Goal: Task Accomplishment & Management: Manage account settings

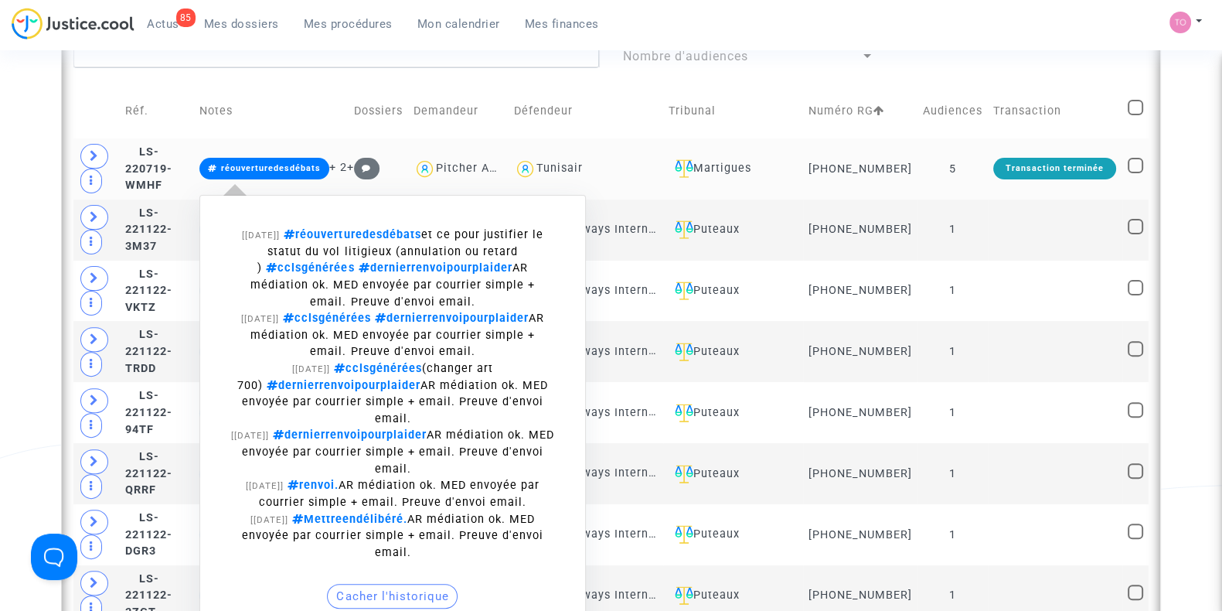
scroll to position [595, 0]
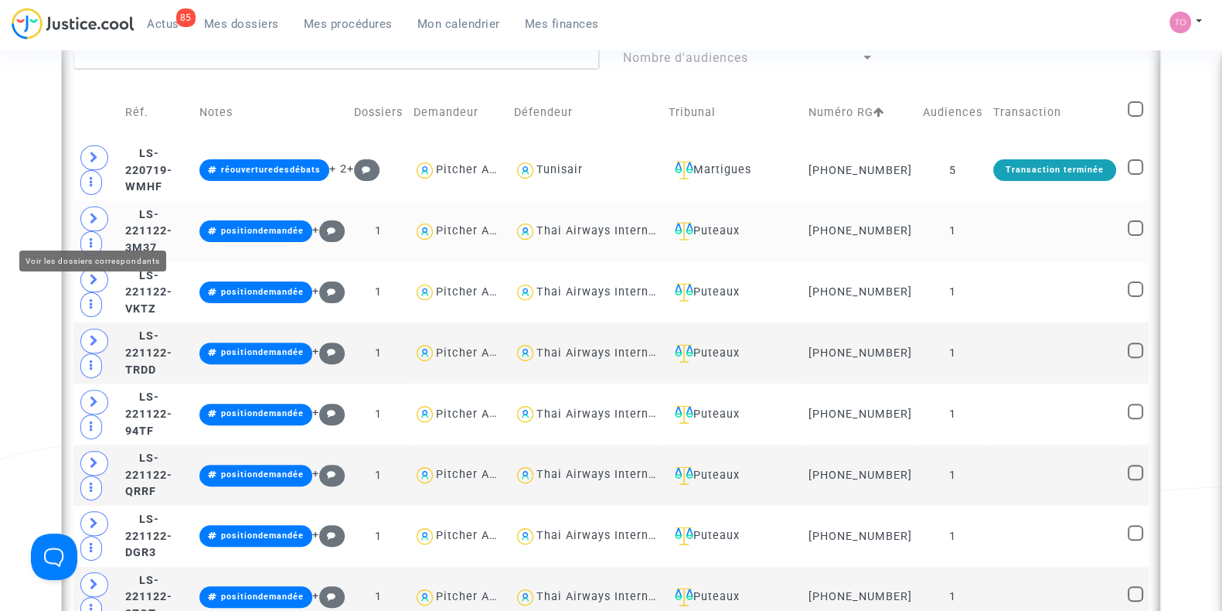
click at [93, 224] on icon at bounding box center [94, 219] width 9 height 12
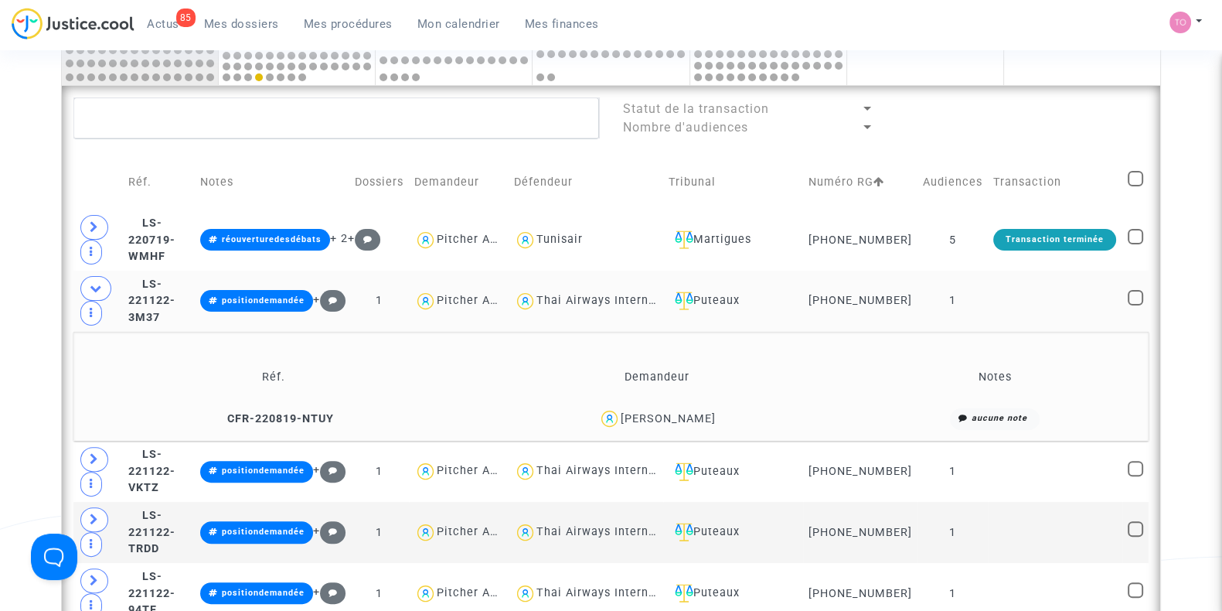
scroll to position [526, 0]
click at [673, 307] on div "Thai Airways International" at bounding box center [613, 300] width 152 height 13
type textarea "@"Thai Airways International""
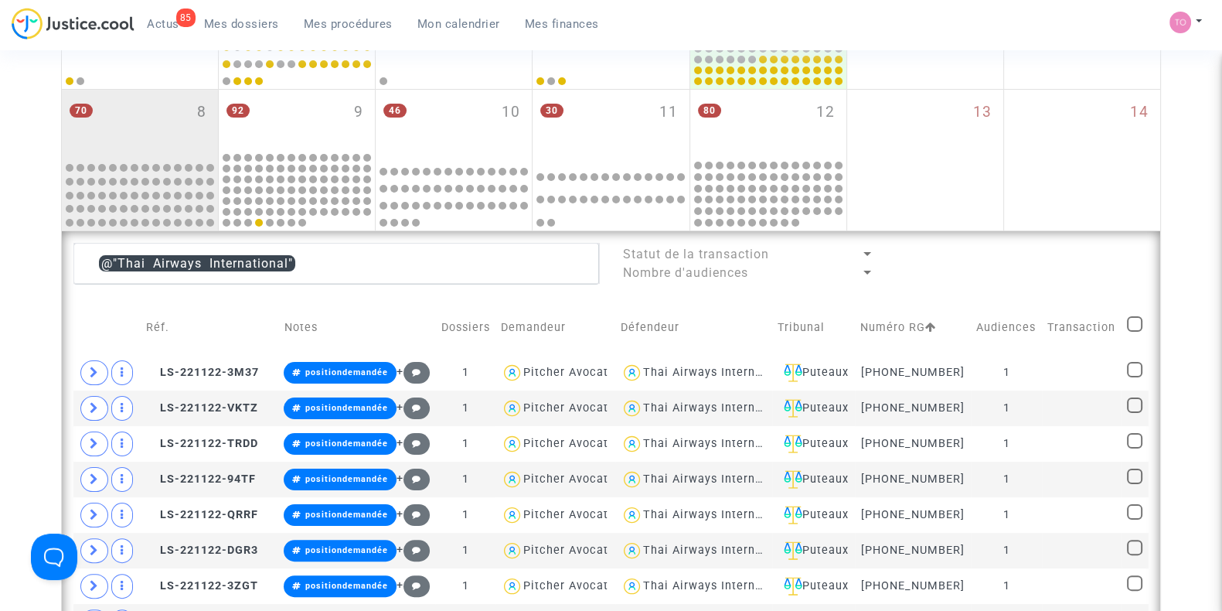
scroll to position [379, 0]
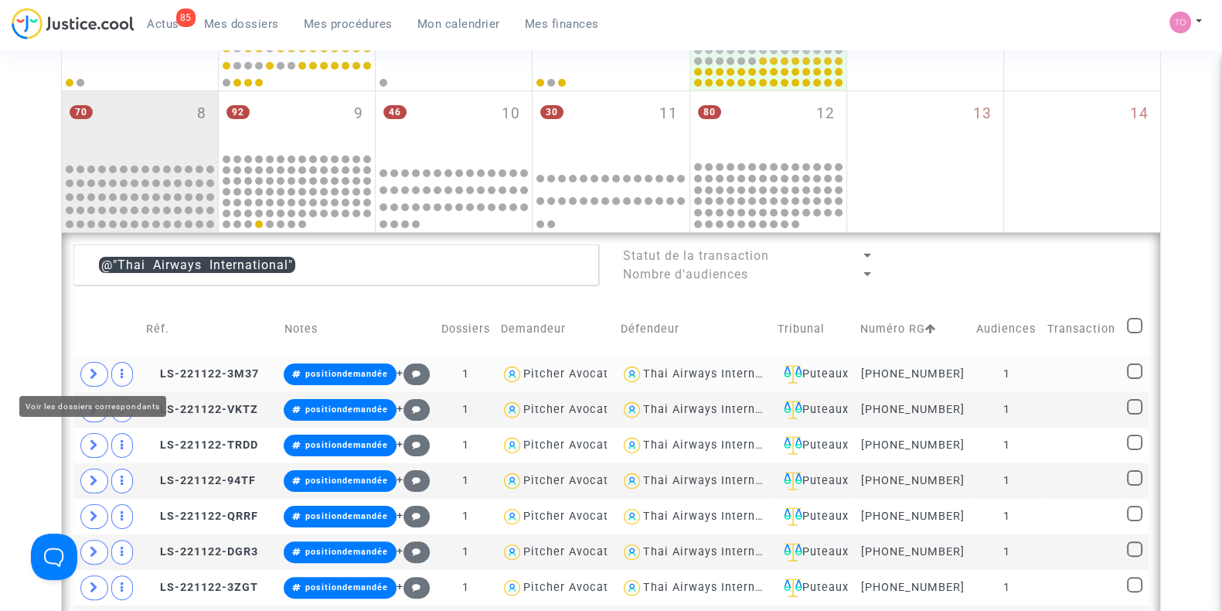
click at [84, 367] on span at bounding box center [94, 374] width 28 height 25
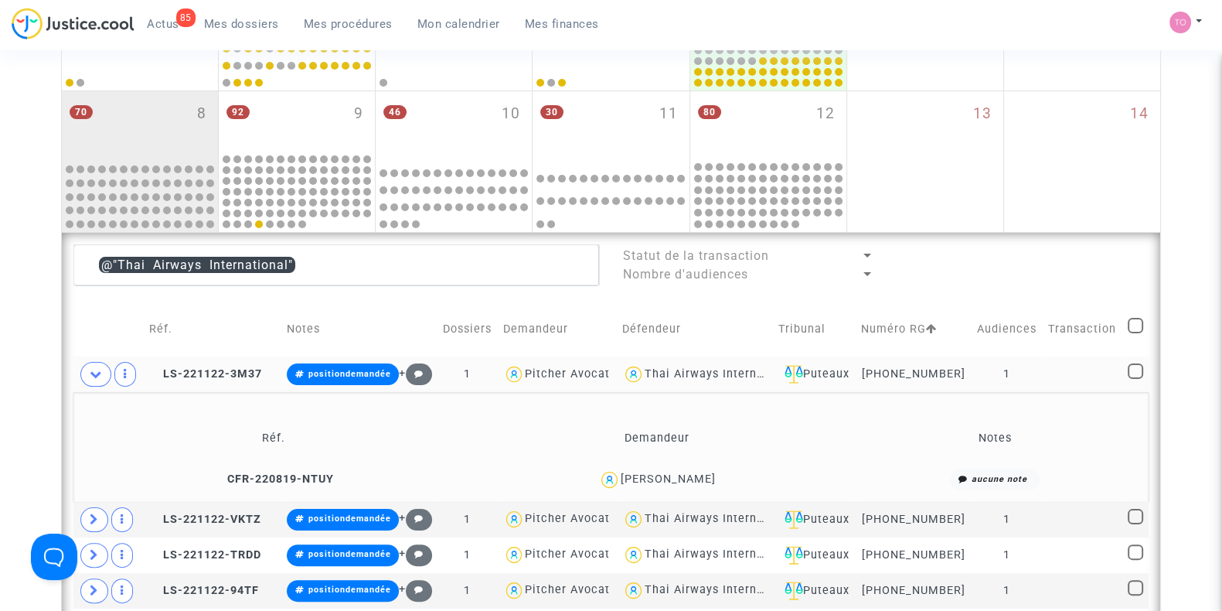
click at [698, 469] on span "Jim Parish" at bounding box center [668, 435] width 95 height 102
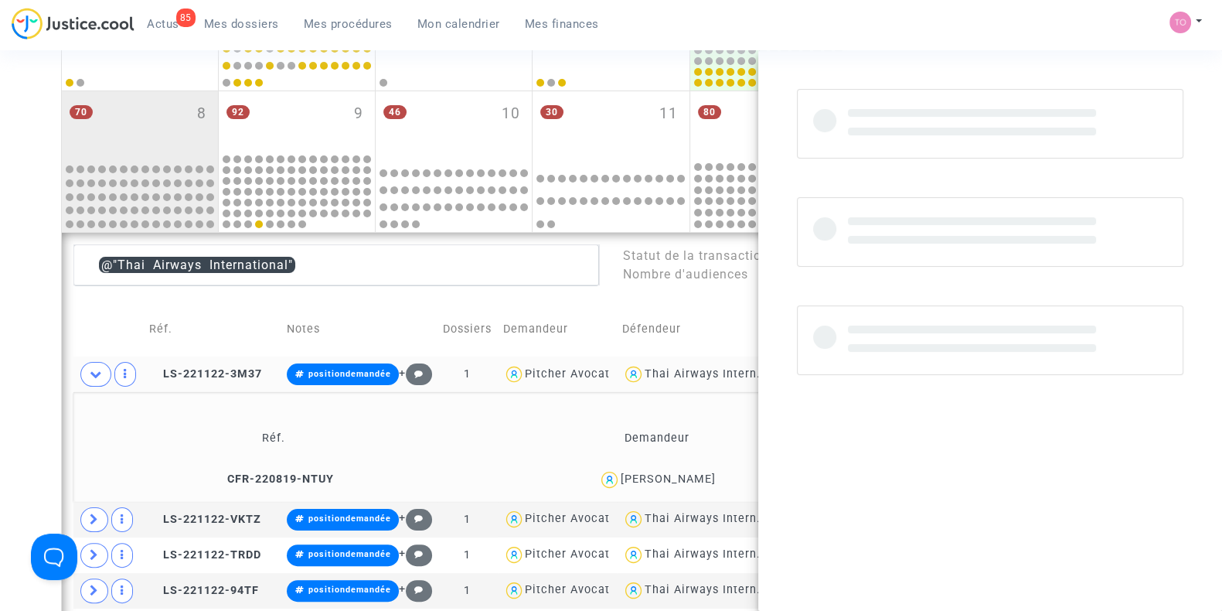
click at [698, 469] on span "Jim Parish" at bounding box center [668, 435] width 95 height 102
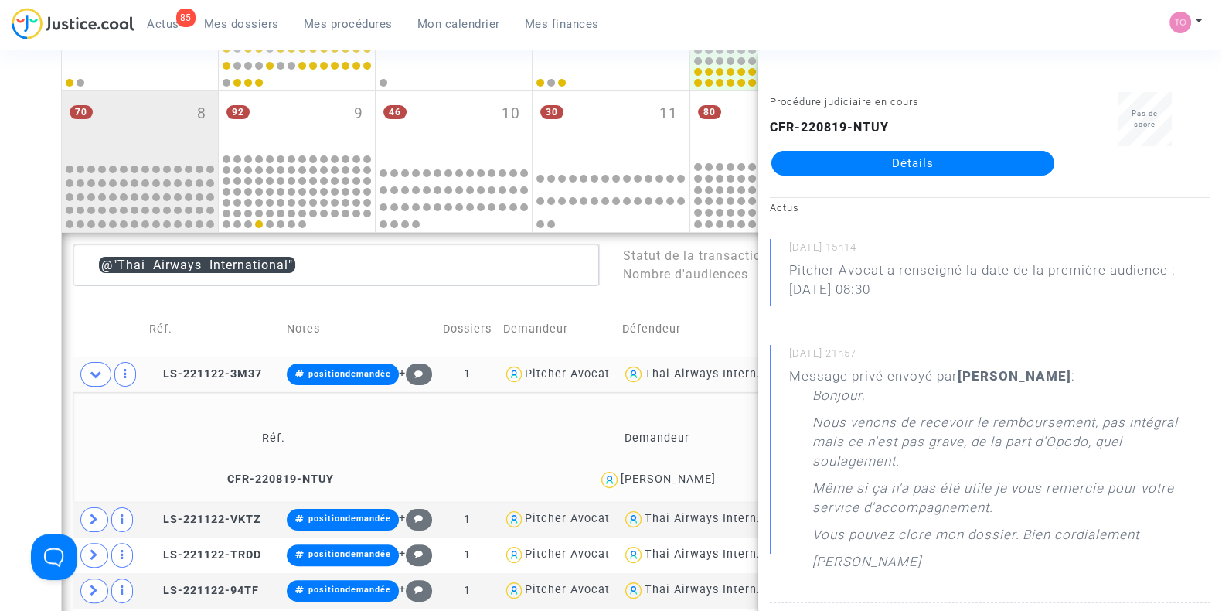
copy div "Parish"
click at [88, 371] on span at bounding box center [95, 374] width 31 height 25
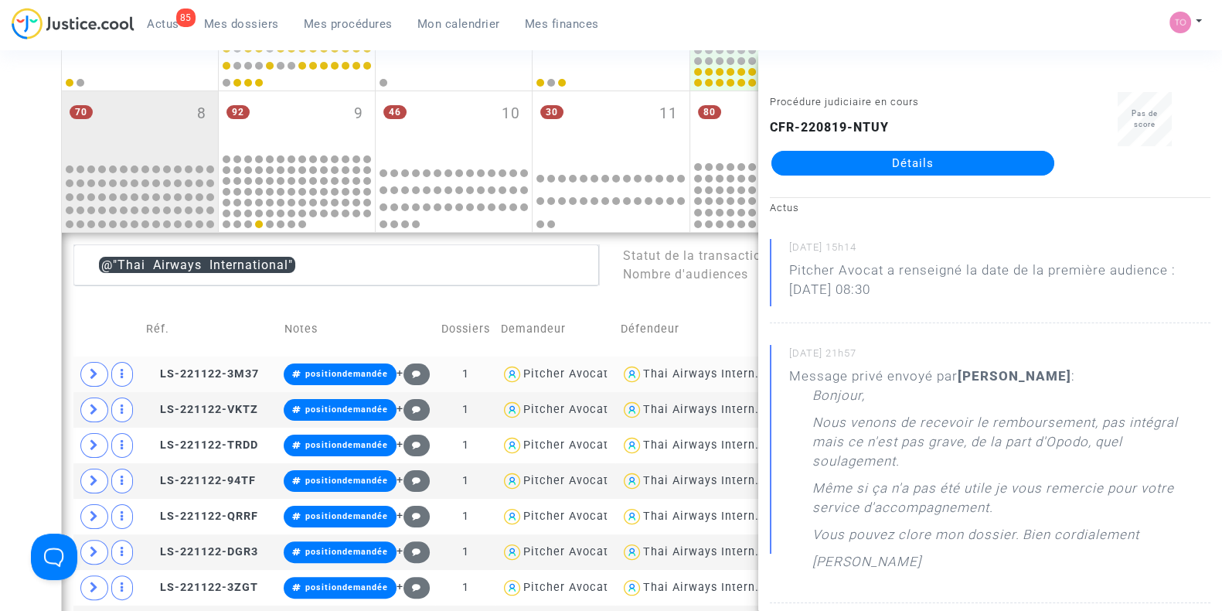
click at [697, 369] on div "Thai Airways International" at bounding box center [719, 373] width 152 height 13
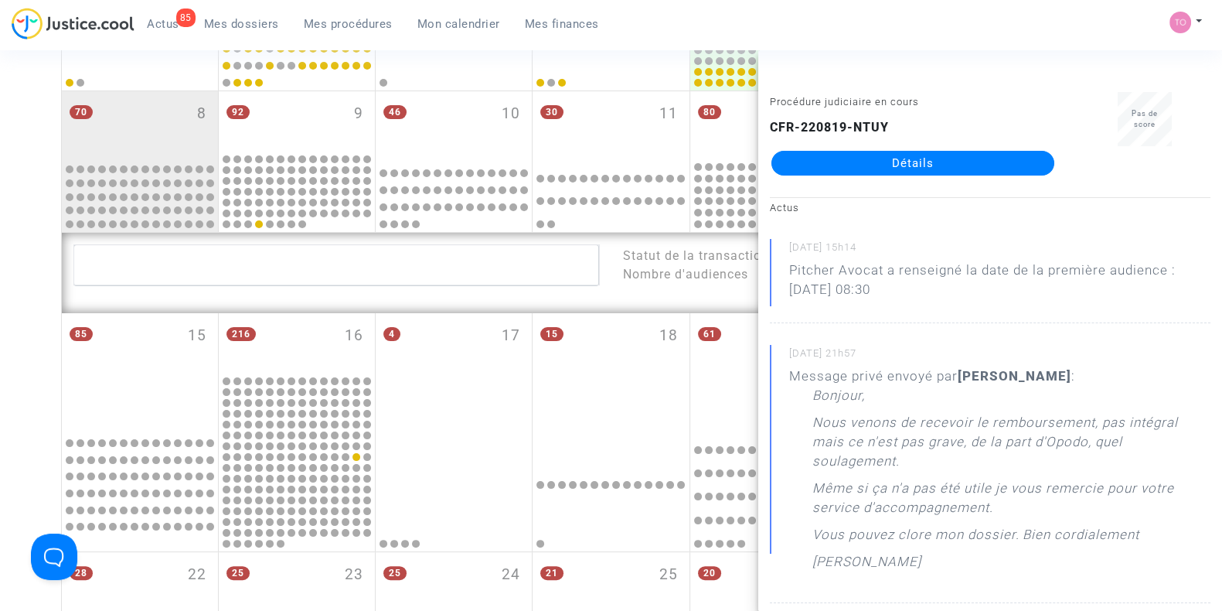
click at [0, 319] on div "Date de clôture d'instruction Date de conciliation Date d'audience Date de juge…" at bounding box center [611, 272] width 1222 height 1125
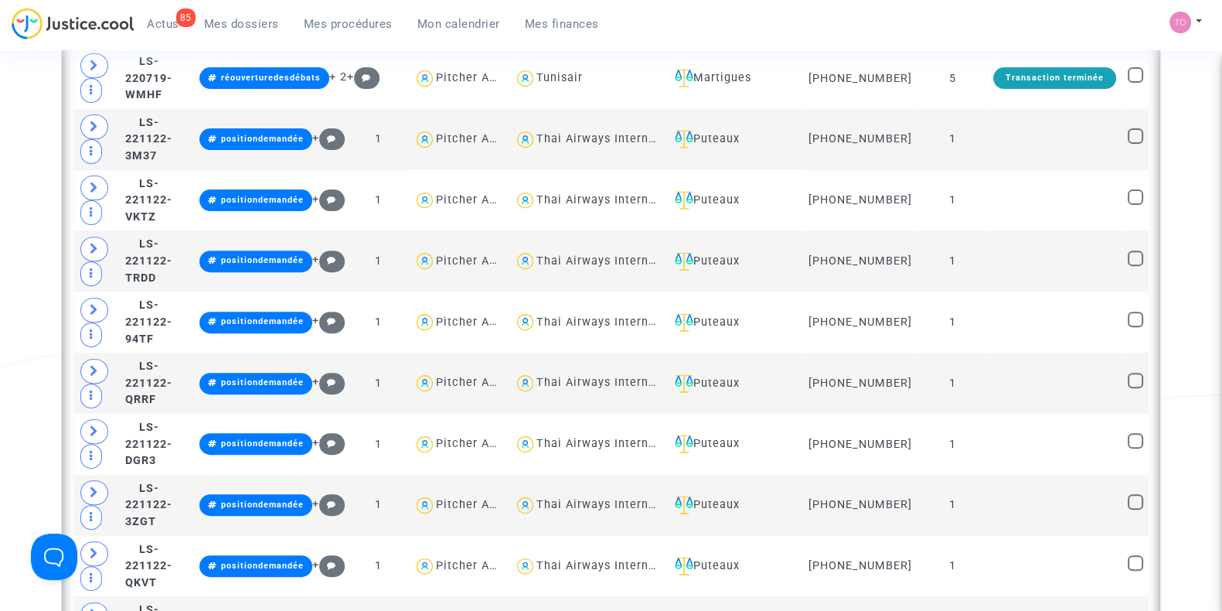
scroll to position [687, 0]
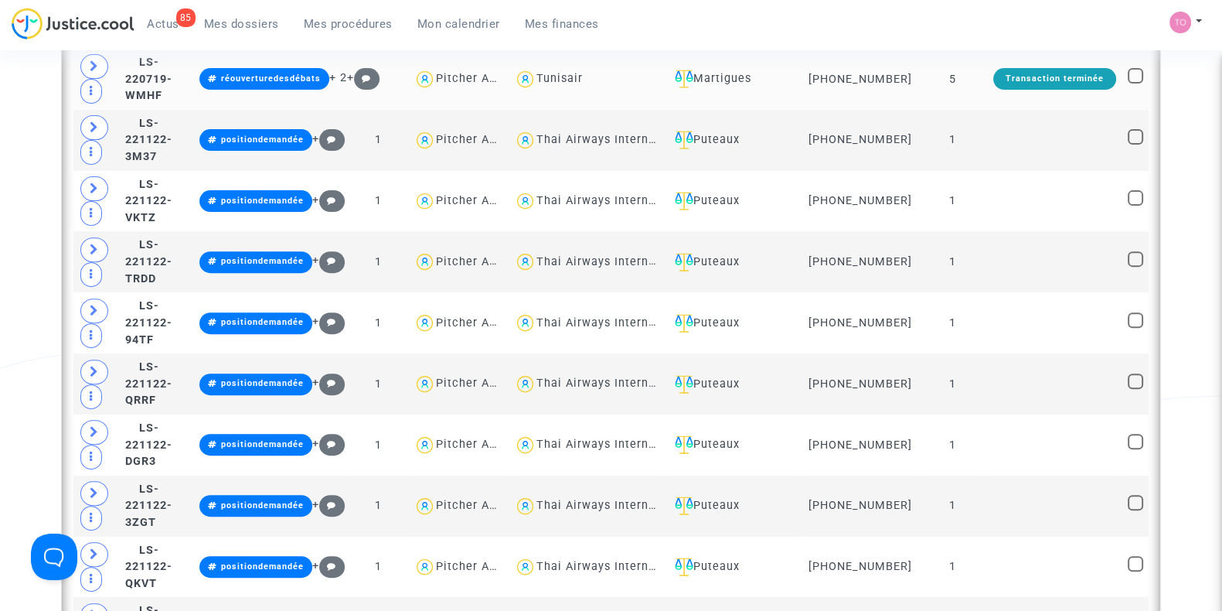
click at [583, 84] on div "Tunisair" at bounding box center [560, 78] width 46 height 13
type textarea "@Tunisair"
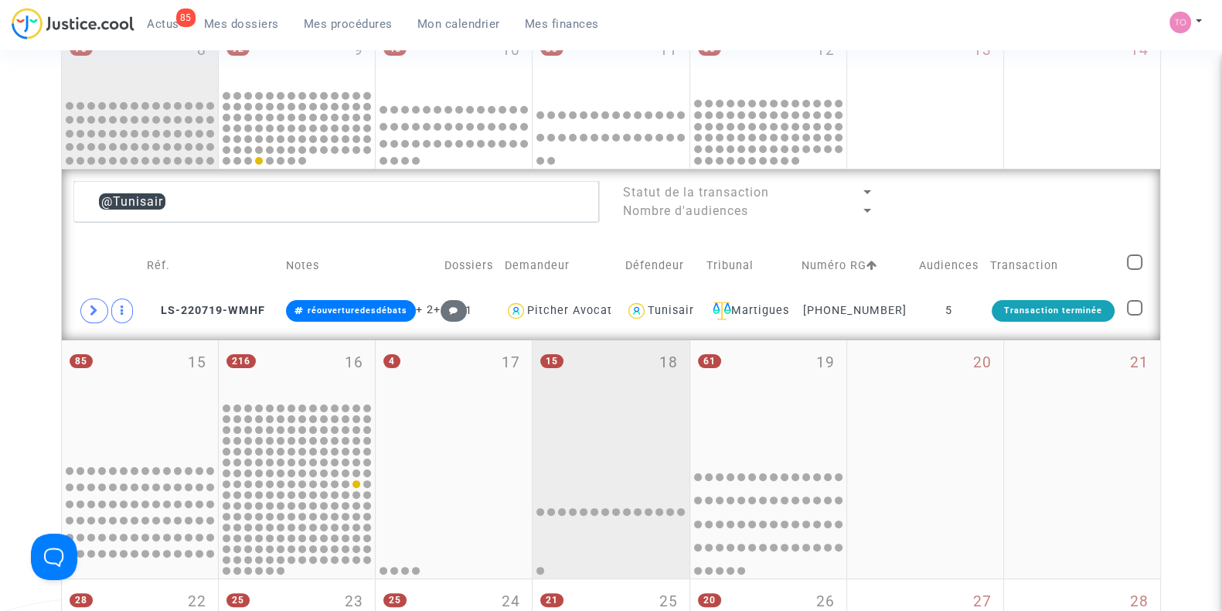
scroll to position [439, 0]
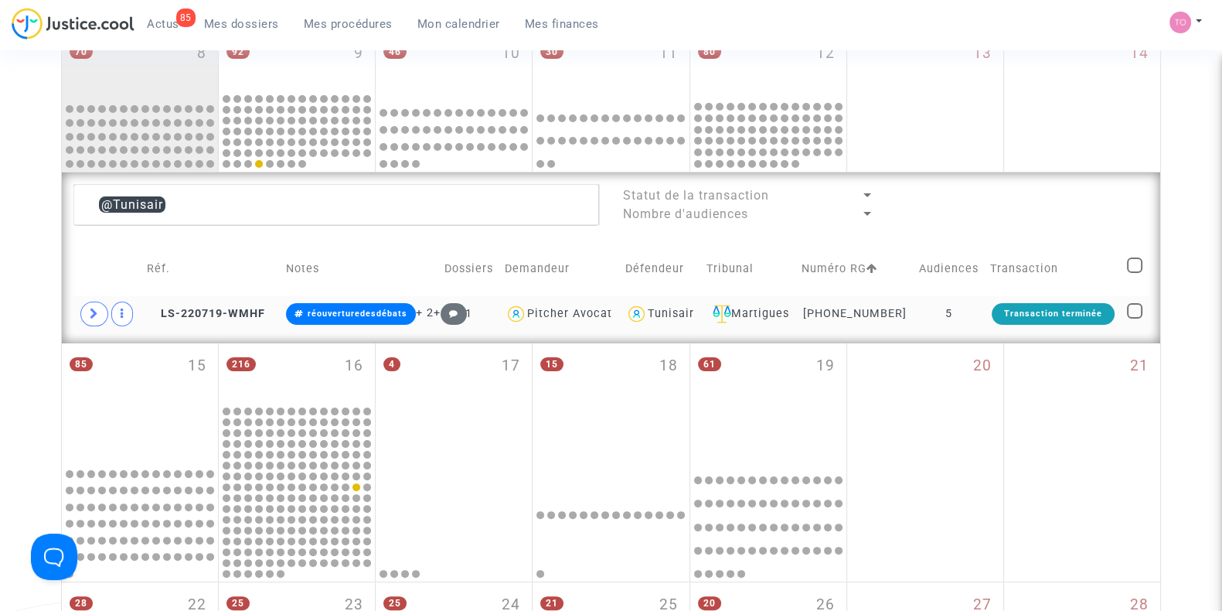
click at [683, 316] on div "Tunisair" at bounding box center [671, 313] width 46 height 13
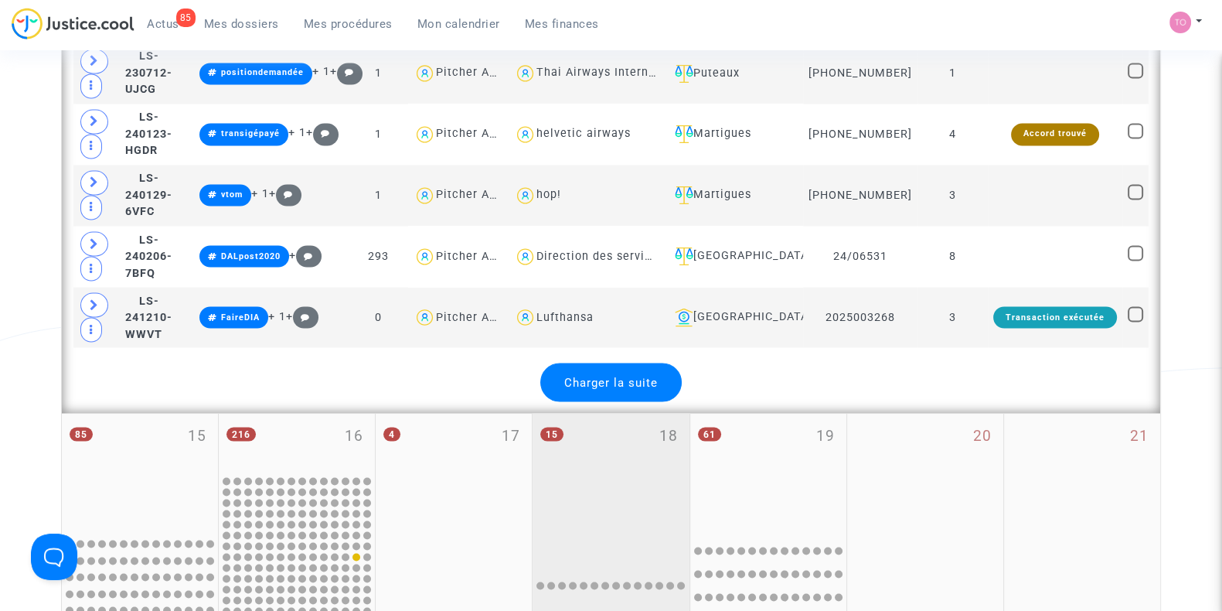
scroll to position [3203, 0]
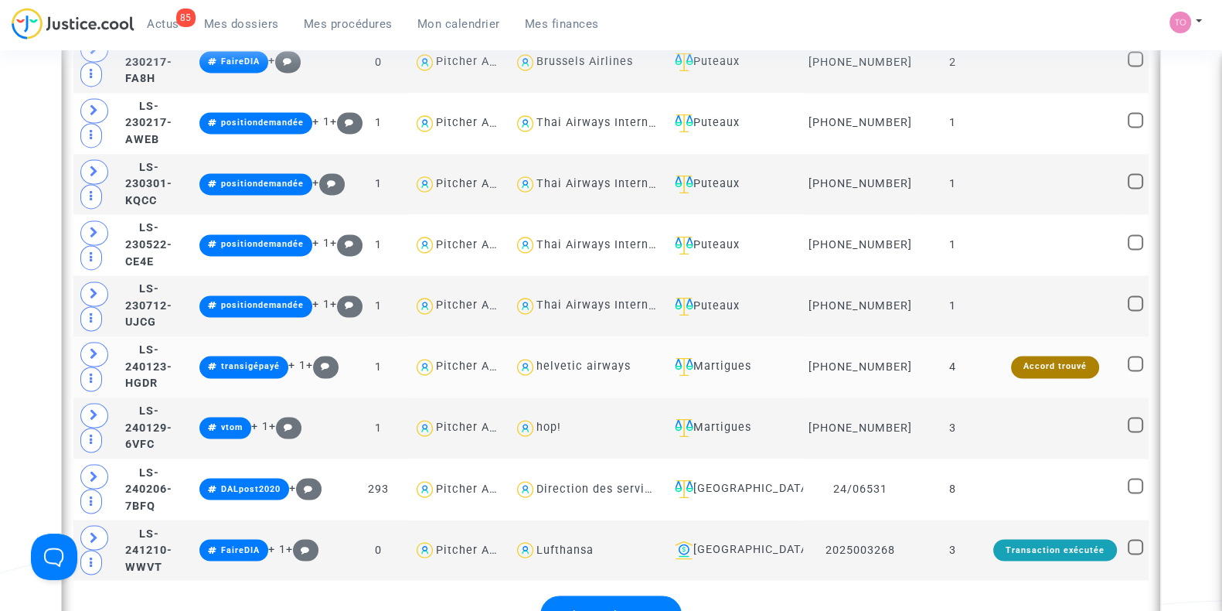
drag, startPoint x: 662, startPoint y: 324, endPoint x: 615, endPoint y: 322, distance: 47.2
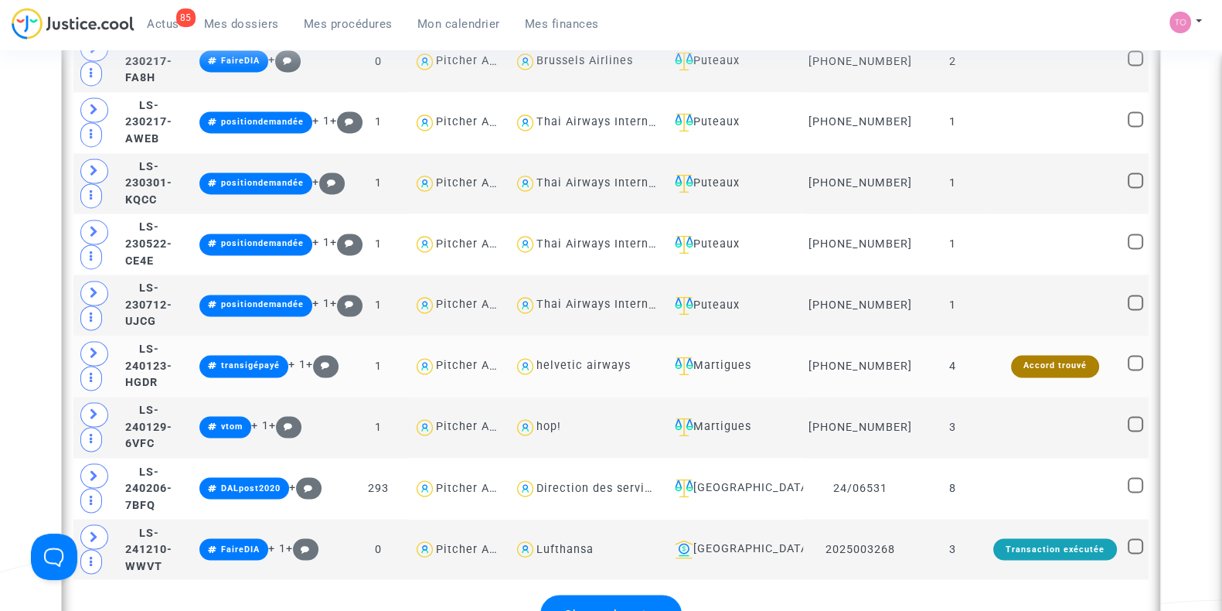
click at [631, 359] on div "helvetic airways" at bounding box center [584, 365] width 94 height 13
type textarea "@"helvetic airways""
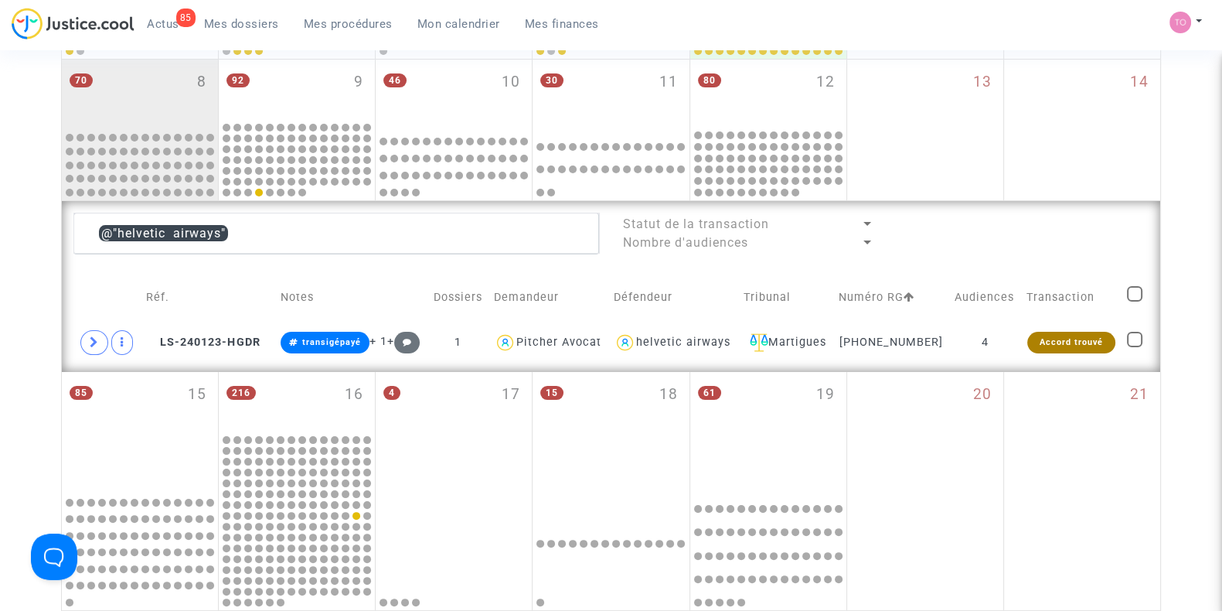
scroll to position [410, 0]
click at [80, 339] on span at bounding box center [94, 343] width 28 height 25
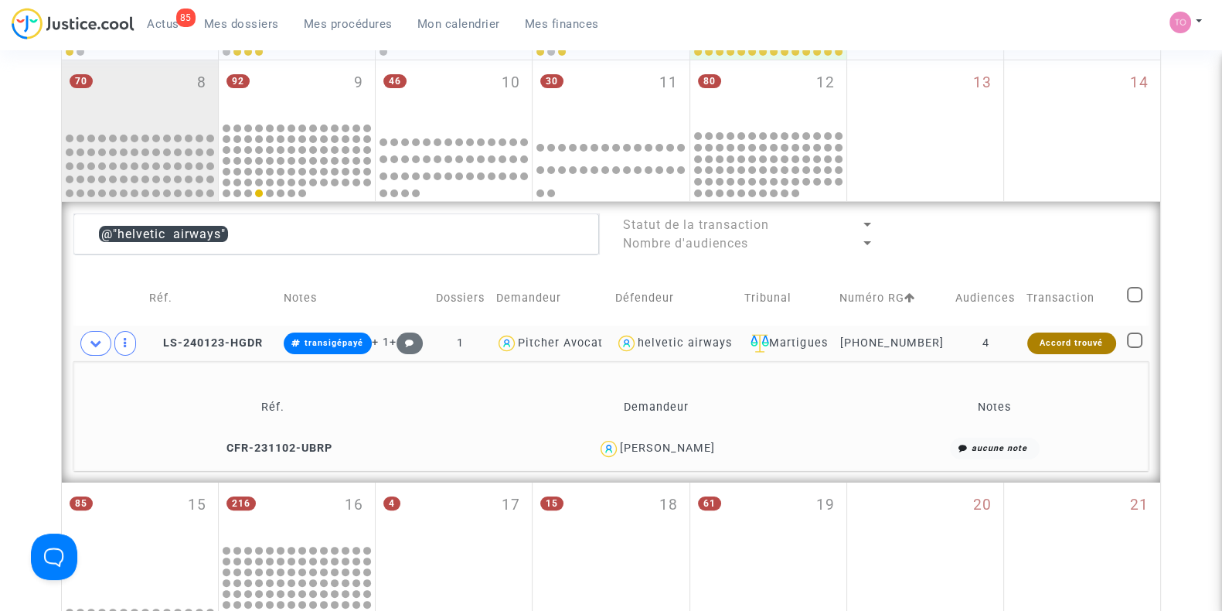
click at [701, 454] on div "THOMAS PUNTILLO" at bounding box center [657, 449] width 370 height 22
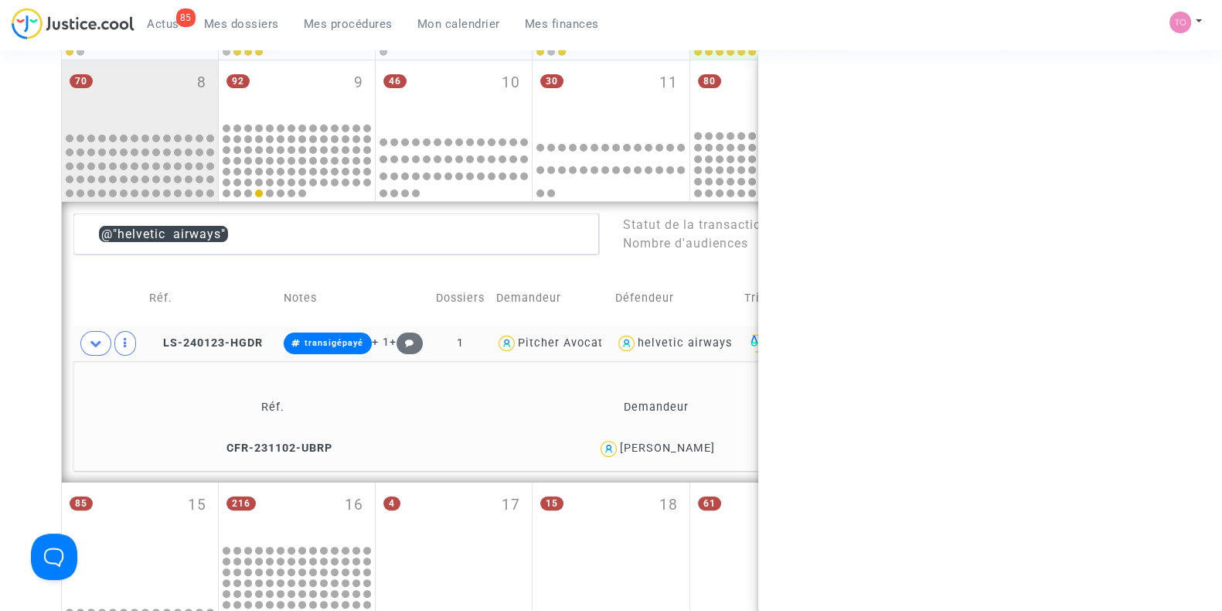
click at [701, 454] on div "THOMAS PUNTILLO" at bounding box center [657, 449] width 370 height 22
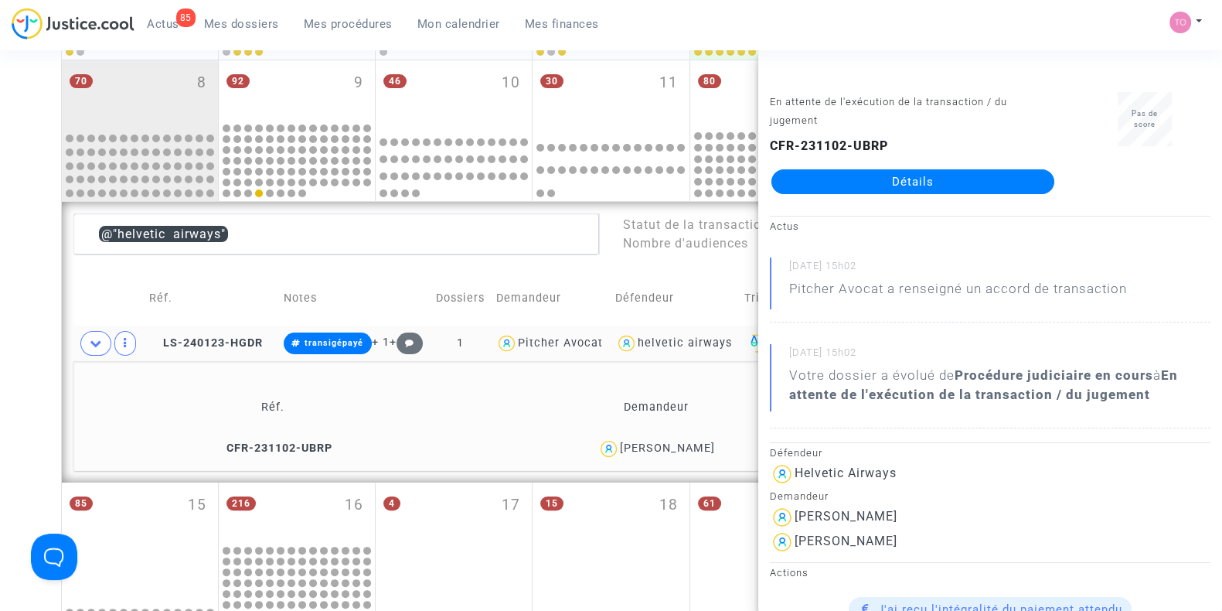
copy div "PUNTILLO"
click at [213, 444] on icon at bounding box center [219, 447] width 12 height 11
drag, startPoint x: 741, startPoint y: 448, endPoint x: 612, endPoint y: 454, distance: 129.2
click at [612, 454] on div "THOMAS PUNTILLO" at bounding box center [657, 449] width 370 height 22
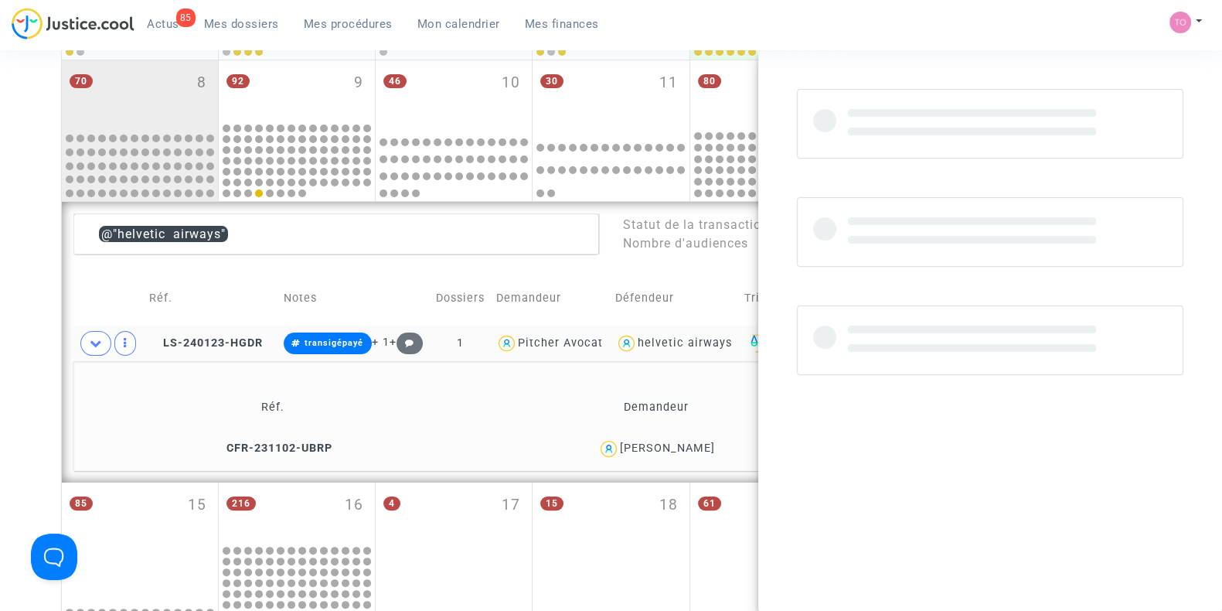
copy div "THOMAS PUNTILLO"
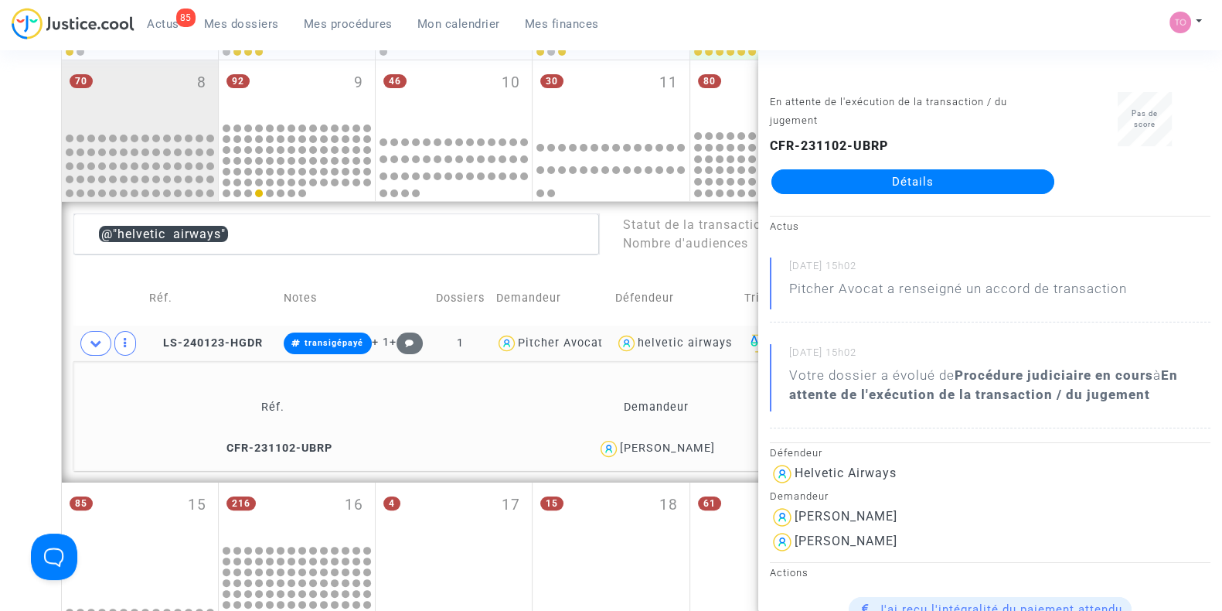
drag, startPoint x: 738, startPoint y: 341, endPoint x: 646, endPoint y: 346, distance: 91.4
click at [646, 346] on div "helvetic airways" at bounding box center [674, 343] width 118 height 22
copy div "helvetic airways"
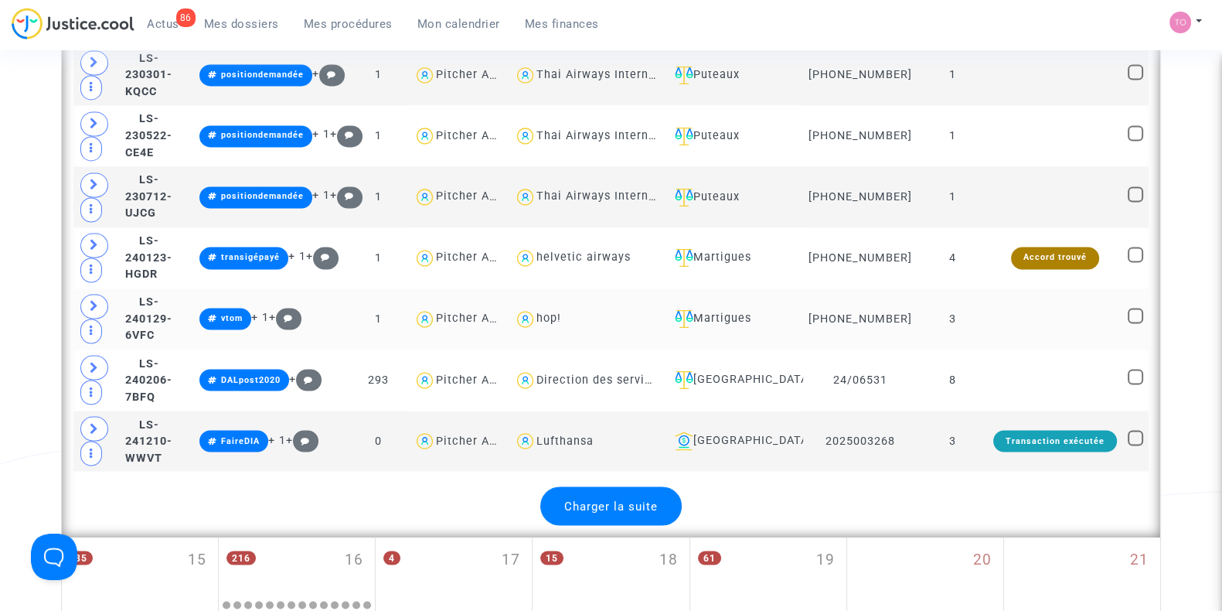
scroll to position [3313, 0]
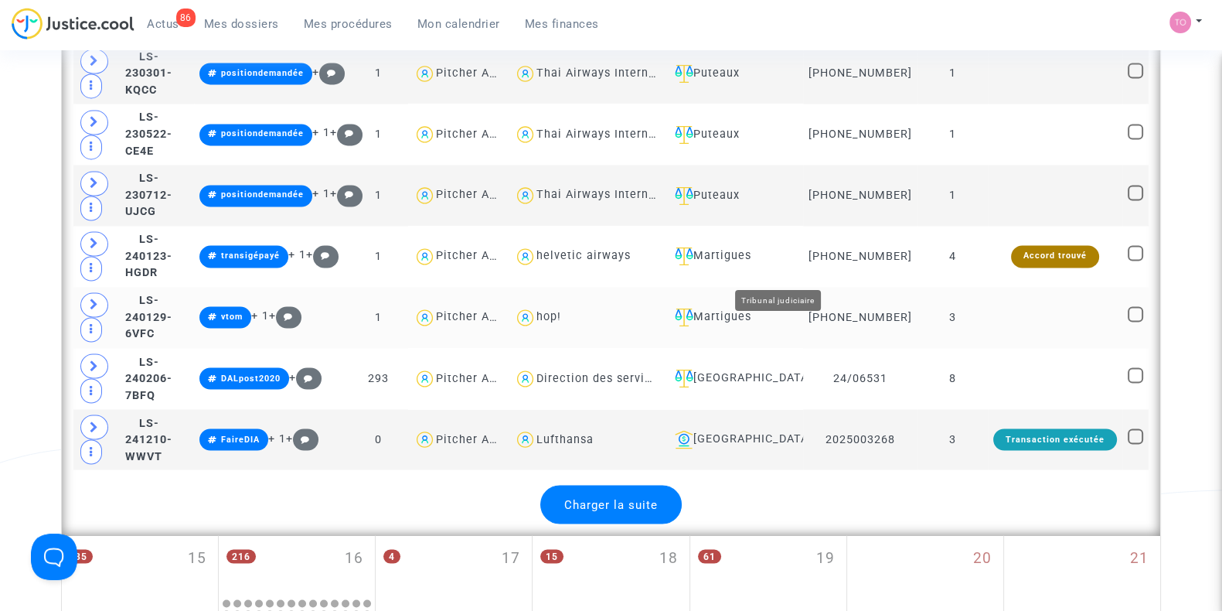
click at [798, 308] on div "Martigues" at bounding box center [733, 317] width 129 height 19
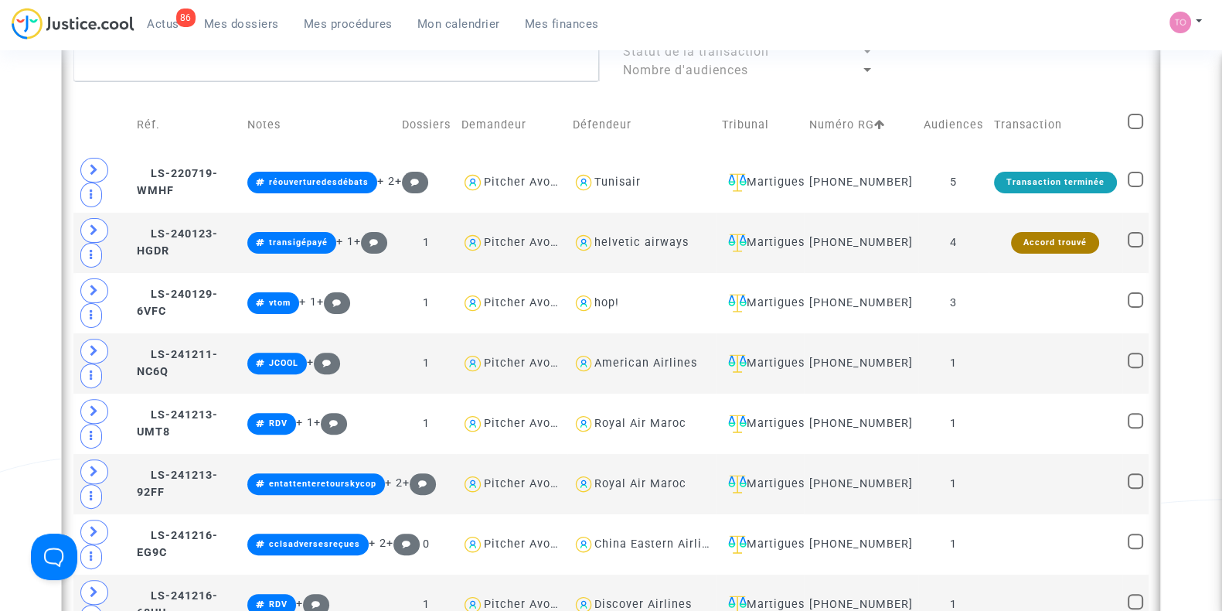
scroll to position [582, 0]
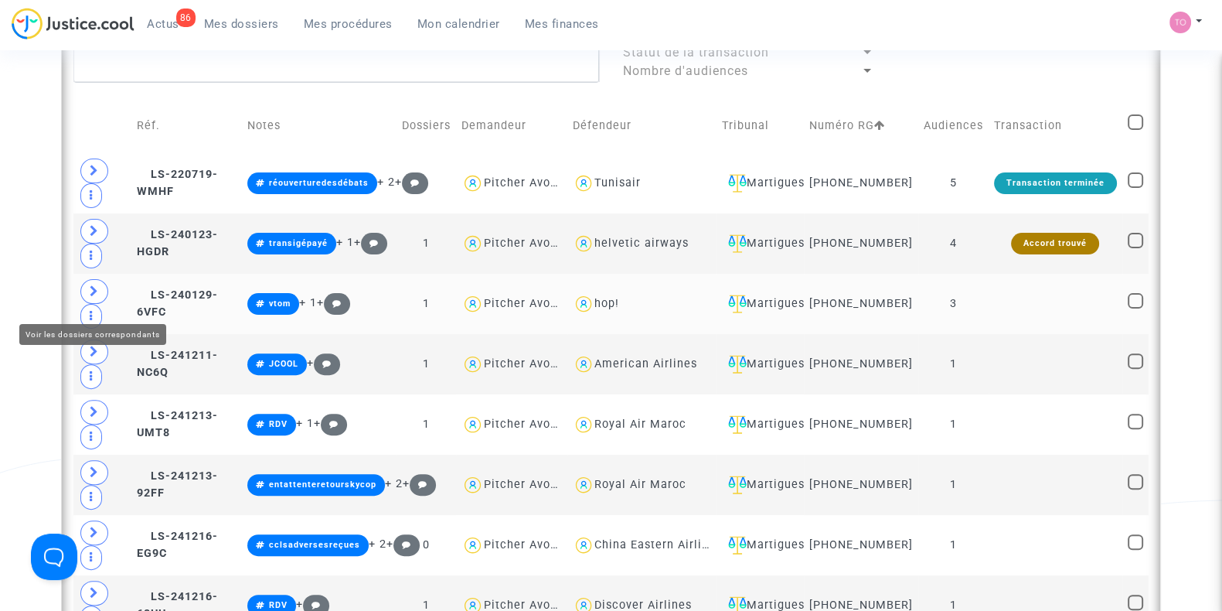
click at [84, 298] on span at bounding box center [94, 291] width 28 height 25
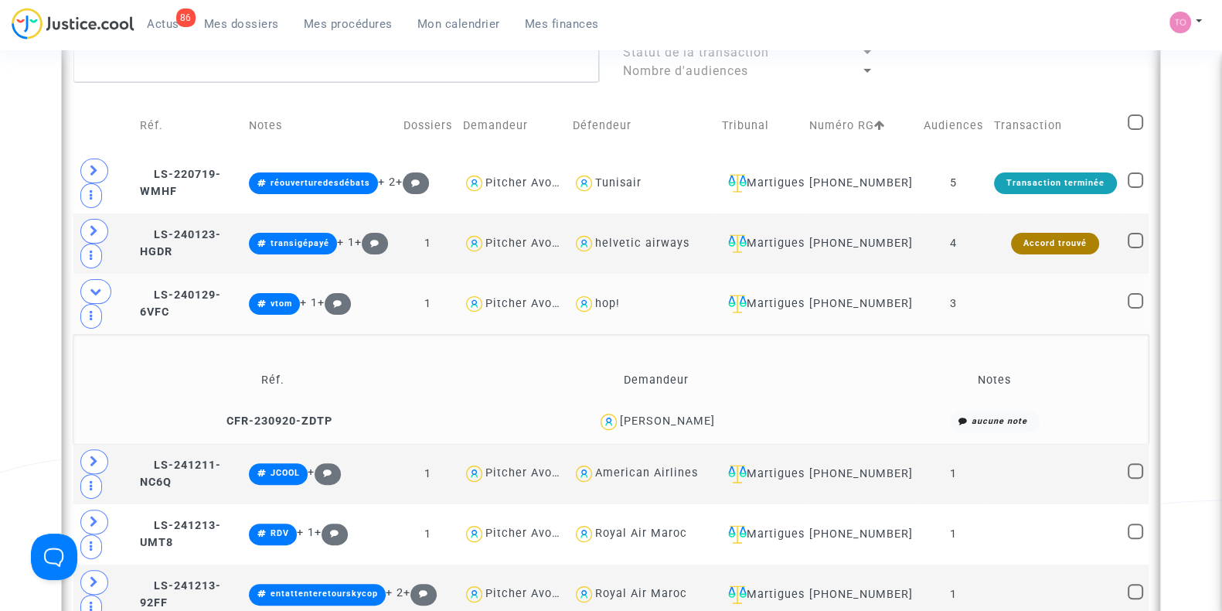
click at [693, 428] on div "Marie Tourneur" at bounding box center [667, 420] width 95 height 13
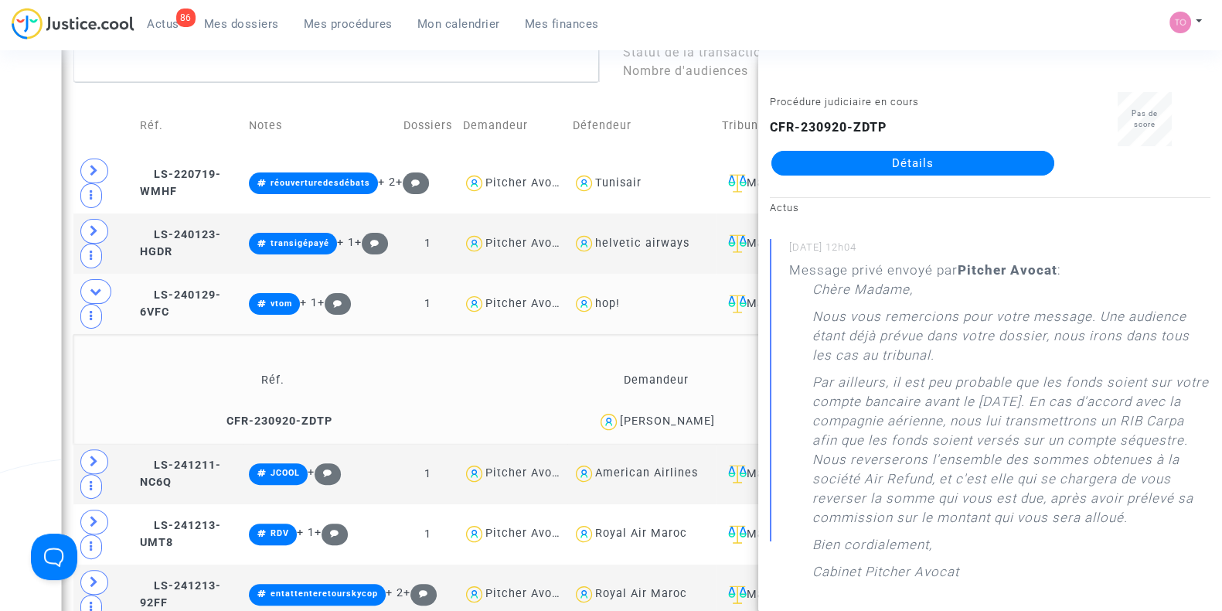
drag, startPoint x: 724, startPoint y: 438, endPoint x: 664, endPoint y: 438, distance: 60.3
click at [664, 433] on div "Marie Tourneur" at bounding box center [657, 422] width 370 height 22
click at [0, 316] on div "Date de clôture d'instruction Date de conciliation Date d'audience Date de juge…" at bounding box center [611, 423] width 1222 height 1832
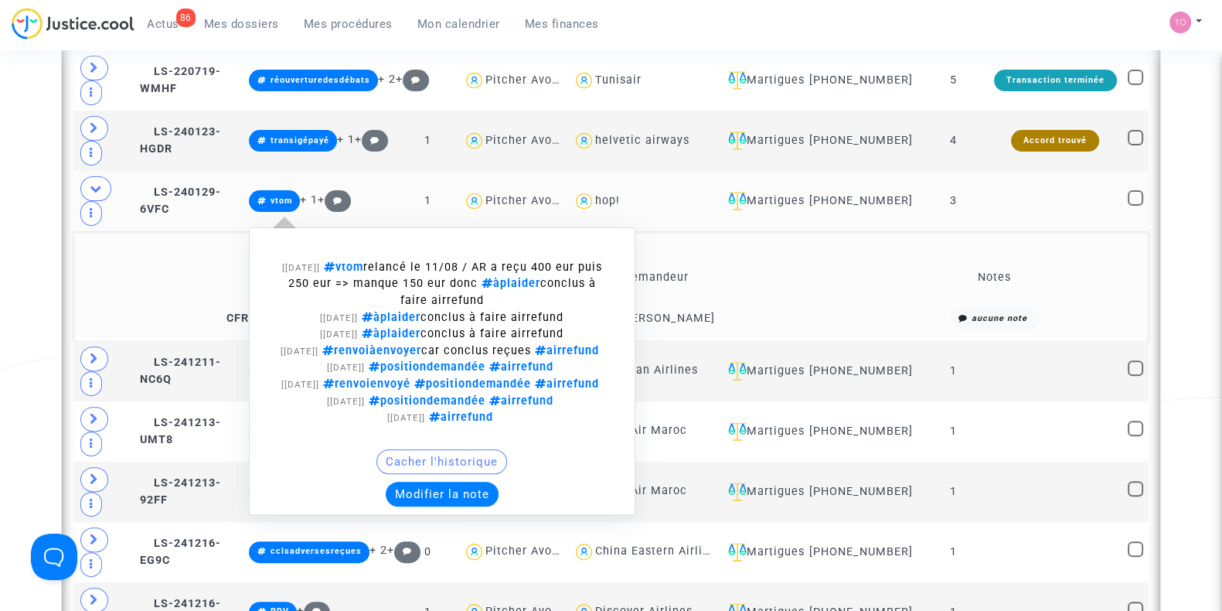
scroll to position [687, 0]
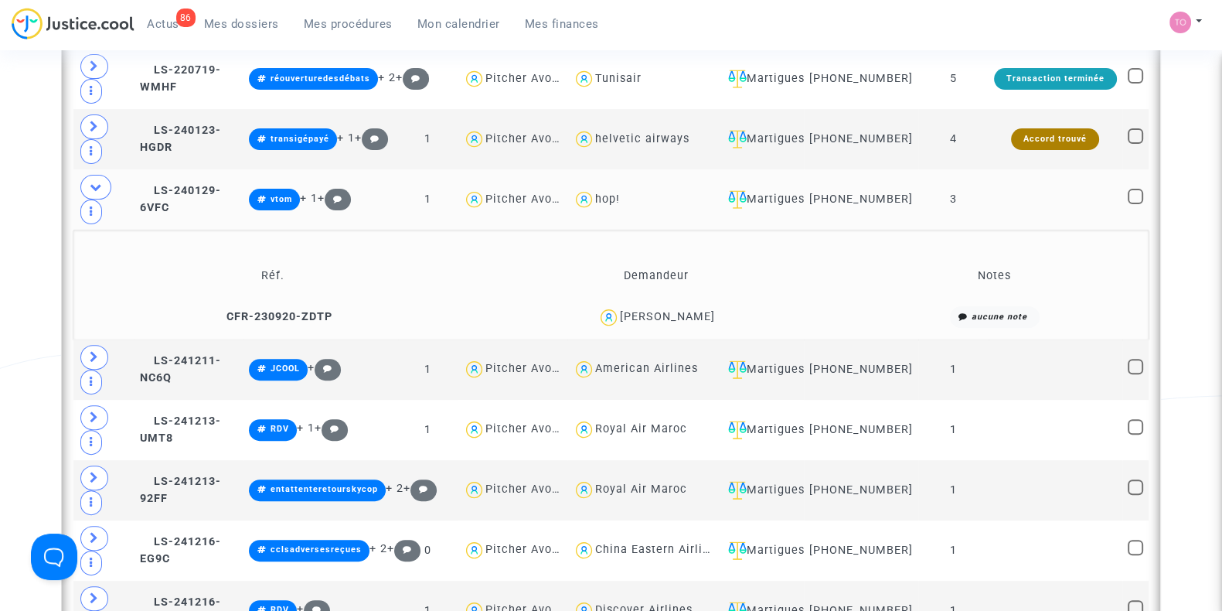
click at [676, 315] on span "Marie Tourneur" at bounding box center [667, 272] width 95 height 102
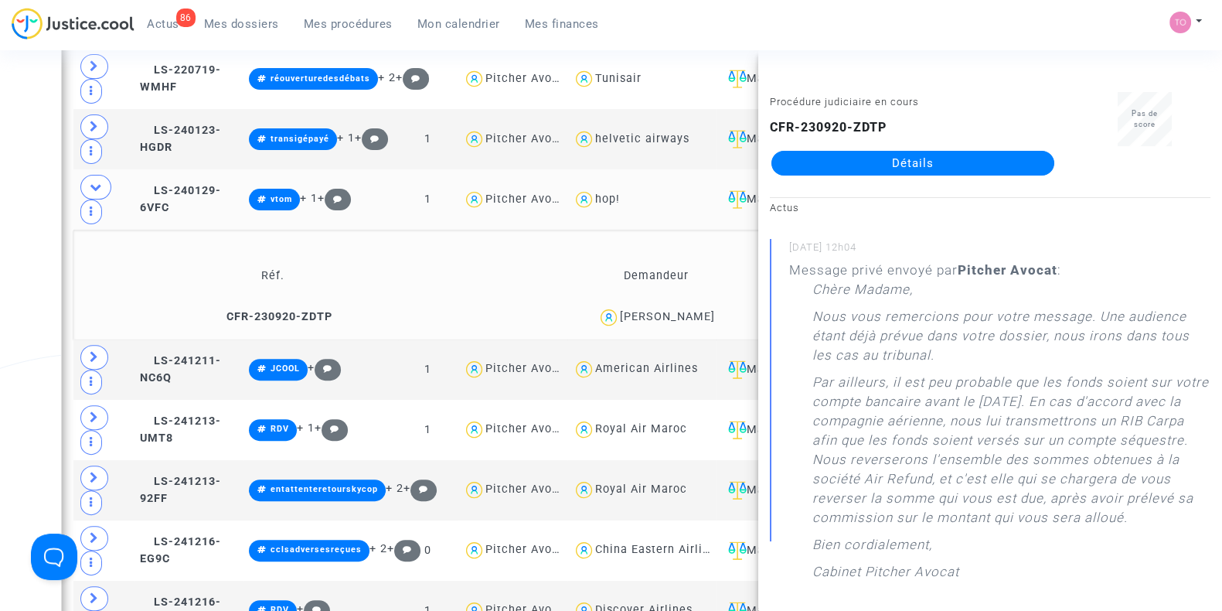
click at [0, 245] on div "Date de clôture d'instruction Date de conciliation Date d'audience Date de juge…" at bounding box center [611, 318] width 1222 height 1832
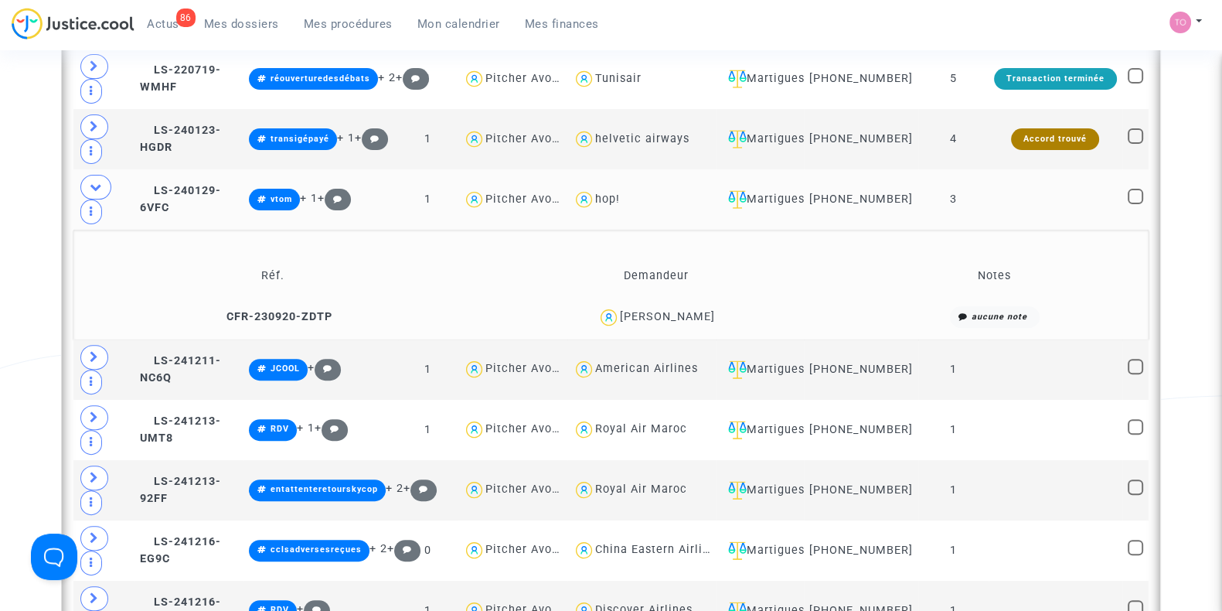
click at [697, 323] on div "Marie Tourneur" at bounding box center [667, 316] width 95 height 13
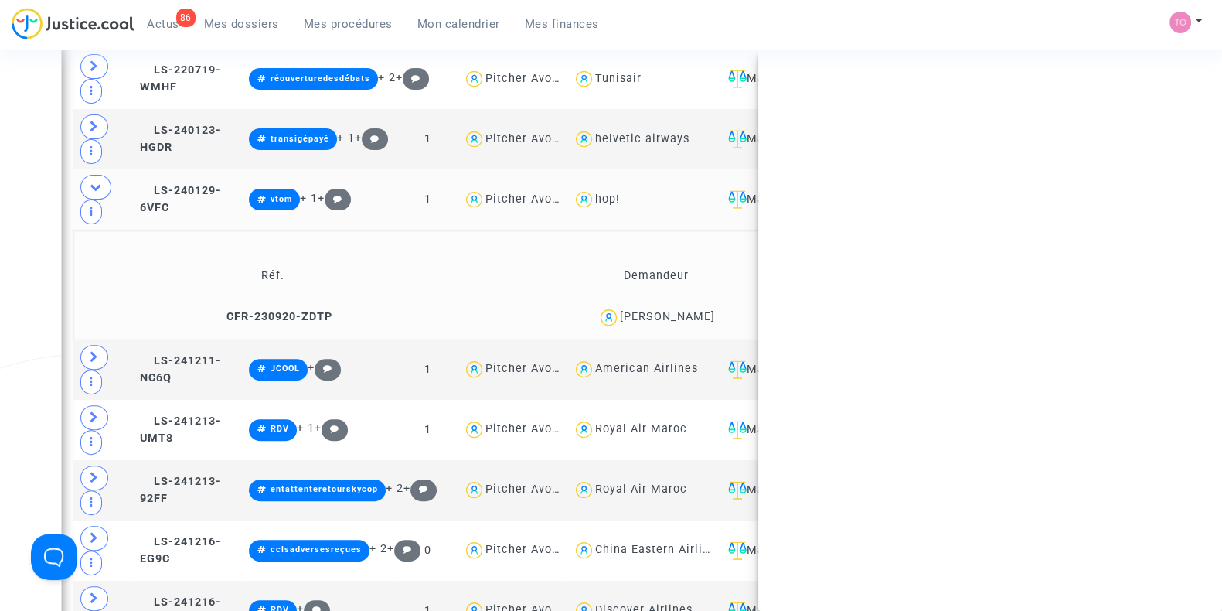
click at [697, 323] on div "Marie Tourneur" at bounding box center [667, 316] width 95 height 13
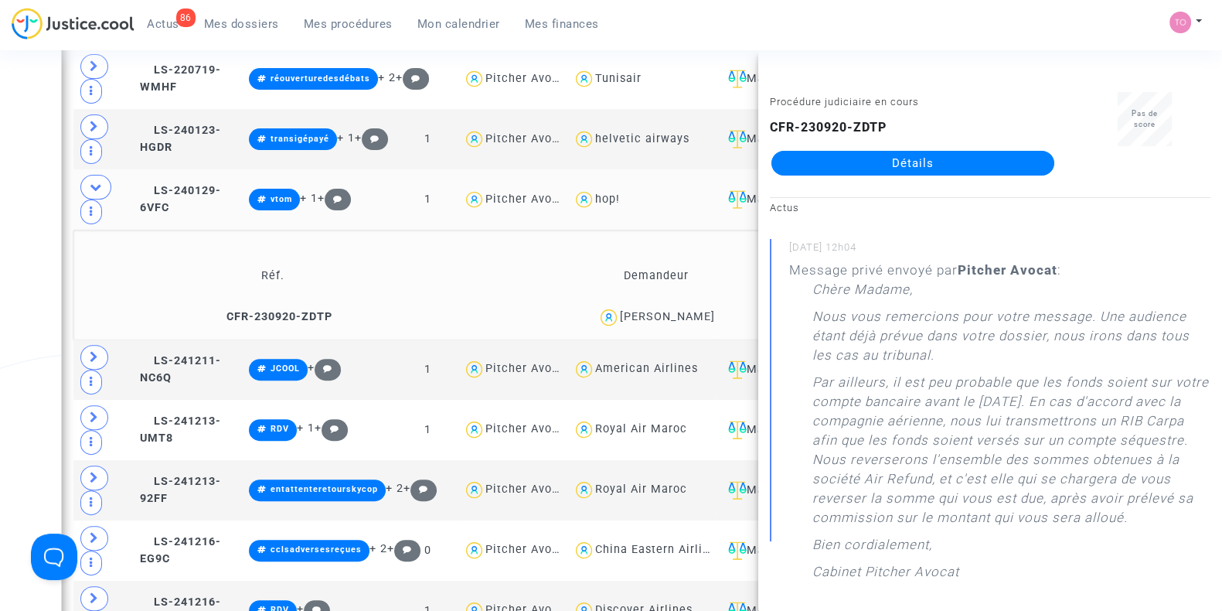
copy div "Tourneur"
click at [49, 268] on div "Date de clôture d'instruction Date de conciliation Date d'audience Date de juge…" at bounding box center [611, 318] width 1222 height 1832
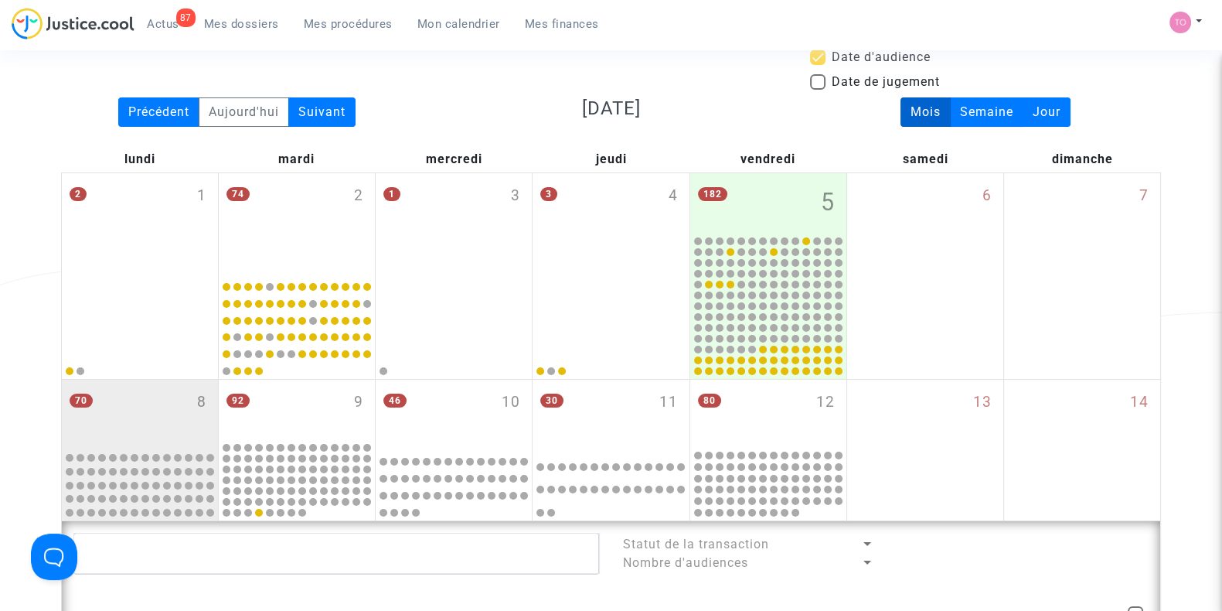
scroll to position [39, 0]
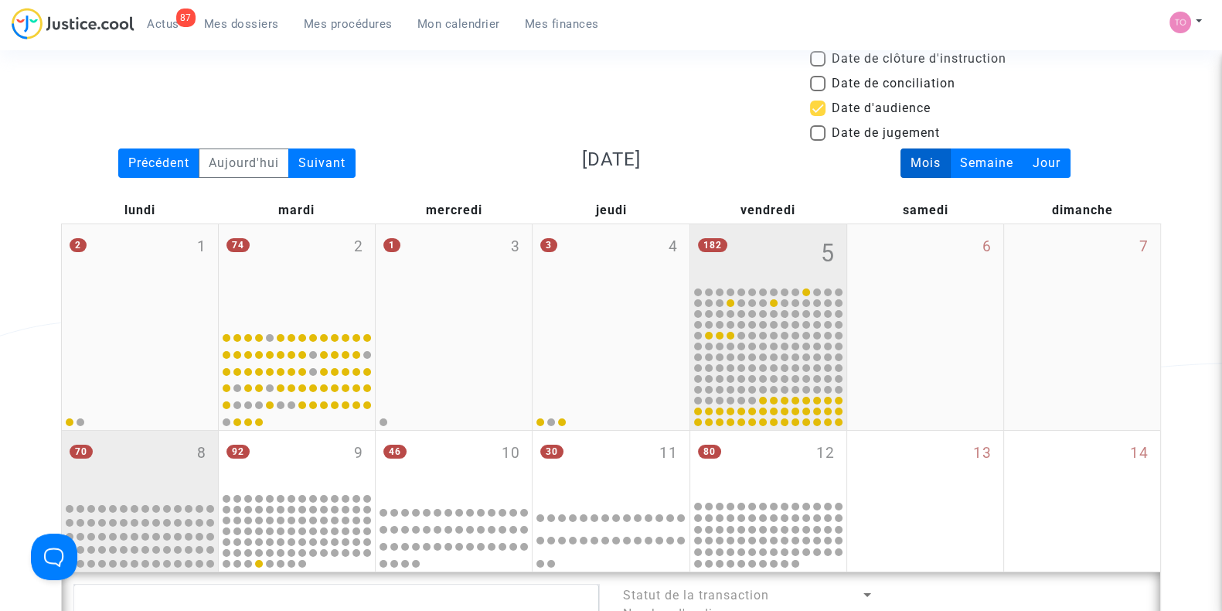
click at [769, 271] on div "182 5" at bounding box center [768, 254] width 156 height 60
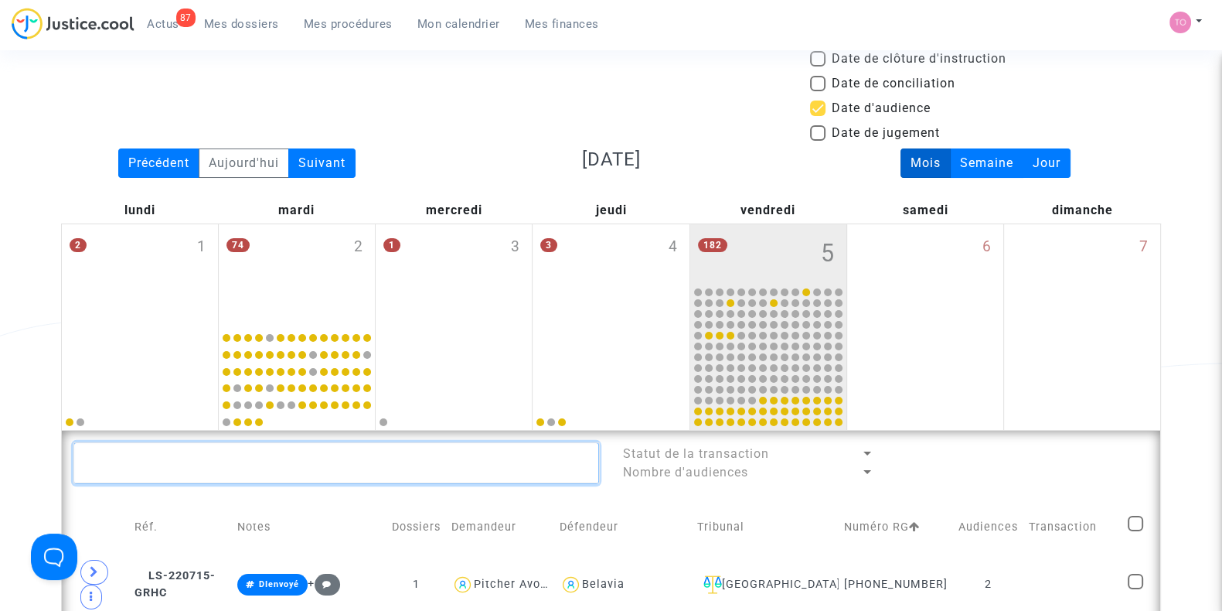
click at [360, 469] on textarea at bounding box center [336, 463] width 526 height 42
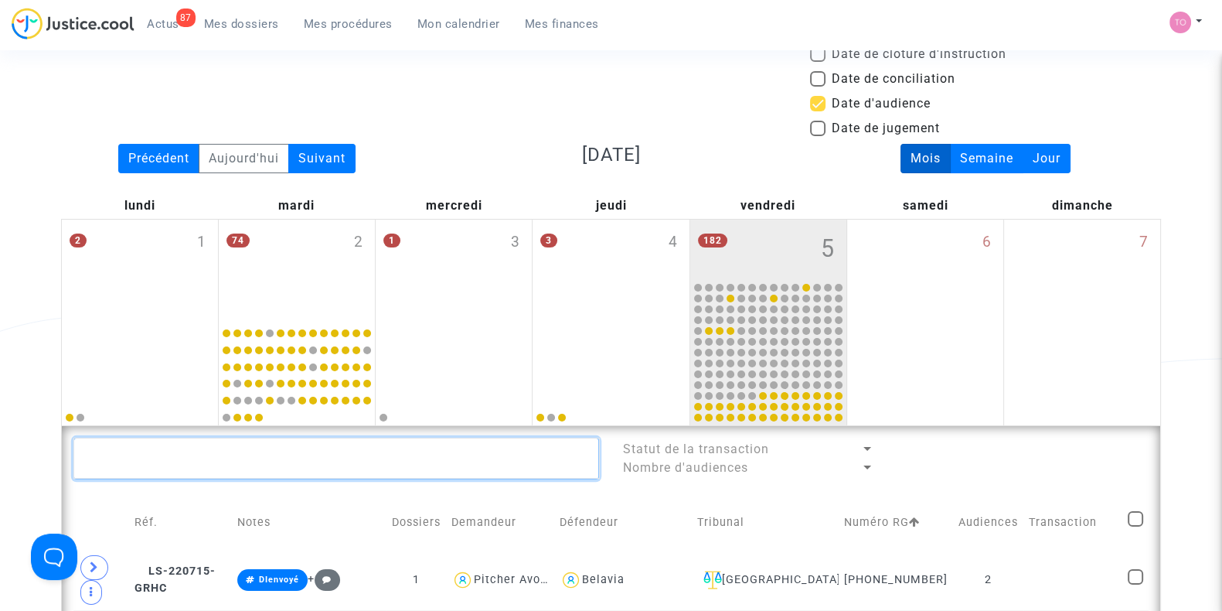
scroll to position [370, 0]
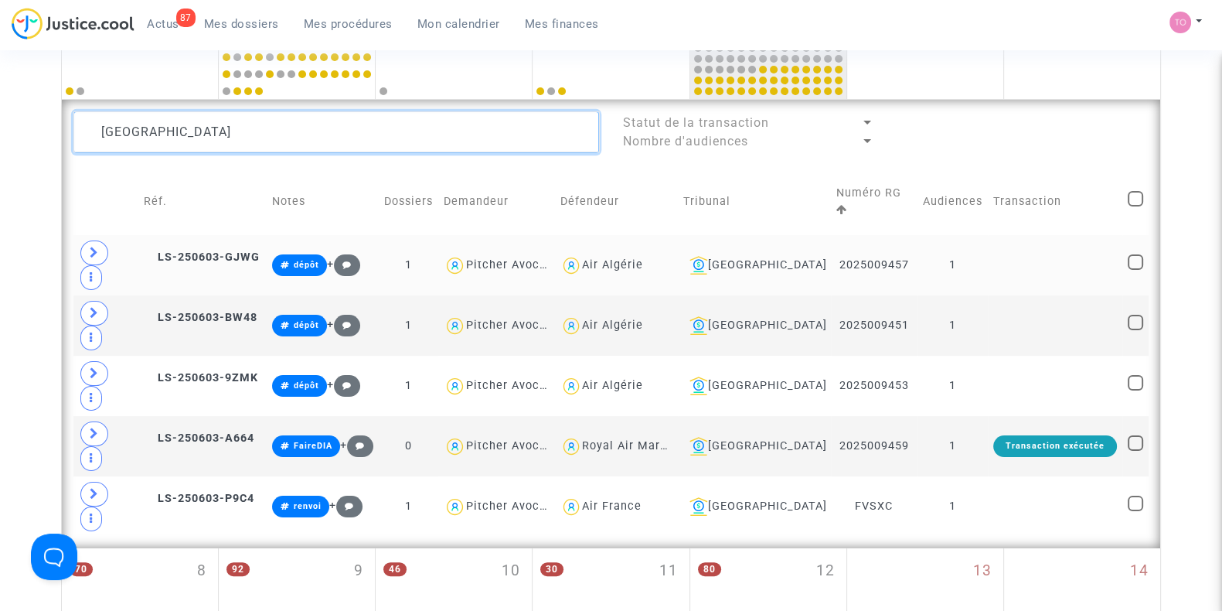
type textarea "Montpellier"
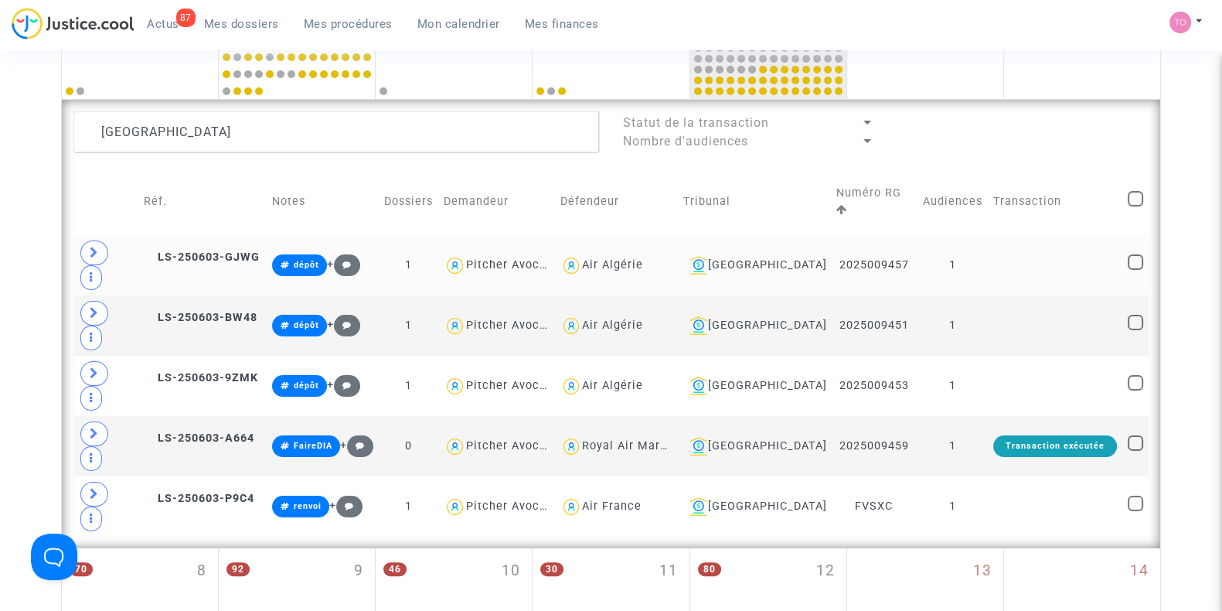
click at [202, 235] on td "LS-250603-GJWG" at bounding box center [202, 265] width 128 height 60
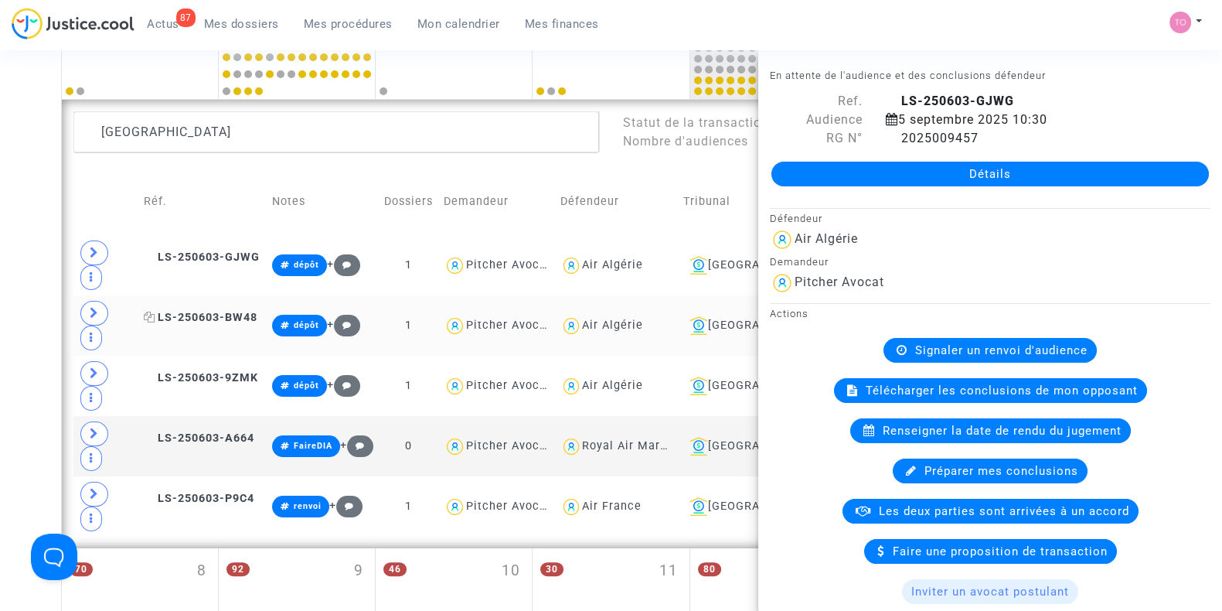
click at [193, 311] on span "LS-250603-BW48" at bounding box center [201, 317] width 114 height 13
click at [196, 371] on span "LS-250603-9ZMK" at bounding box center [201, 377] width 114 height 13
click at [201, 251] on span "LS-250603-GJWG" at bounding box center [202, 257] width 116 height 13
click at [201, 431] on span "LS-250603-A664" at bounding box center [199, 437] width 111 height 13
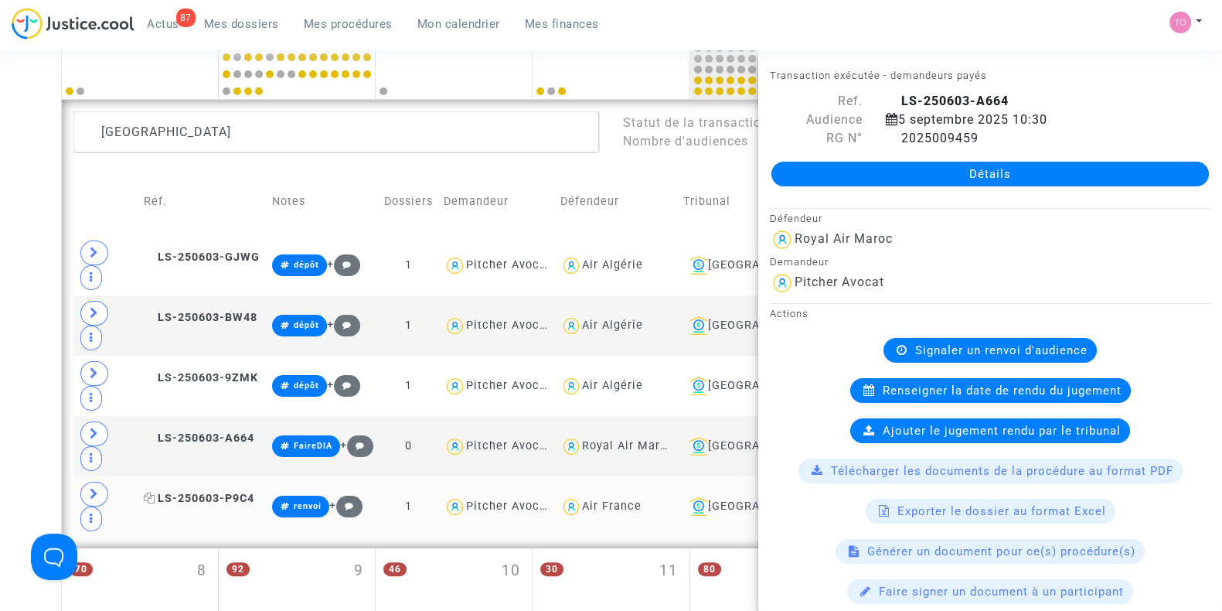
click at [196, 492] on span "LS-250603-P9C4" at bounding box center [199, 498] width 111 height 13
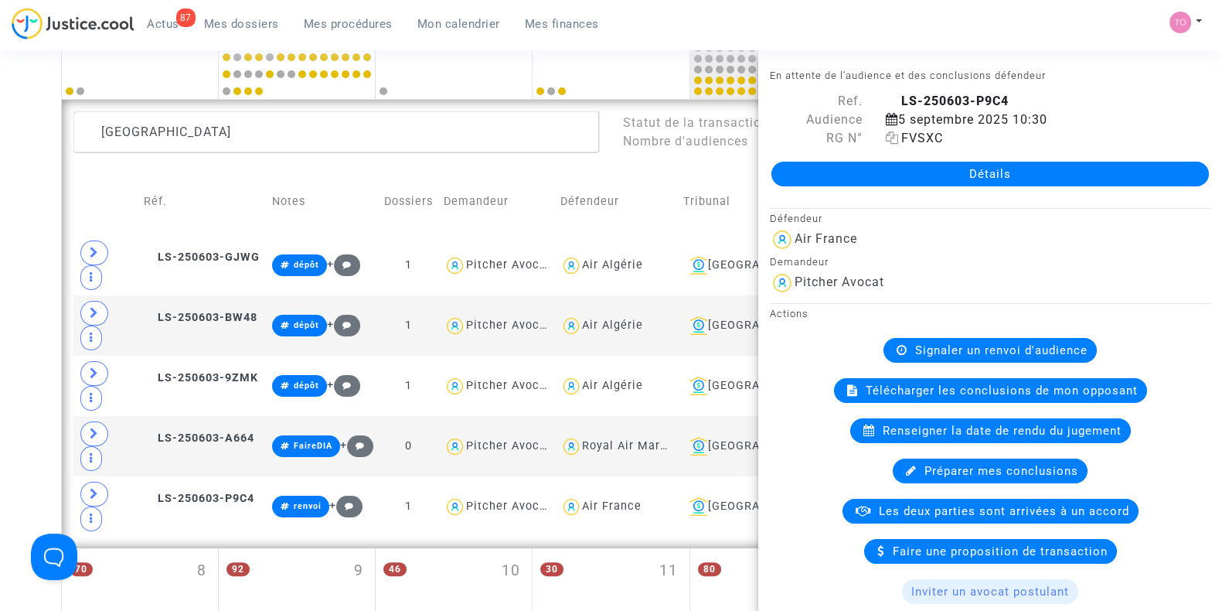
drag, startPoint x: 943, startPoint y: 140, endPoint x: 885, endPoint y: 138, distance: 58.0
click at [885, 138] on div "FVSXC" at bounding box center [1048, 138] width 348 height 19
click at [87, 421] on span at bounding box center [94, 433] width 28 height 25
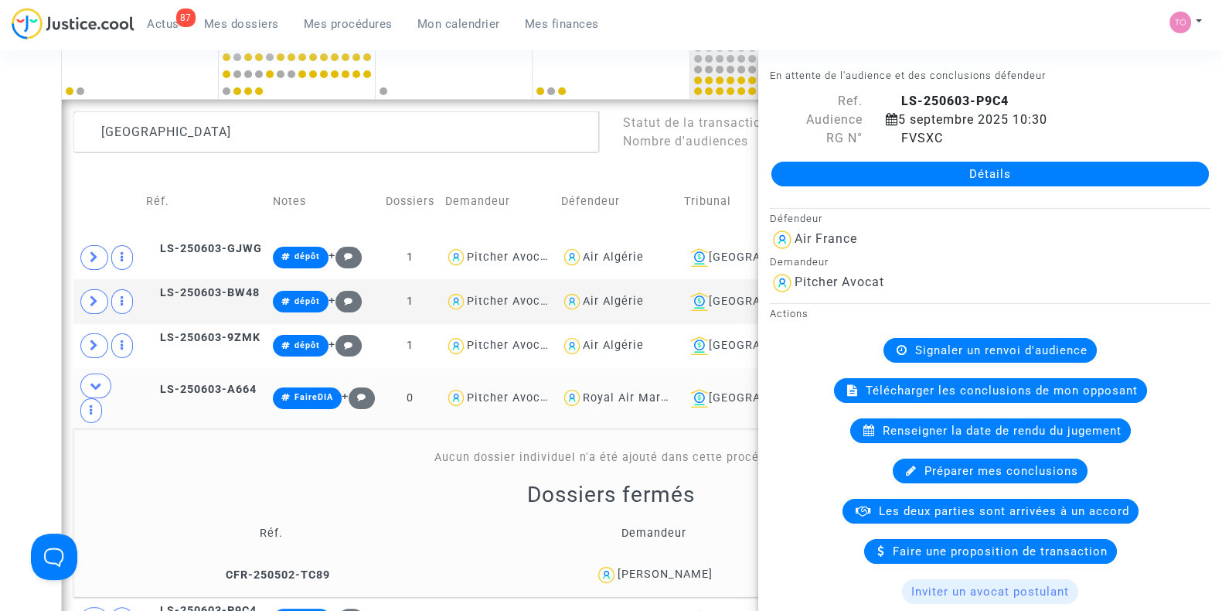
click at [0, 427] on div "Date de clôture d'instruction Date de conciliation Date d'audience Date de juge…" at bounding box center [611, 517] width 1222 height 1597
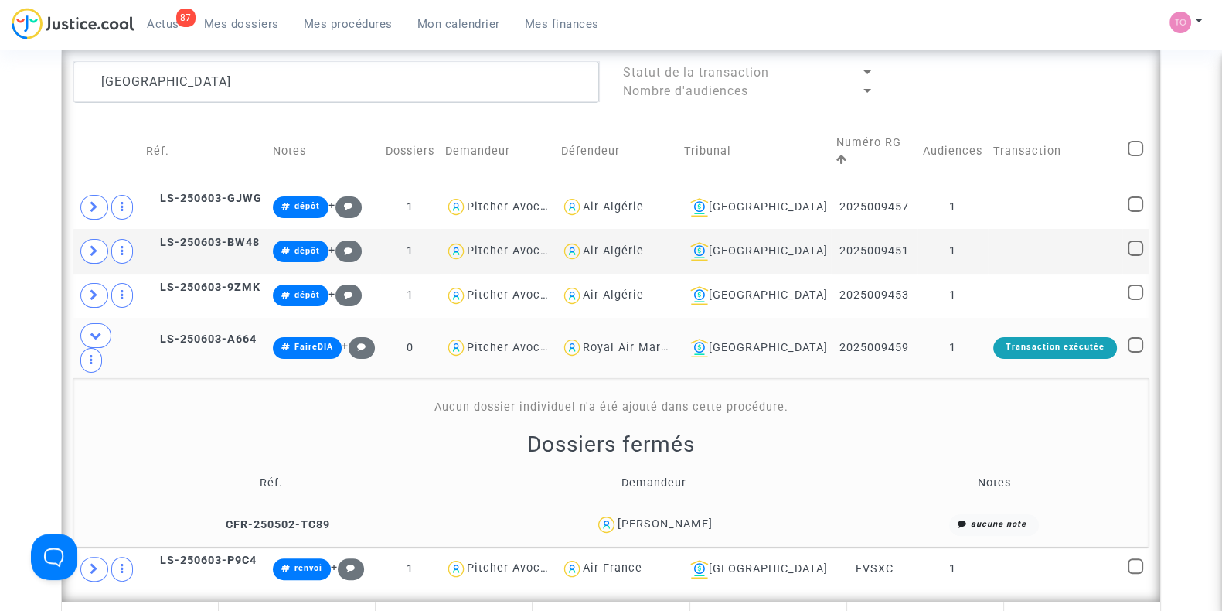
scroll to position [426, 0]
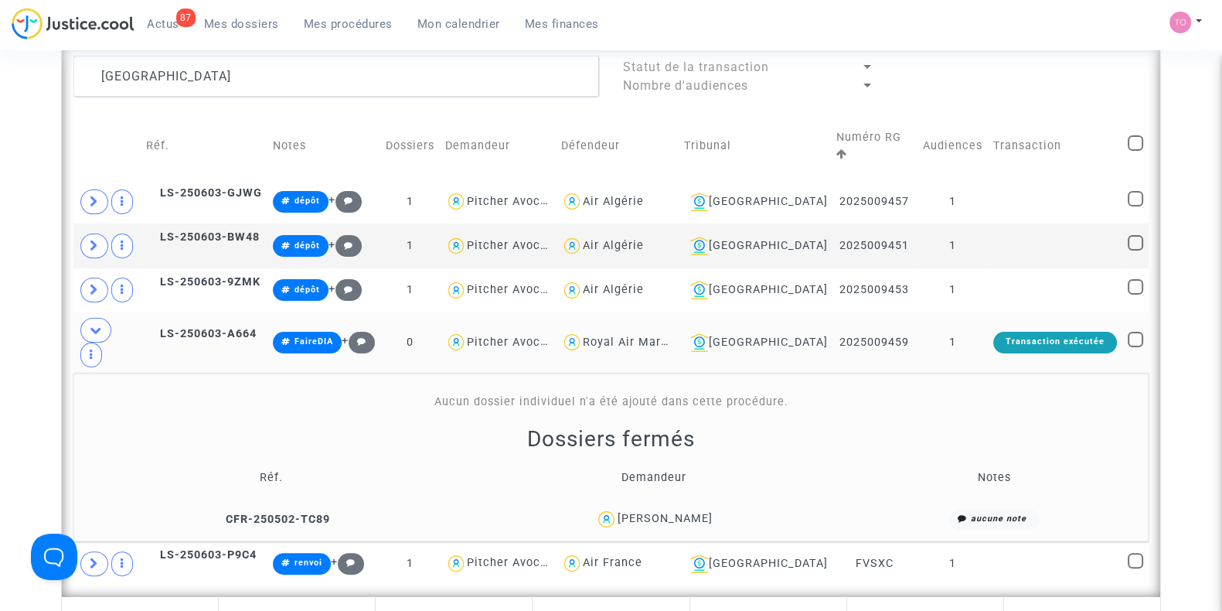
click at [677, 512] on div "Sarah Aguedach" at bounding box center [665, 518] width 95 height 13
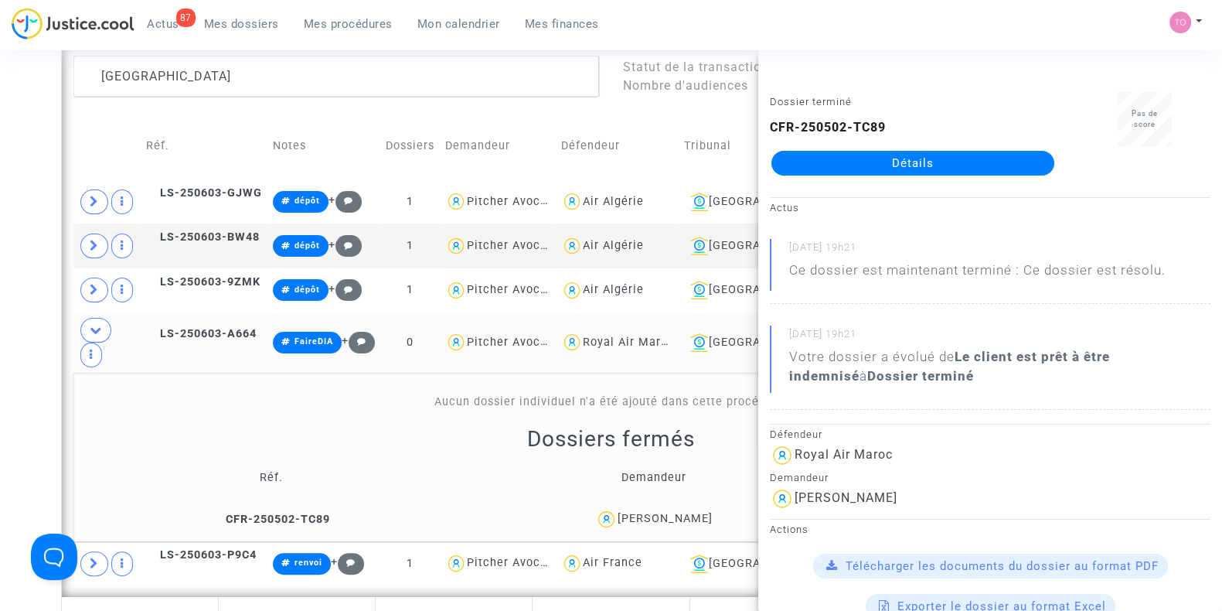
click at [17, 349] on div "Date de clôture d'instruction Date de conciliation Date d'audience Date de juge…" at bounding box center [611, 461] width 1222 height 1597
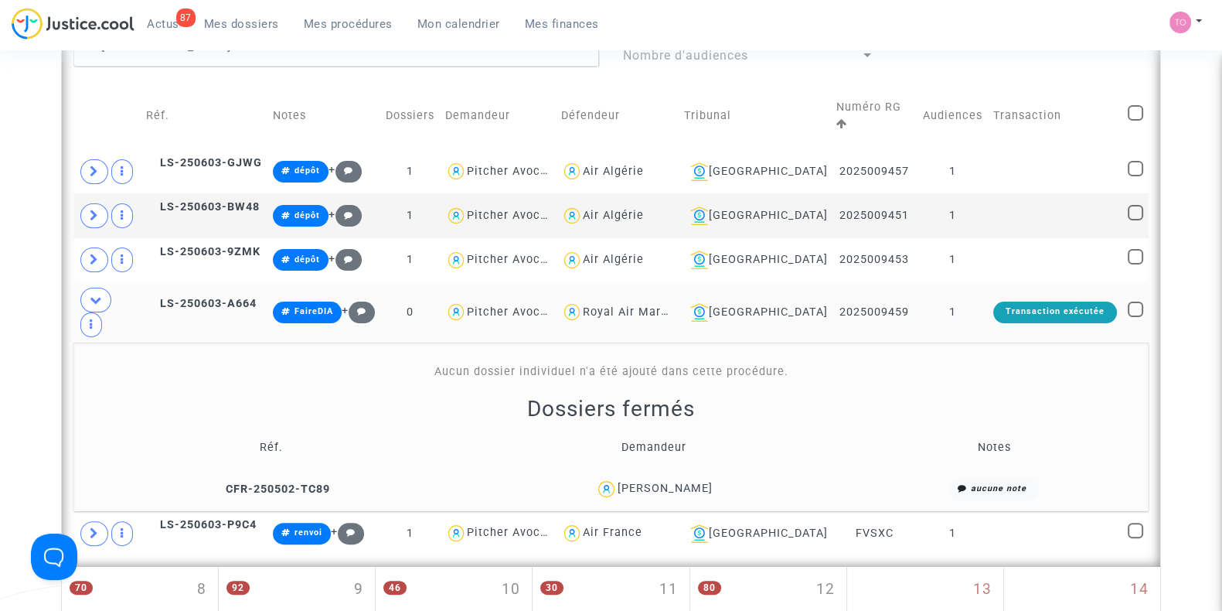
scroll to position [457, 0]
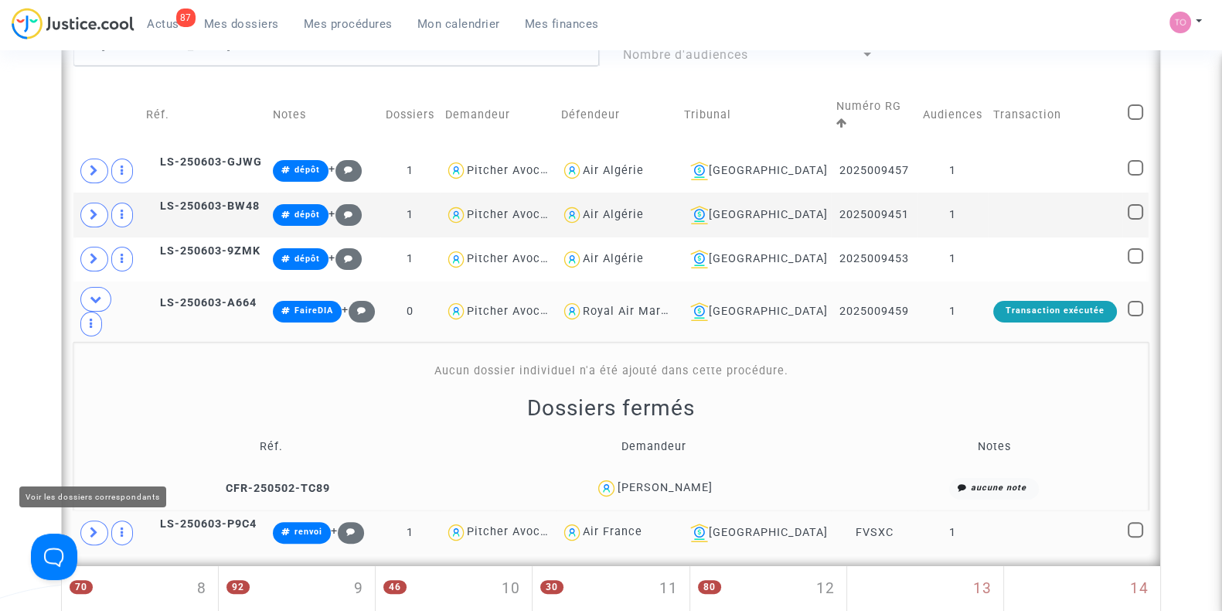
click at [85, 520] on span at bounding box center [94, 532] width 28 height 25
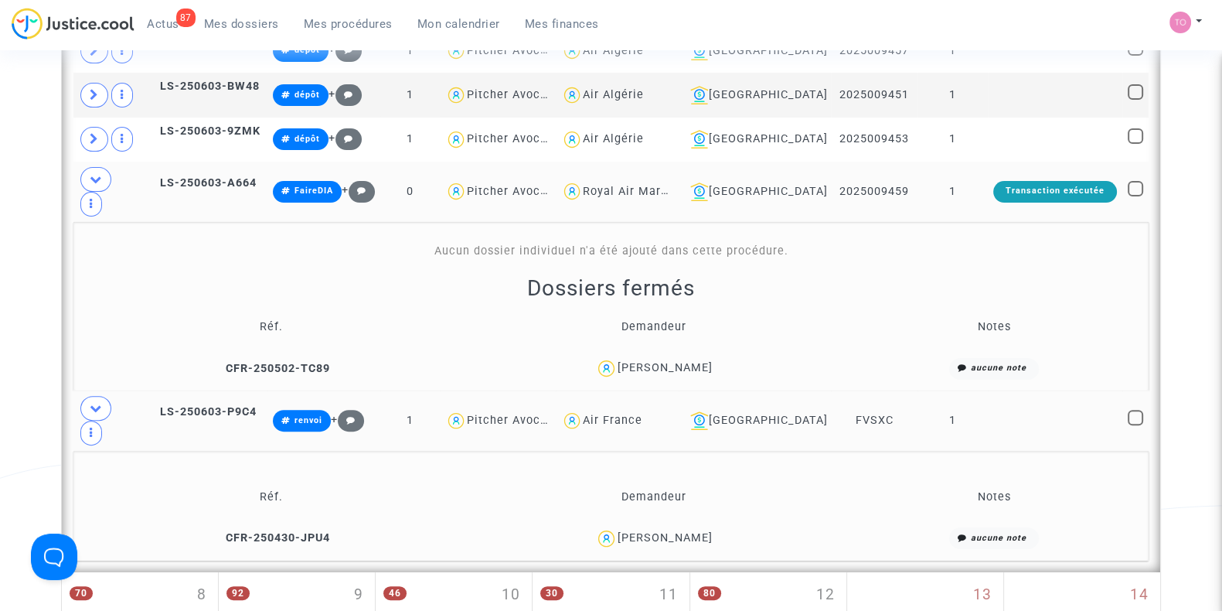
scroll to position [579, 0]
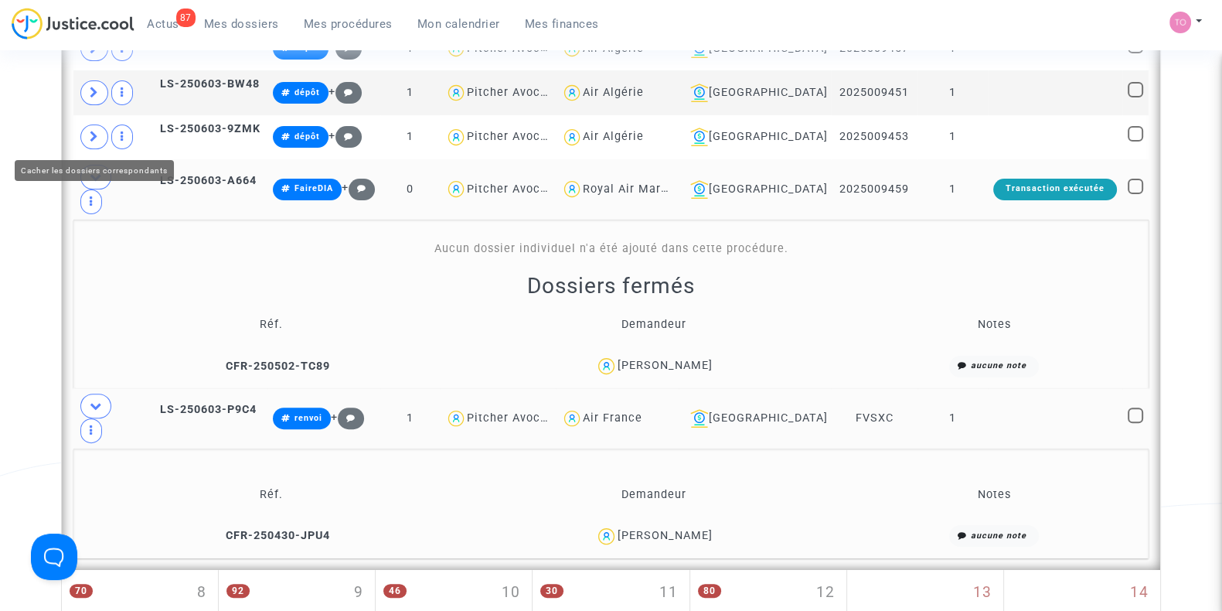
click at [98, 171] on icon at bounding box center [96, 177] width 12 height 12
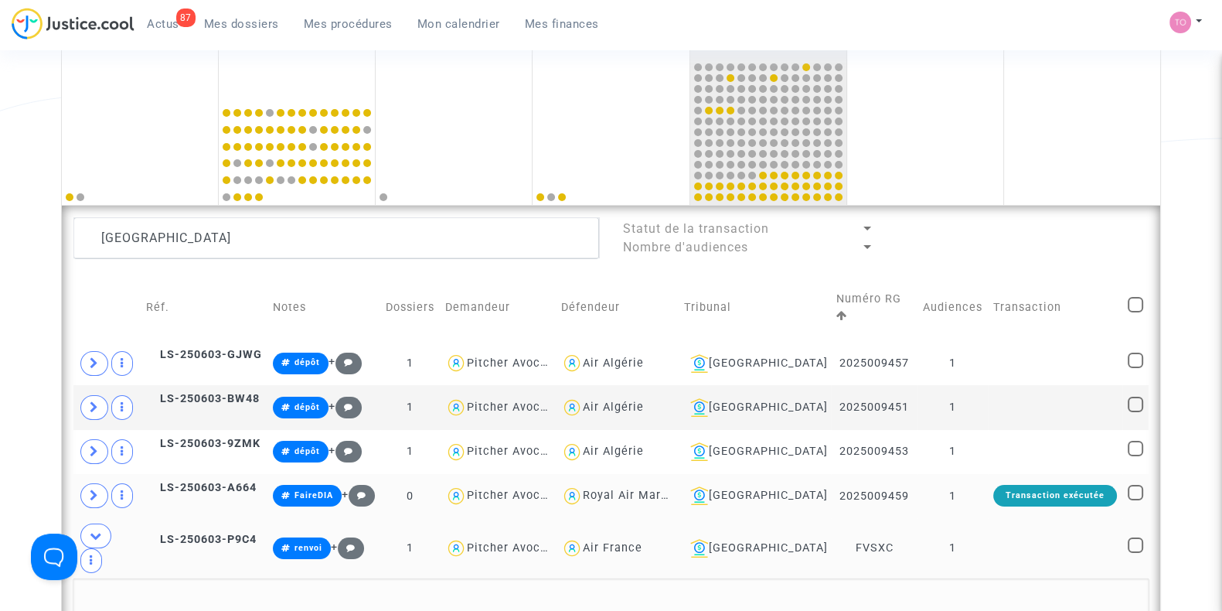
scroll to position [264, 0]
click at [0, 346] on div "Date de clôture d'instruction Date de conciliation Date d'audience Date de juge…" at bounding box center [611, 594] width 1222 height 1539
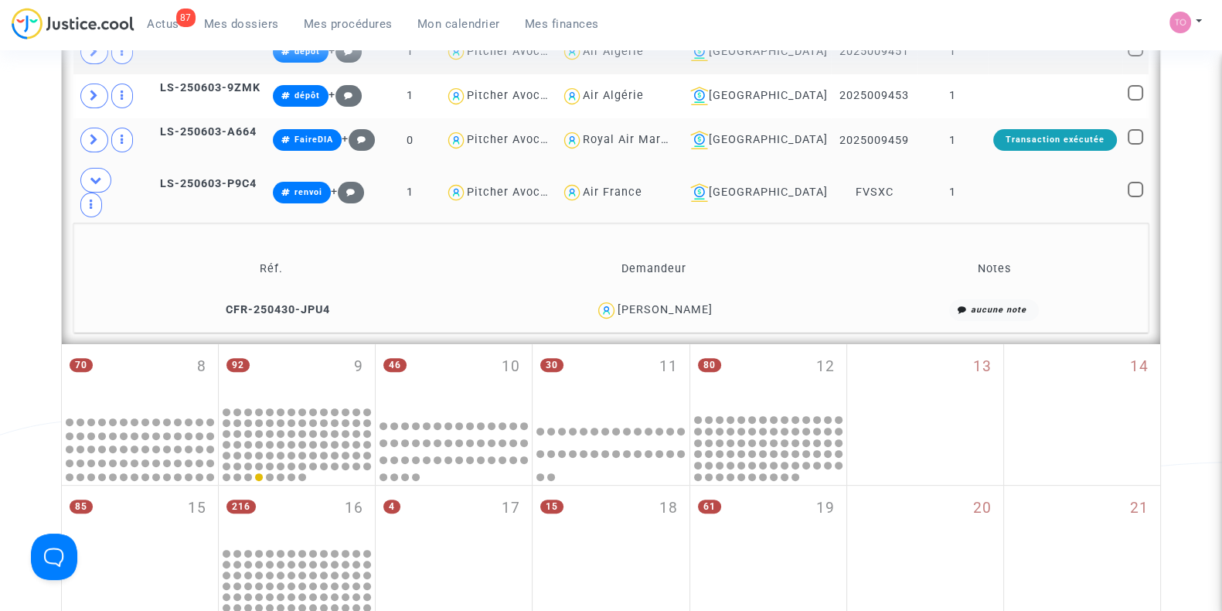
scroll to position [674, 0]
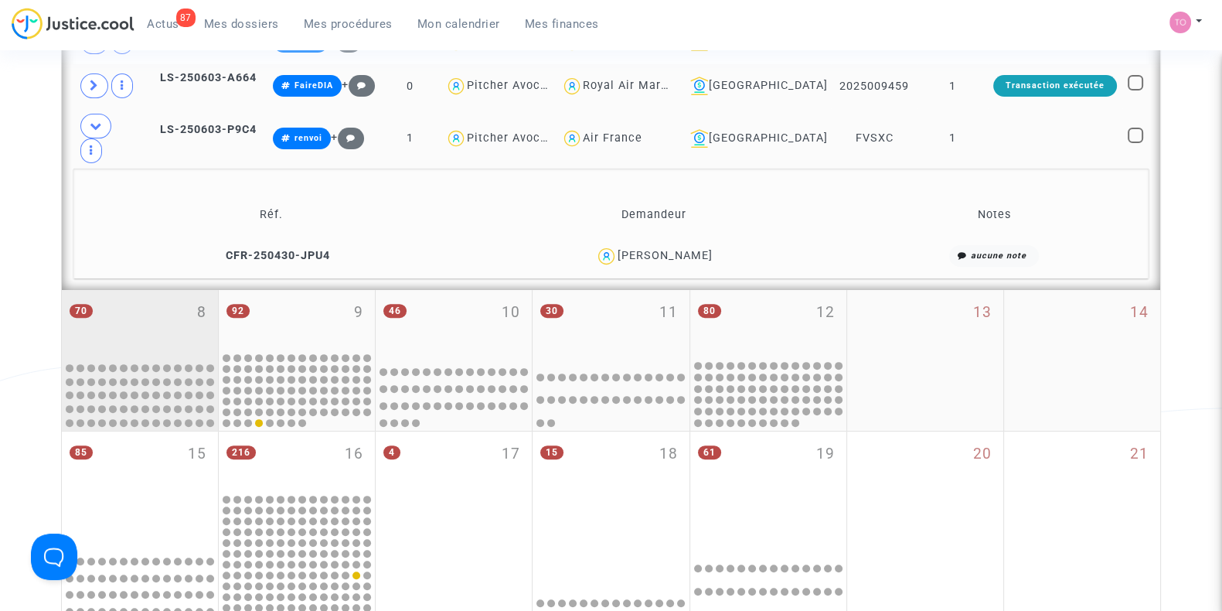
click at [121, 290] on div "70 8" at bounding box center [140, 324] width 156 height 68
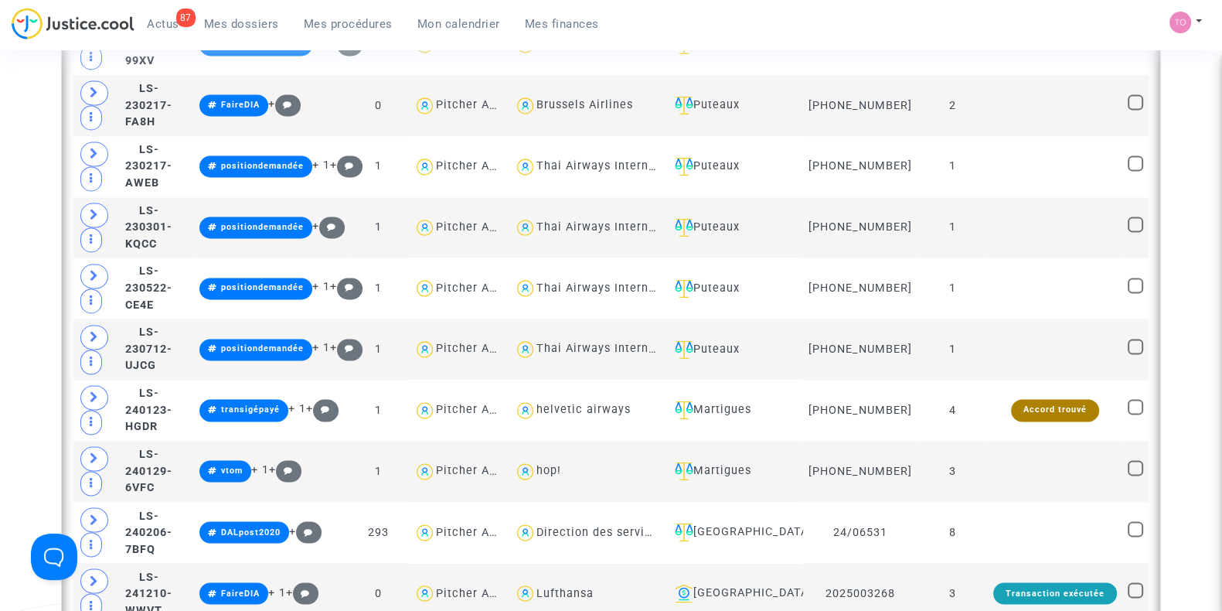
scroll to position [3418, 0]
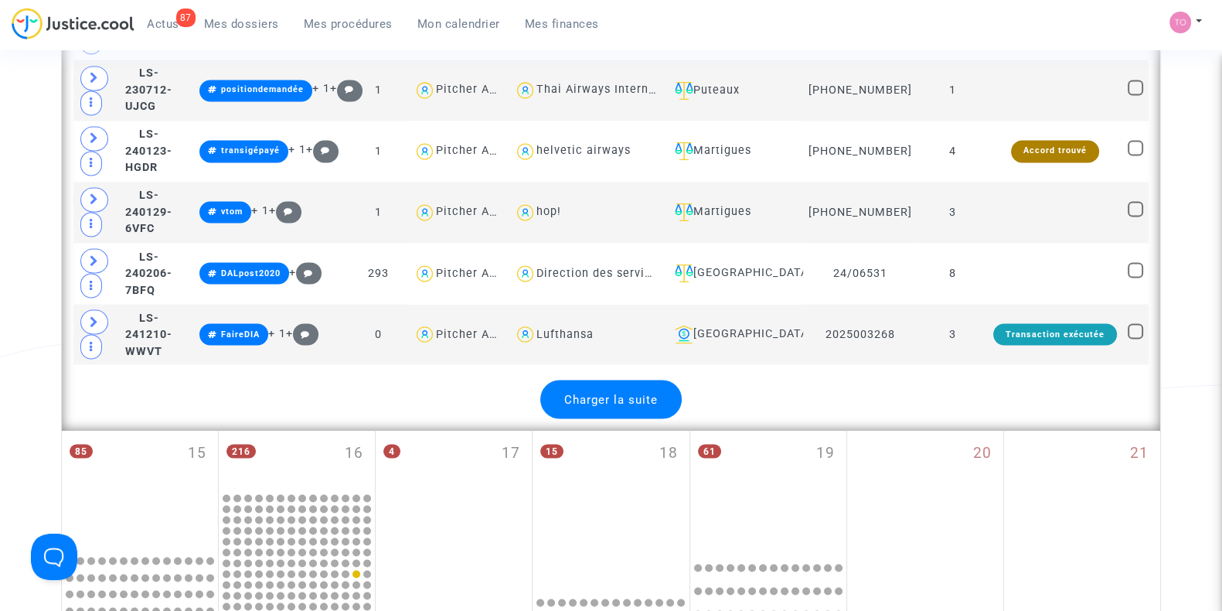
click at [611, 392] on span "Charger la suite" at bounding box center [611, 399] width 94 height 14
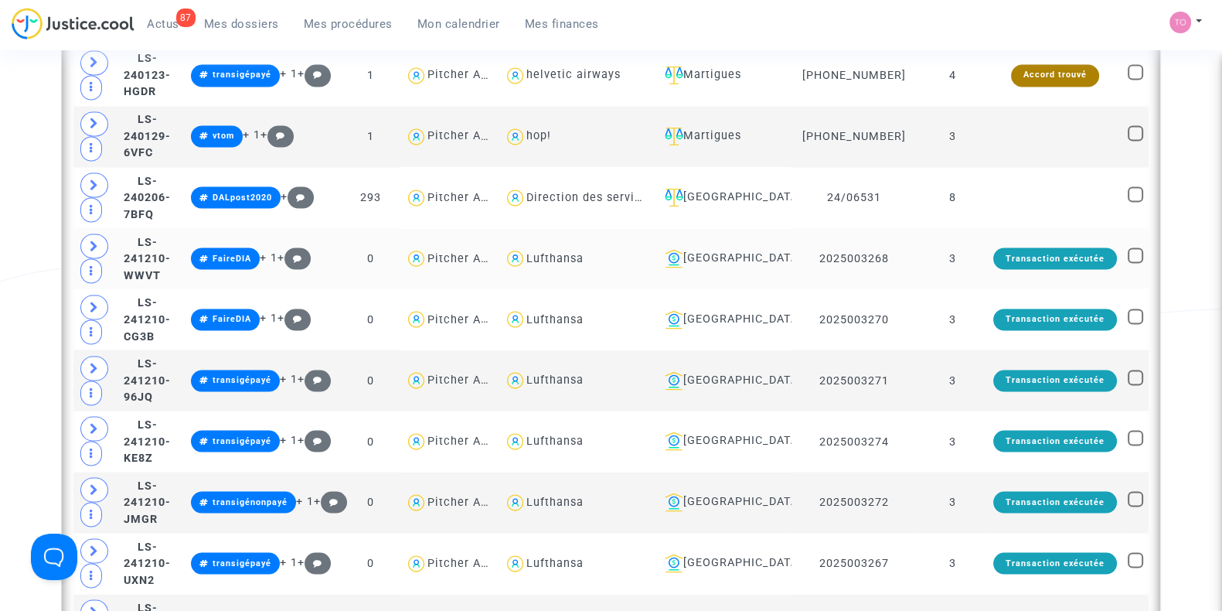
scroll to position [3493, 0]
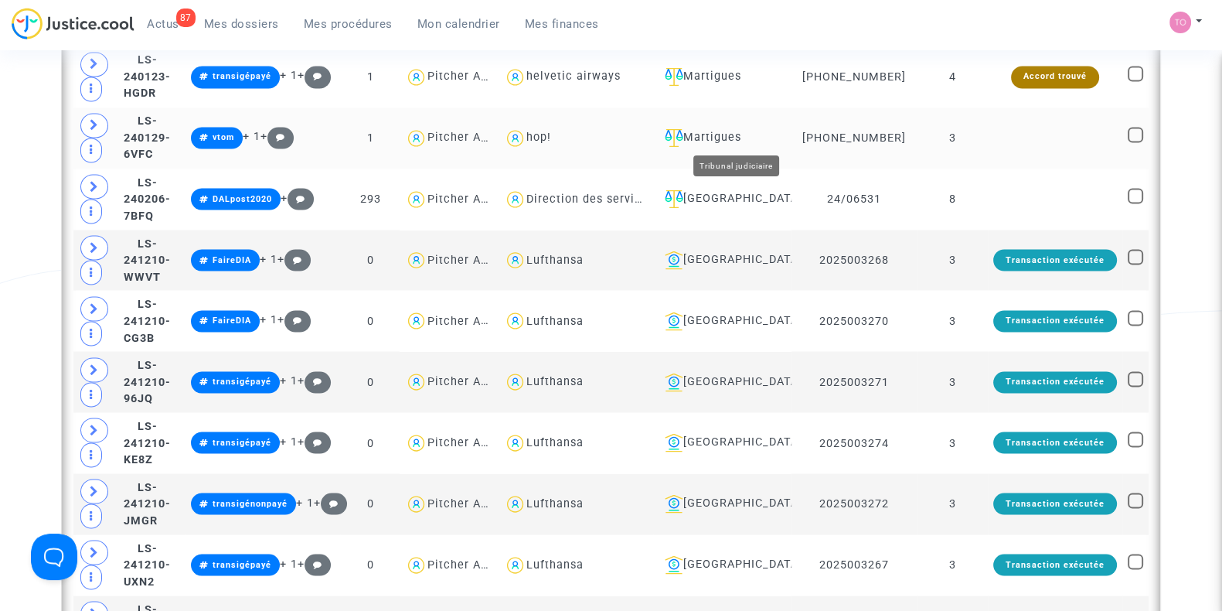
click at [748, 129] on div "Martigues" at bounding box center [723, 137] width 128 height 19
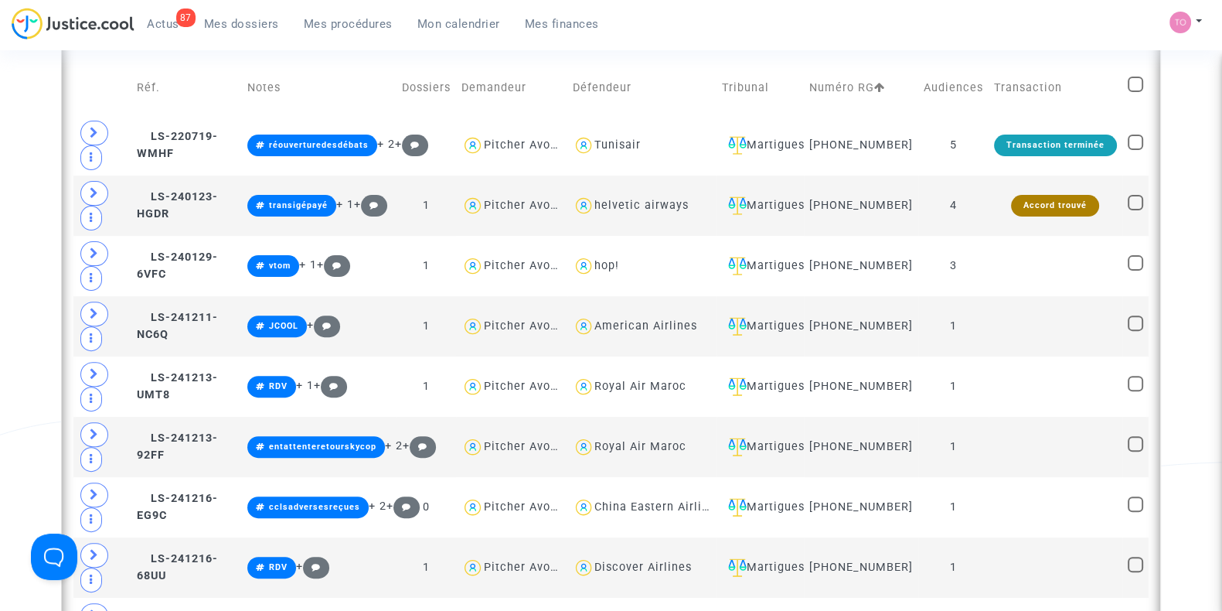
scroll to position [621, 0]
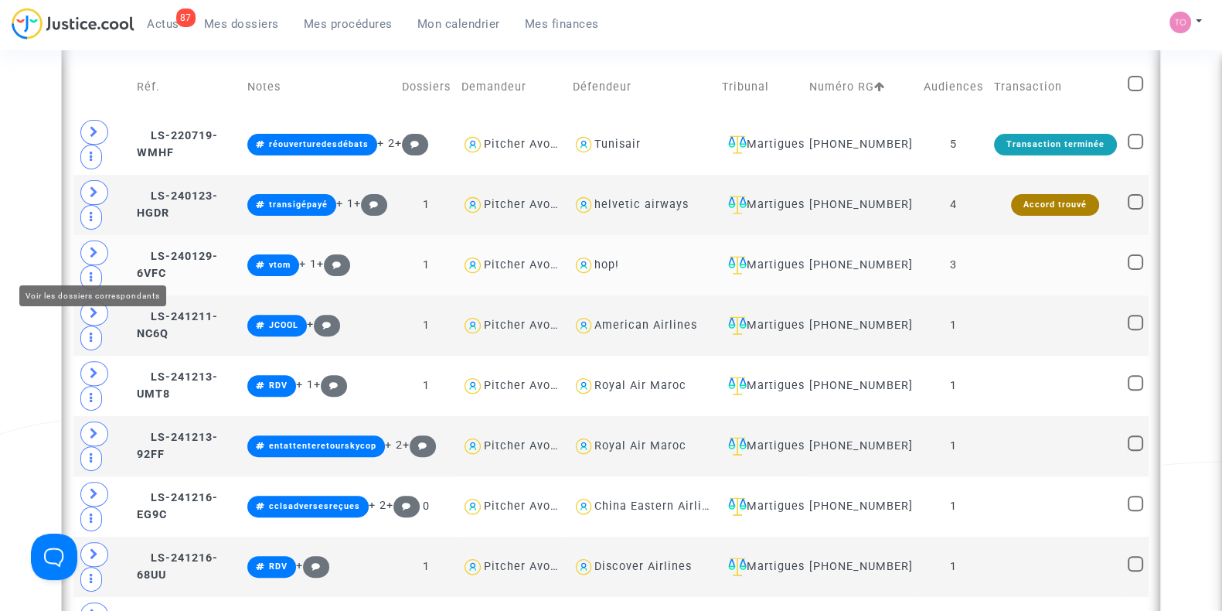
click at [93, 258] on icon at bounding box center [94, 253] width 9 height 12
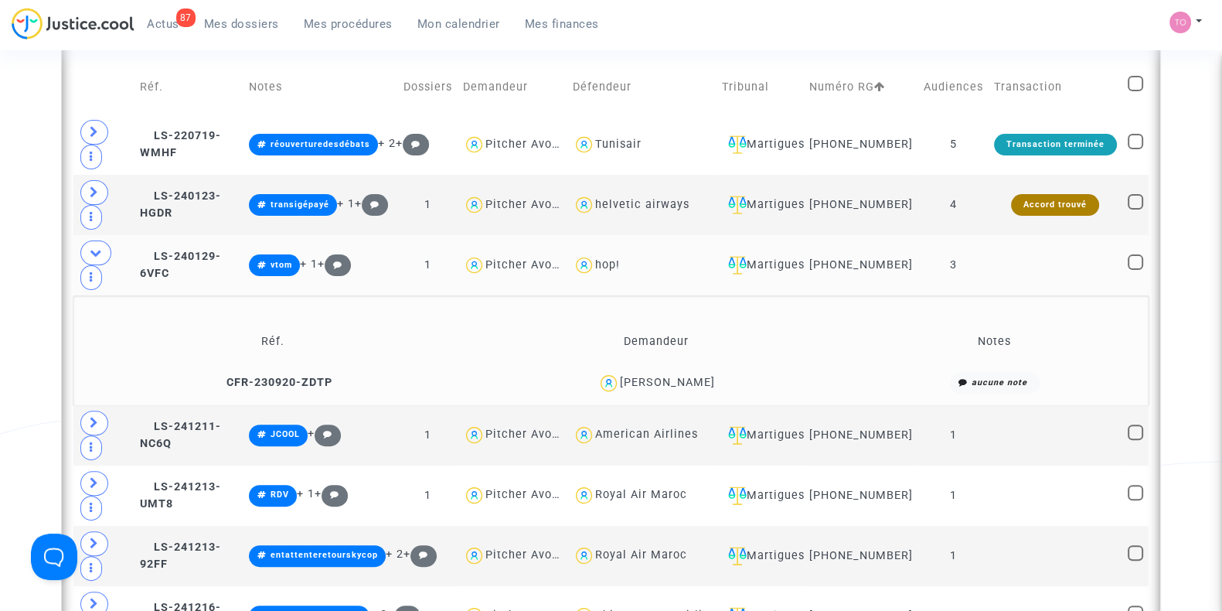
click at [653, 381] on span "Marie Tourneur" at bounding box center [667, 338] width 95 height 102
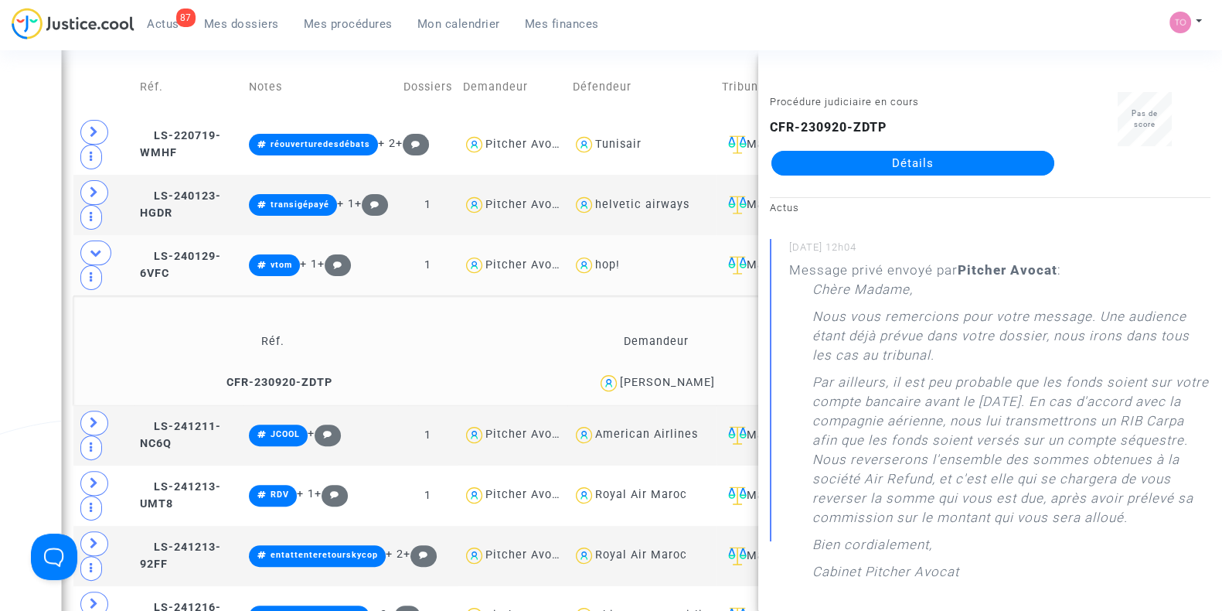
click at [0, 286] on div "Date de clôture d'instruction Date de conciliation Date d'audience Date de juge…" at bounding box center [611, 384] width 1222 height 1832
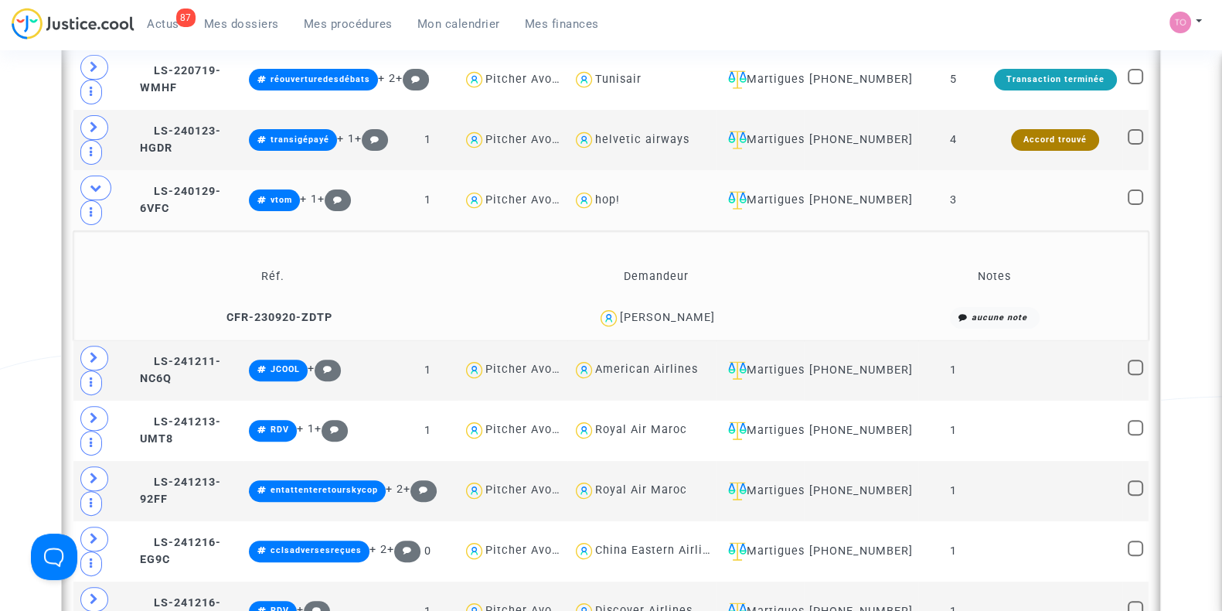
scroll to position [687, 0]
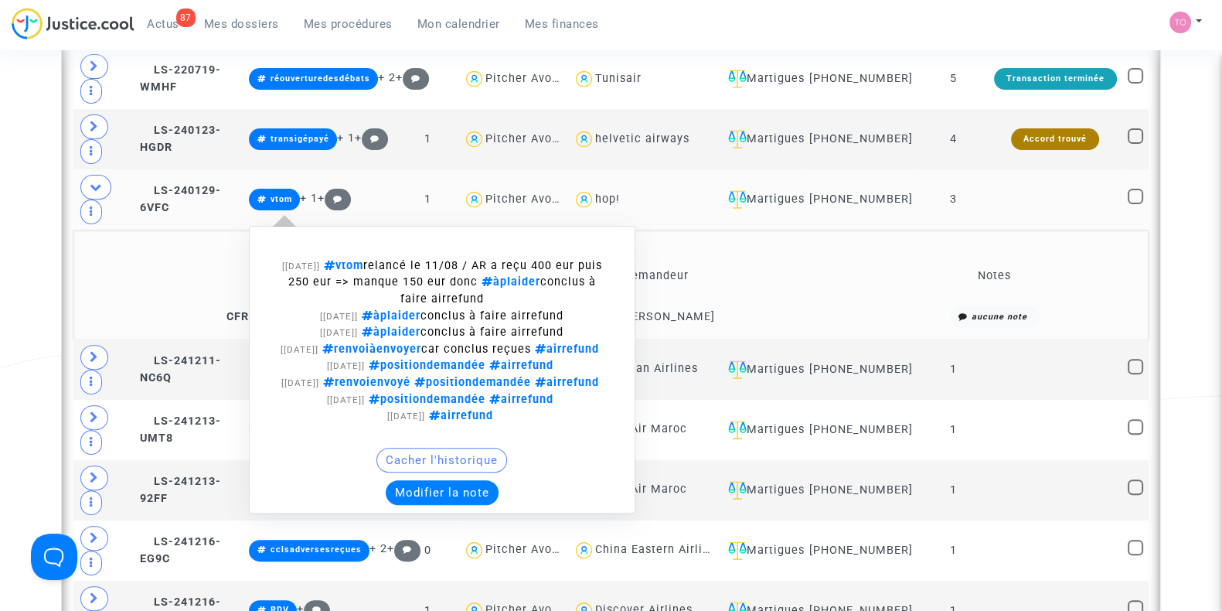
click at [456, 505] on button "Modifier la note" at bounding box center [442, 492] width 113 height 25
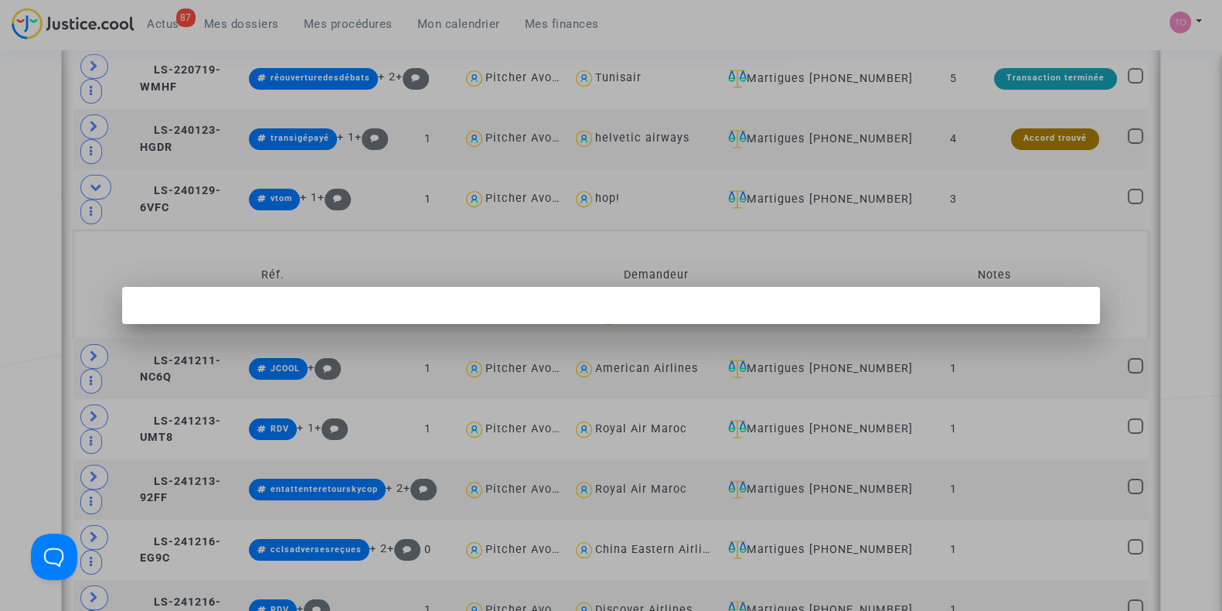
scroll to position [0, 0]
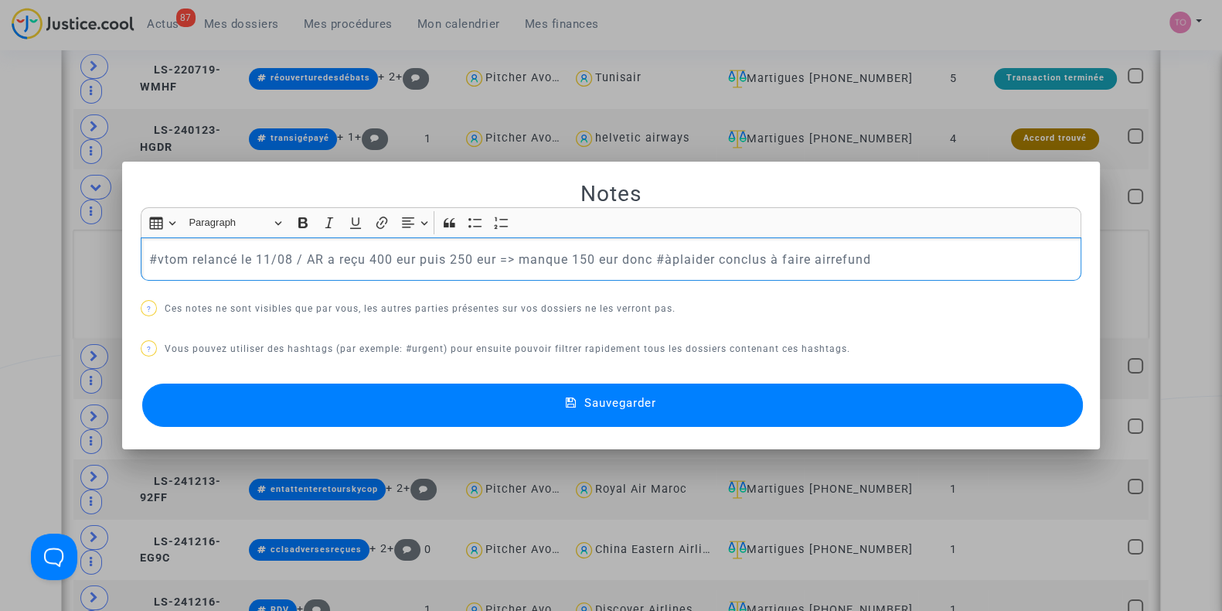
drag, startPoint x: 901, startPoint y: 249, endPoint x: 55, endPoint y: 231, distance: 846.1
click at [55, 231] on div "Notes Rich Text Editor Insert table Insert table Heading Paragraph Paragraph He…" at bounding box center [611, 305] width 1222 height 611
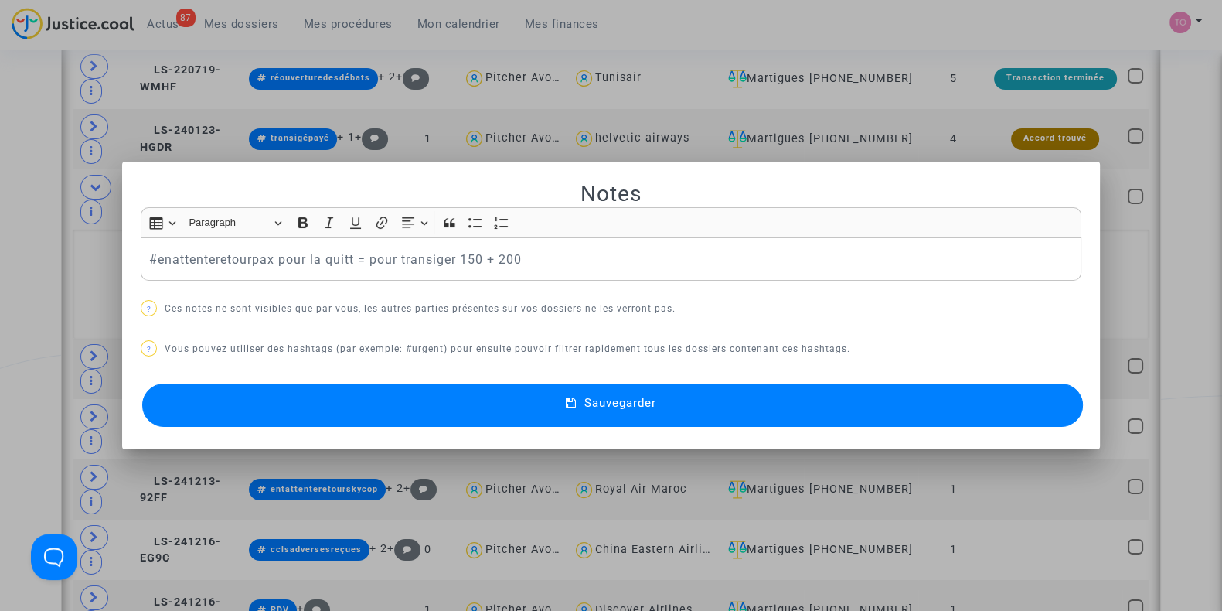
click at [507, 390] on button "Sauvegarder" at bounding box center [612, 405] width 941 height 43
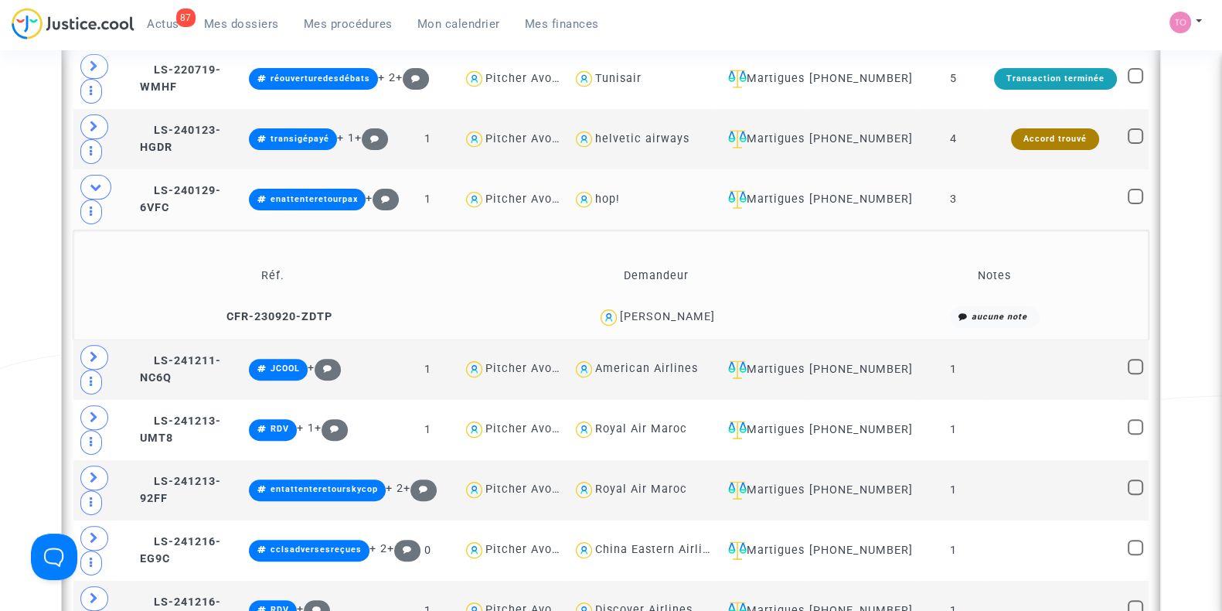
scroll to position [776, 0]
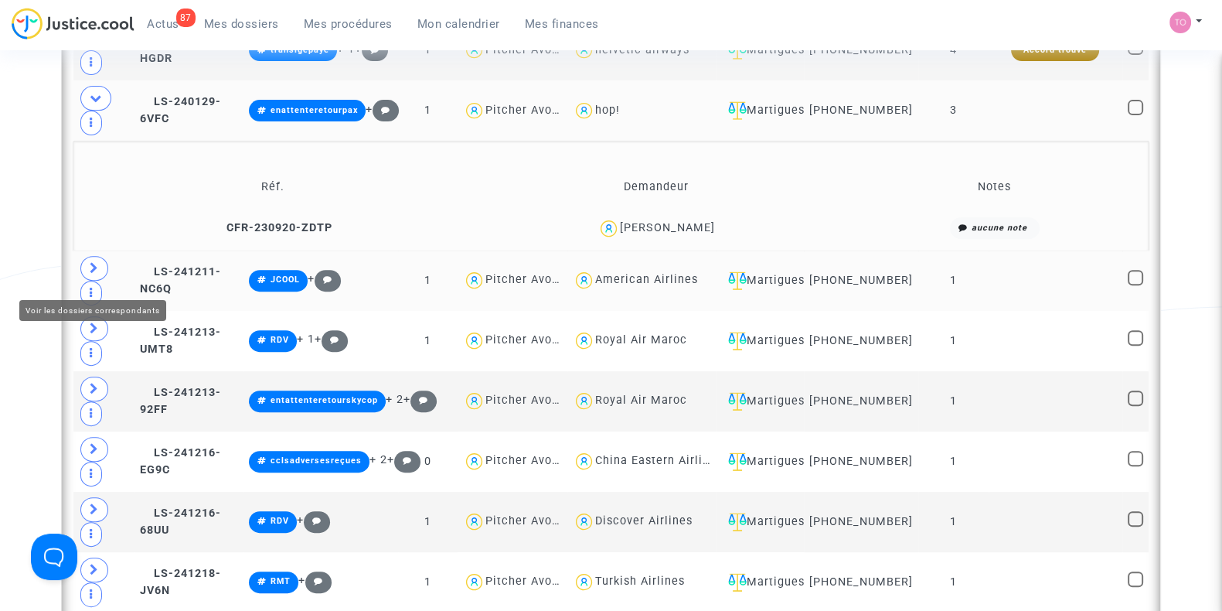
click at [97, 266] on span at bounding box center [94, 268] width 28 height 25
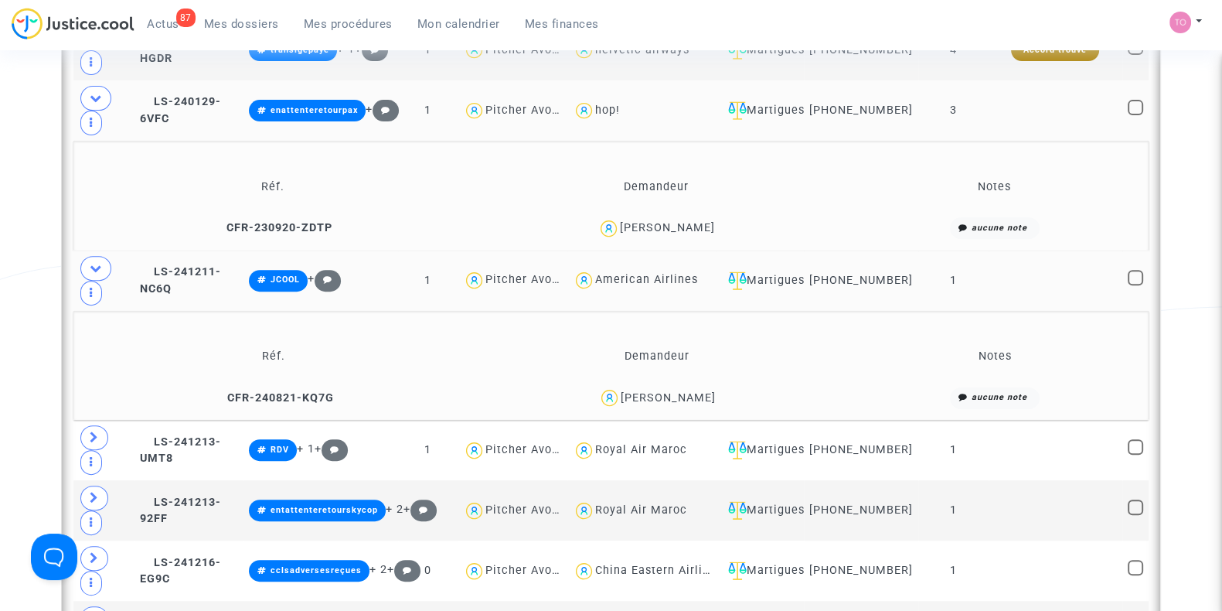
scroll to position [818, 0]
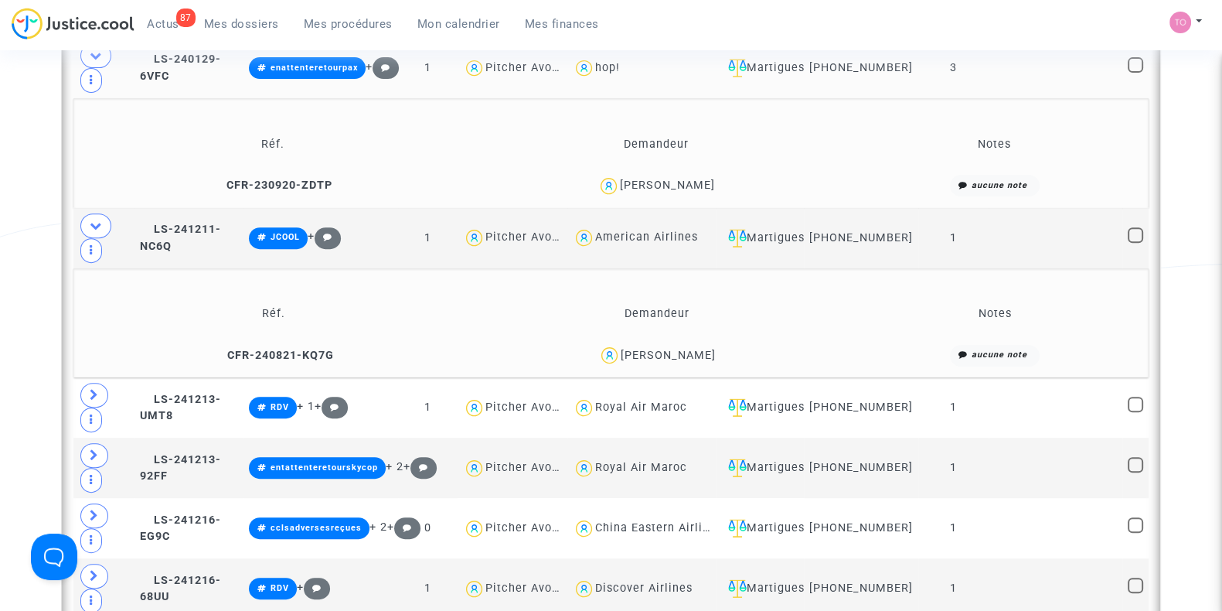
click at [687, 362] on div "Aurélie Belledent" at bounding box center [668, 355] width 95 height 13
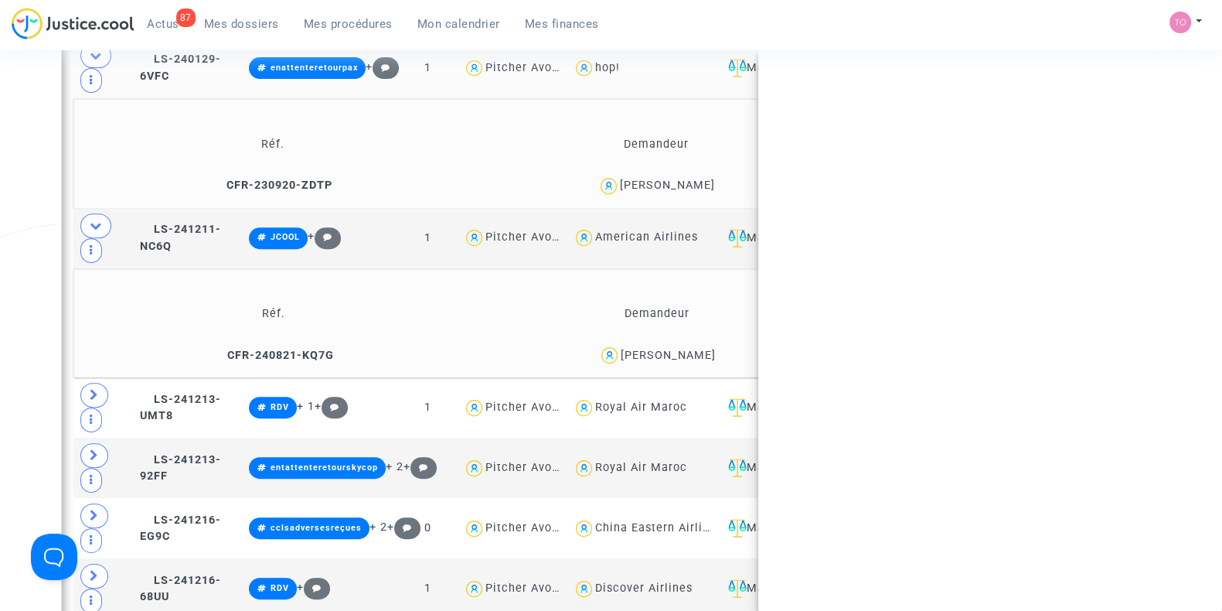
click at [687, 362] on div "Aurélie Belledent" at bounding box center [668, 355] width 95 height 13
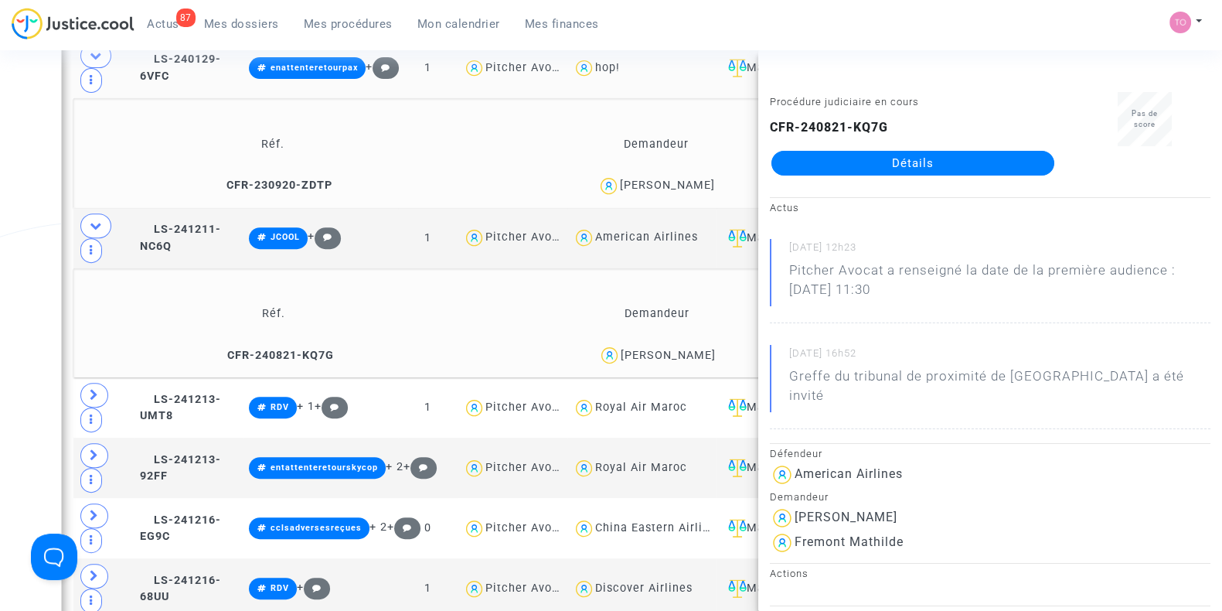
copy div "Belledent"
click at [719, 353] on div "Aurélie Belledent" at bounding box center [657, 355] width 369 height 22
drag, startPoint x: 719, startPoint y: 353, endPoint x: 619, endPoint y: 370, distance: 102.1
click at [619, 366] on div "Aurélie Belledent" at bounding box center [657, 355] width 369 height 22
click at [218, 360] on icon at bounding box center [219, 354] width 12 height 11
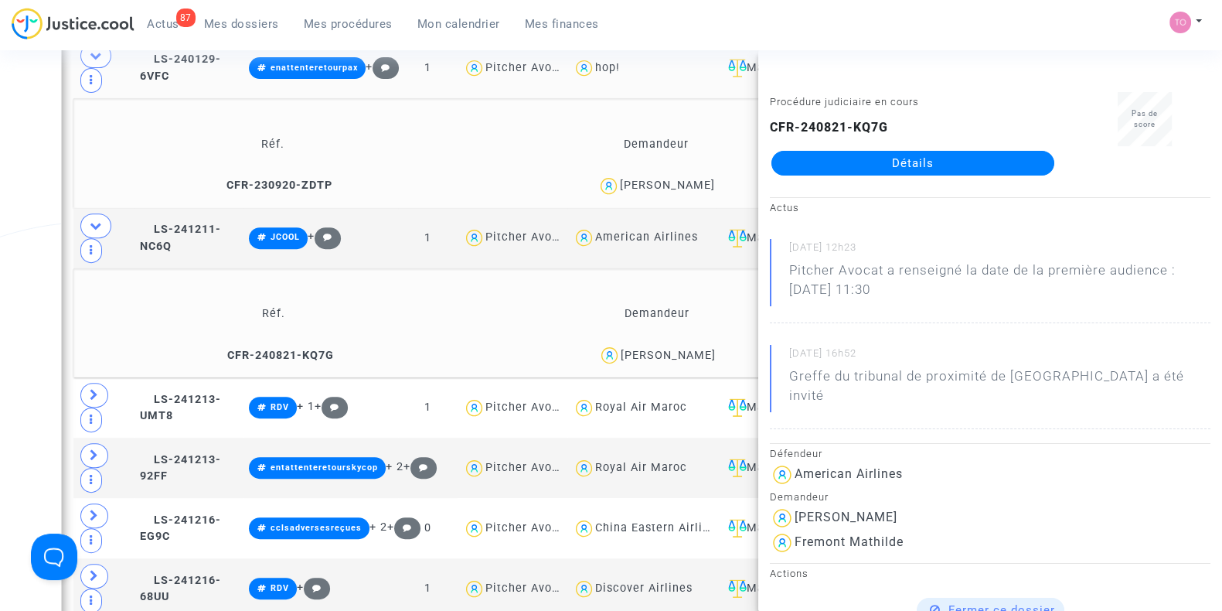
click at [0, 280] on div "Date de clôture d'instruction Date de conciliation Date d'audience Date de juge…" at bounding box center [611, 241] width 1222 height 1941
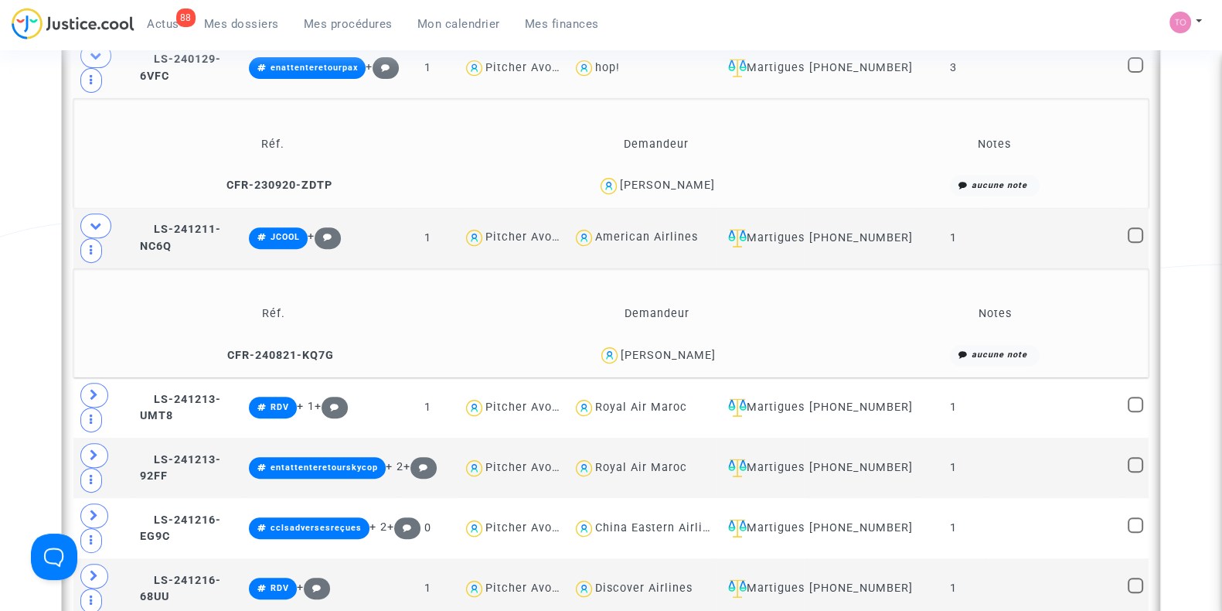
click at [657, 362] on div "Aurélie Belledent" at bounding box center [668, 355] width 95 height 13
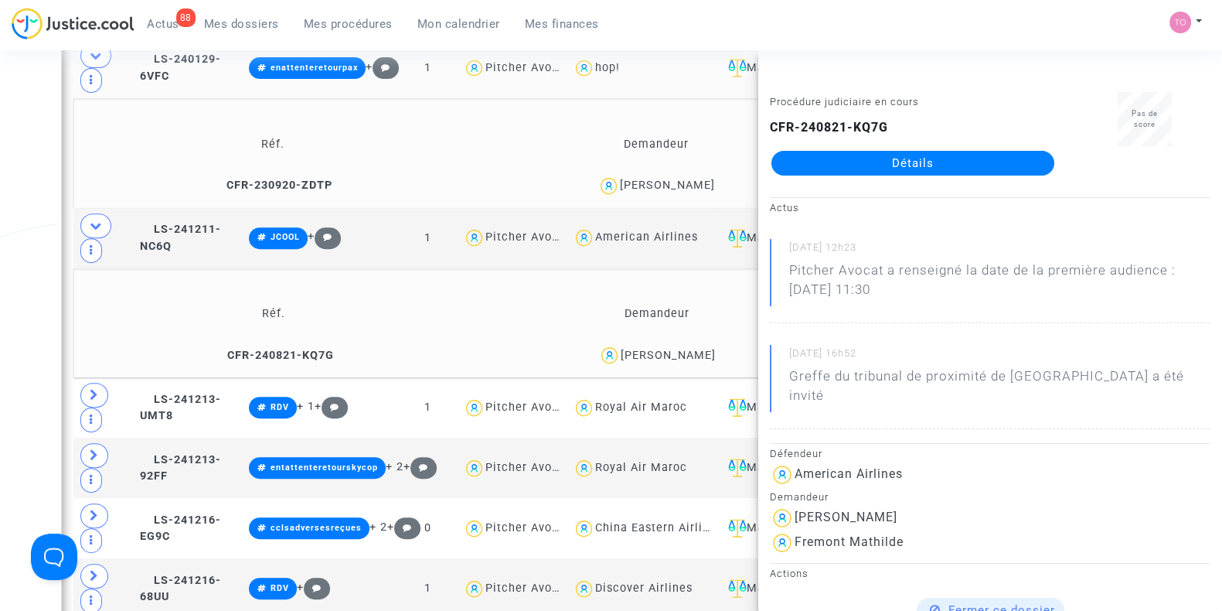
scroll to position [964, 0]
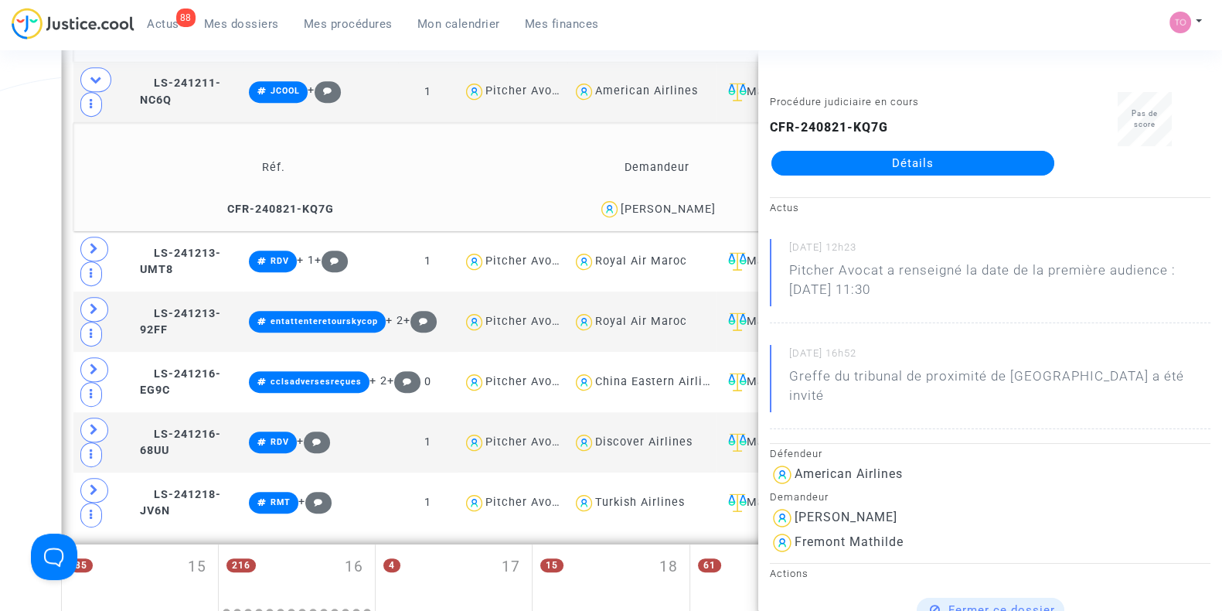
click at [0, 229] on div "Date de clôture d'instruction Date de conciliation Date d'audience Date de juge…" at bounding box center [611, 95] width 1222 height 1941
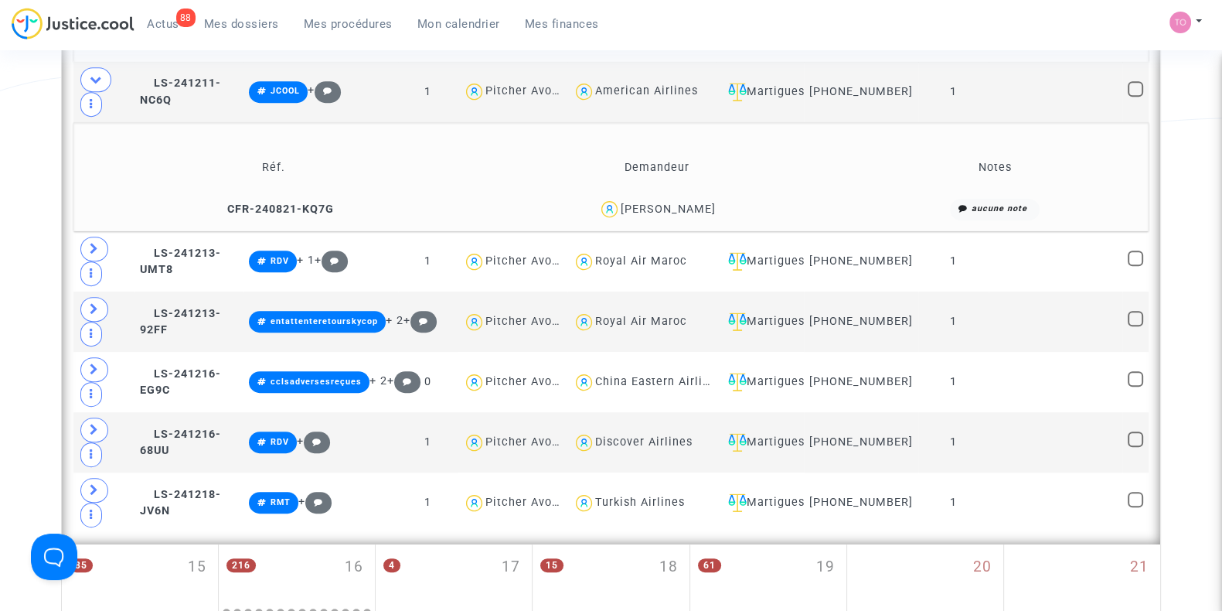
scroll to position [889, 0]
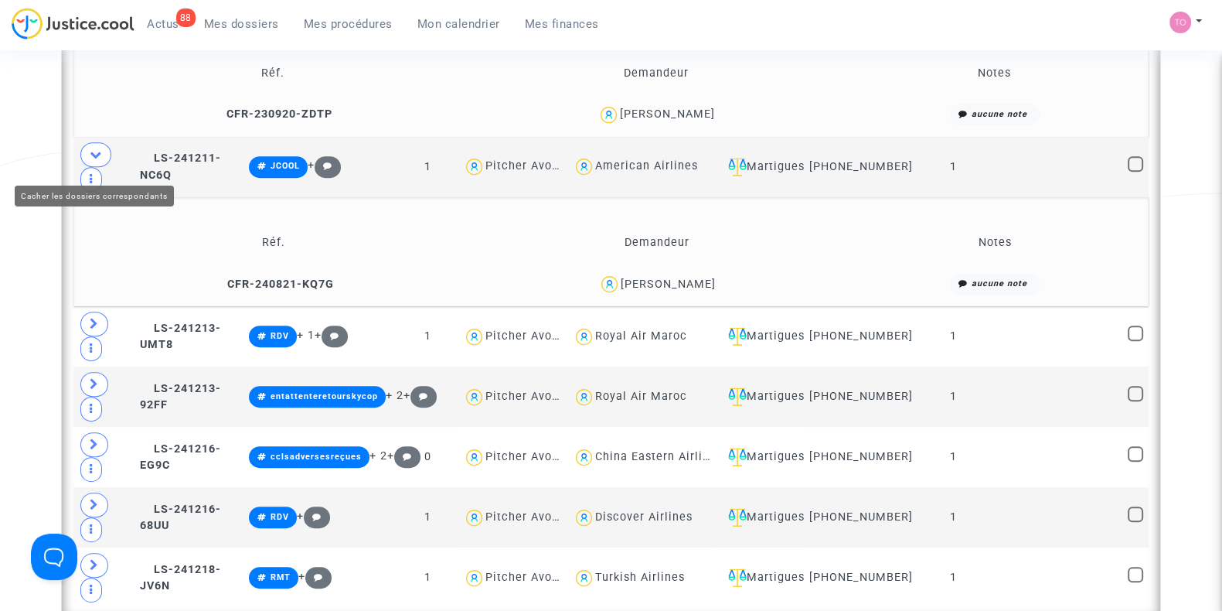
click at [82, 167] on span at bounding box center [95, 154] width 31 height 25
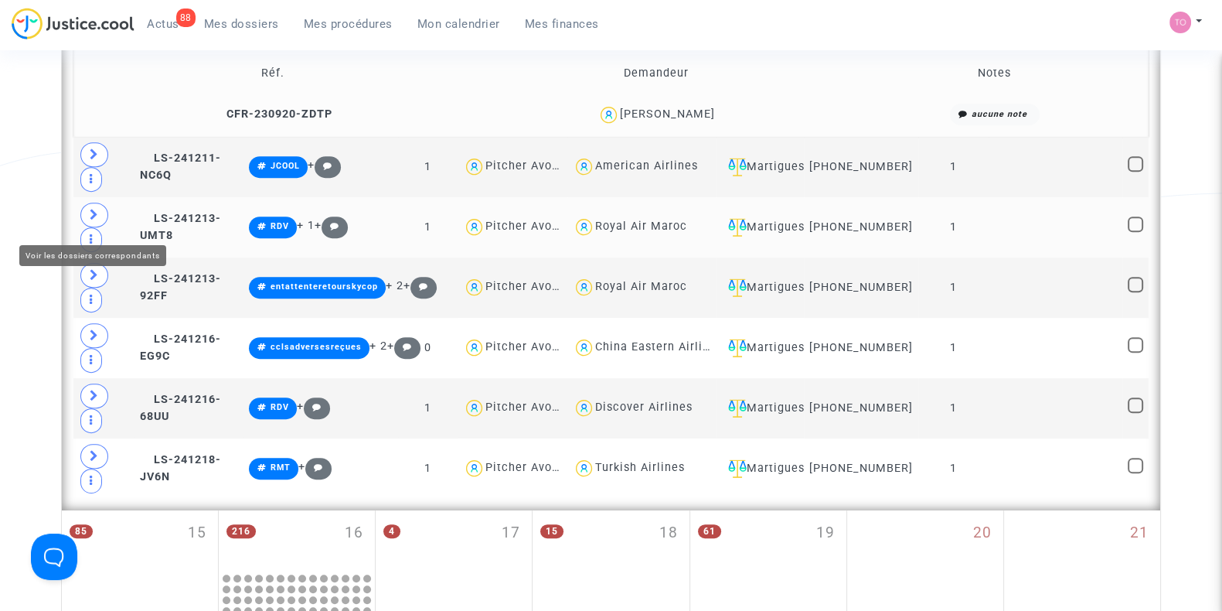
click at [85, 217] on span at bounding box center [94, 215] width 28 height 25
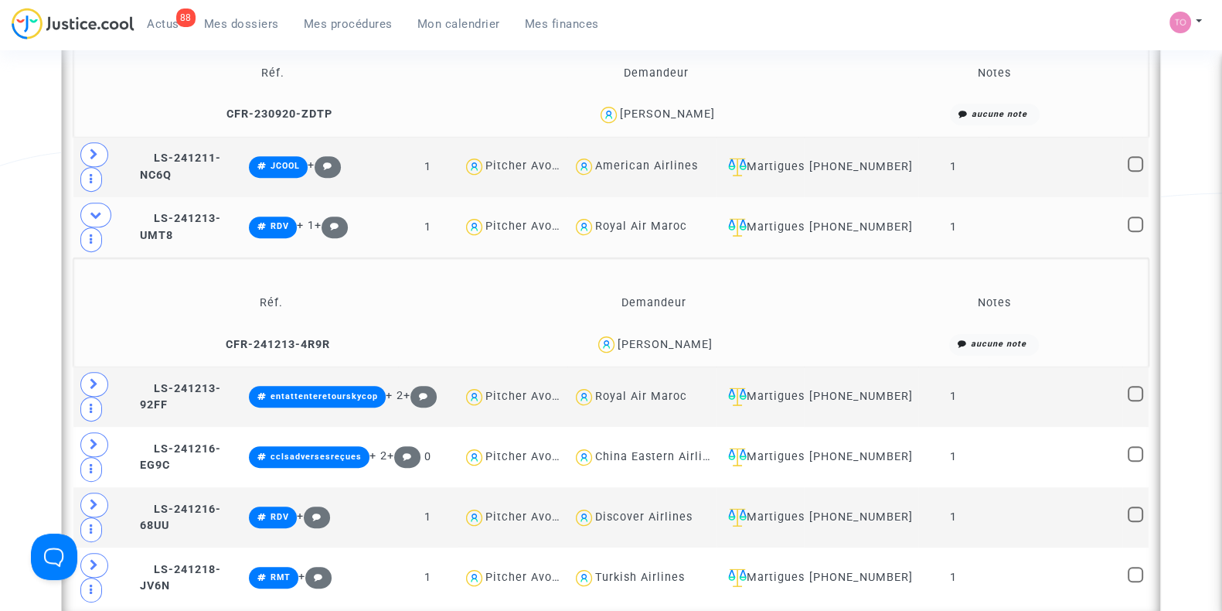
click at [684, 349] on div "Rajae Mikou" at bounding box center [665, 344] width 95 height 13
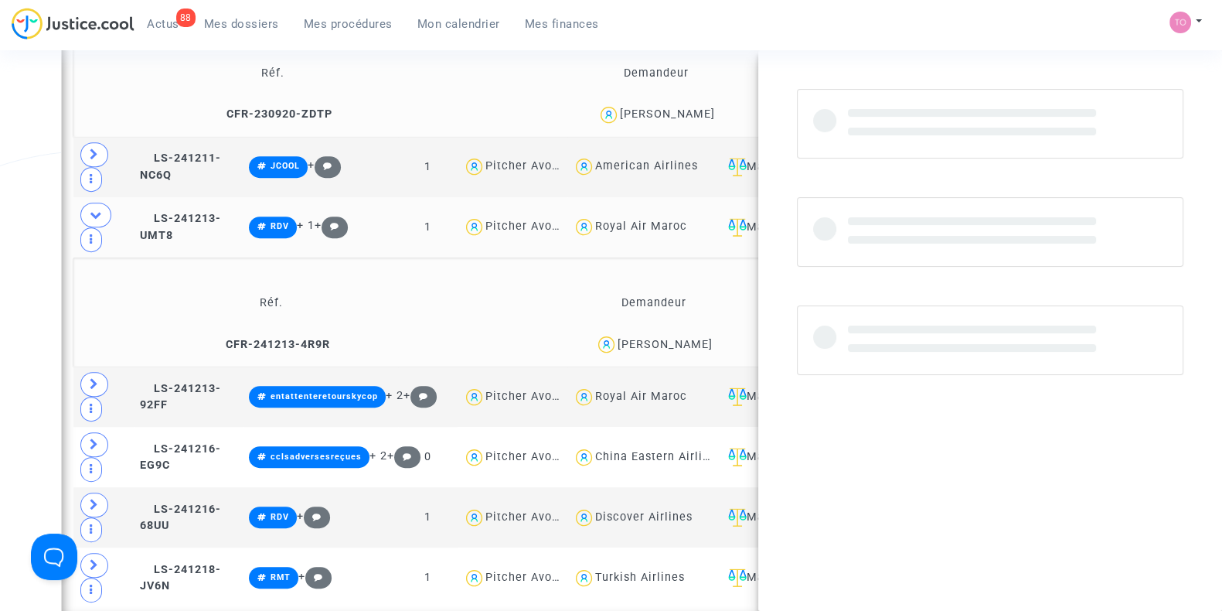
click at [684, 349] on div "Rajae Mikou" at bounding box center [665, 344] width 95 height 13
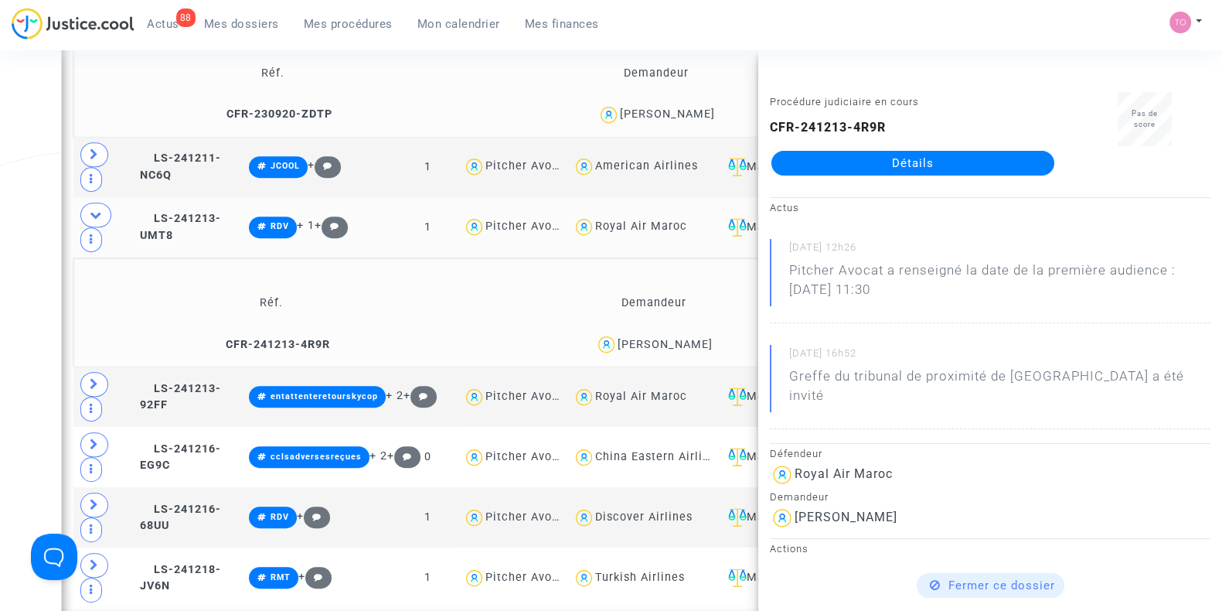
copy div "Mikou"
click at [684, 349] on div "Rajae Mikou" at bounding box center [665, 344] width 95 height 13
click at [0, 276] on div "Date de clôture d'instruction Date de conciliation Date d'audience Date de juge…" at bounding box center [611, 170] width 1222 height 1941
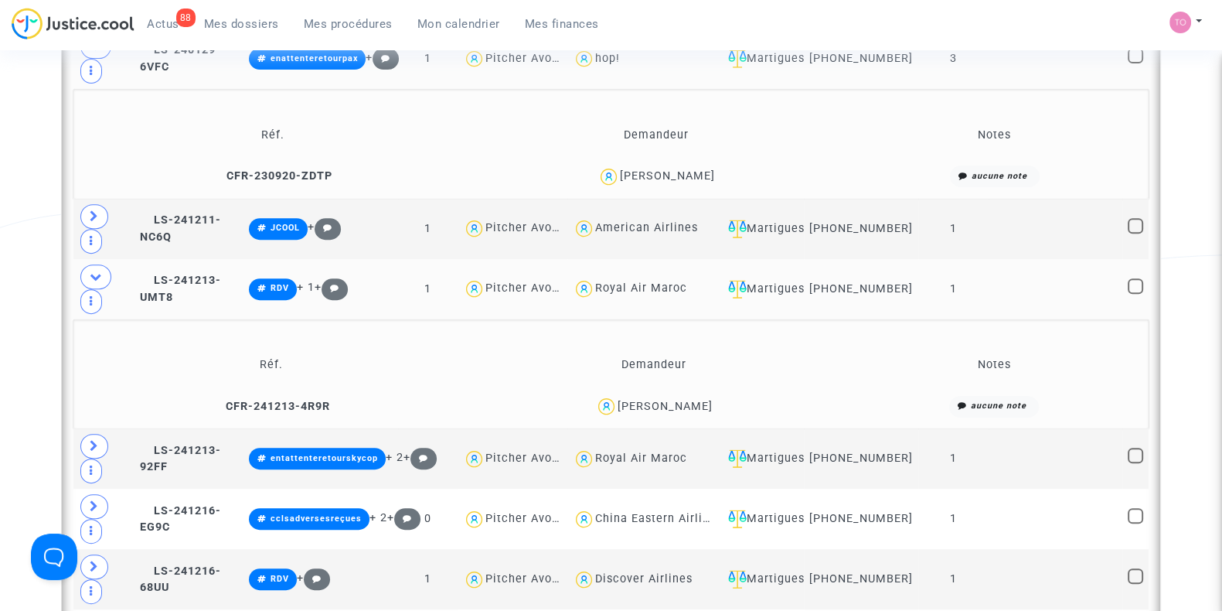
scroll to position [826, 0]
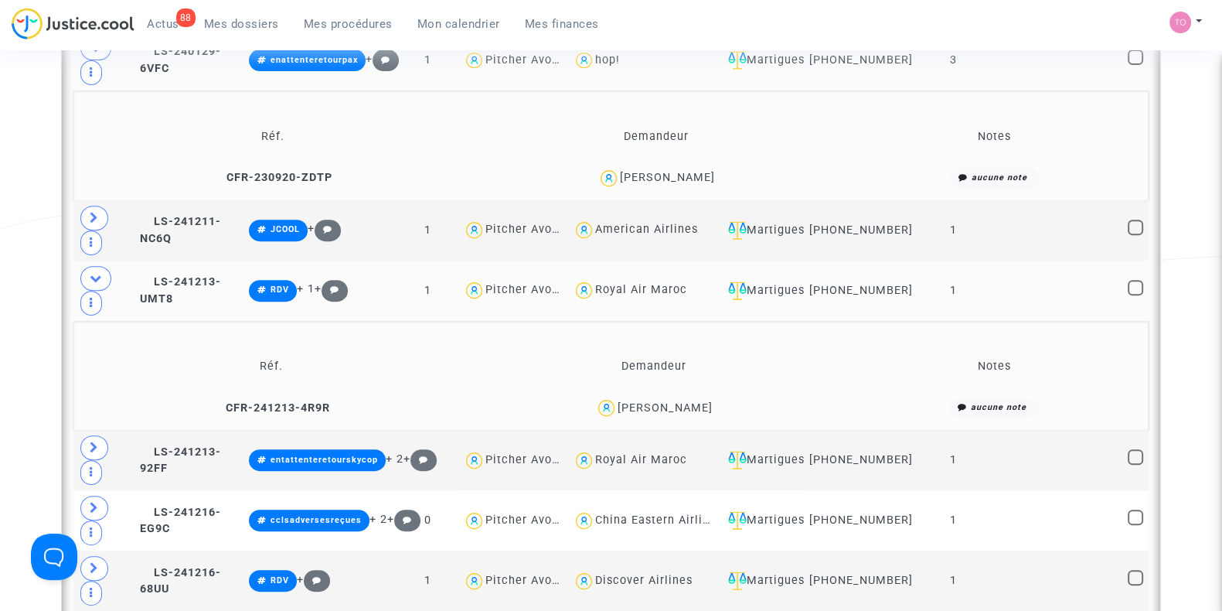
click at [690, 412] on div "Rajae Mikou" at bounding box center [665, 407] width 95 height 13
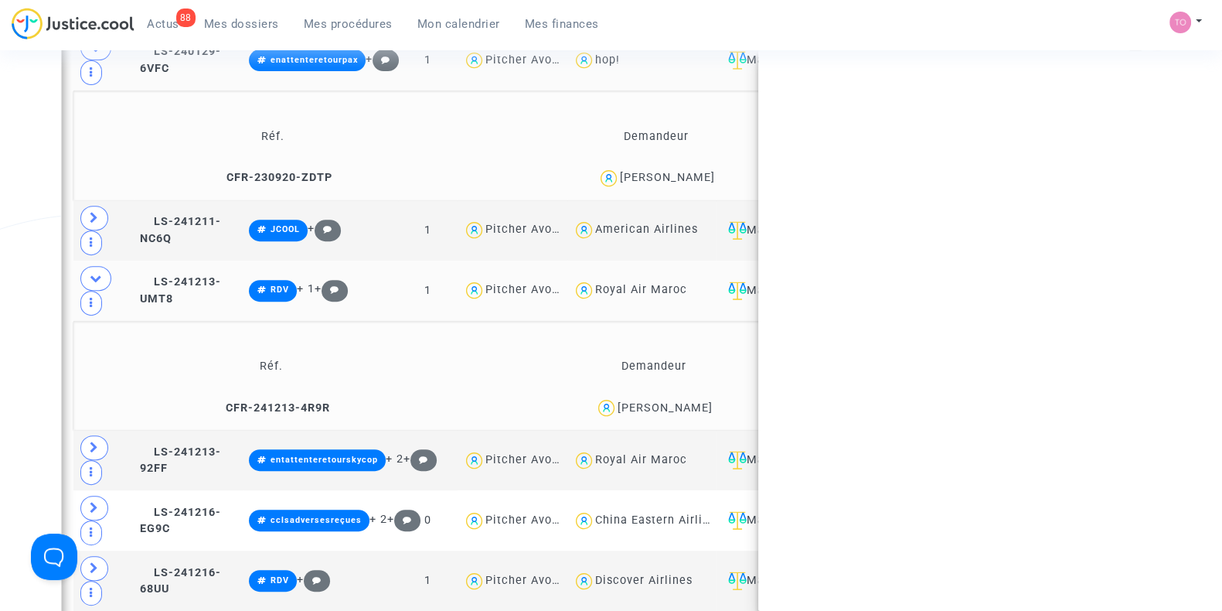
copy div "Mikou"
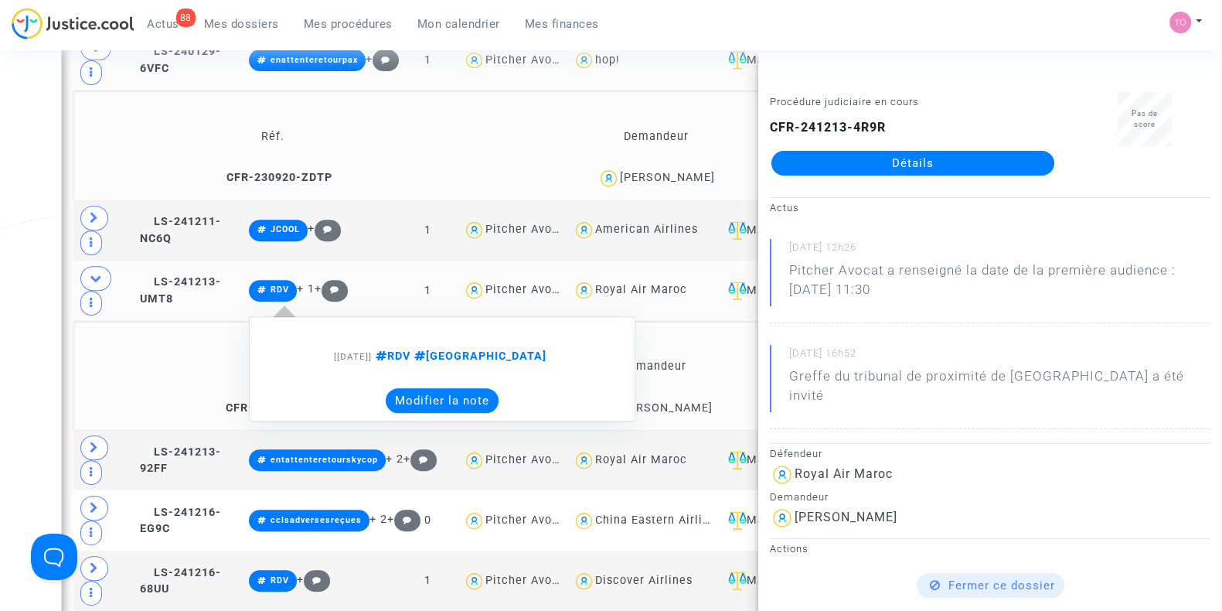
click at [429, 401] on button "Modifier la note" at bounding box center [442, 400] width 113 height 25
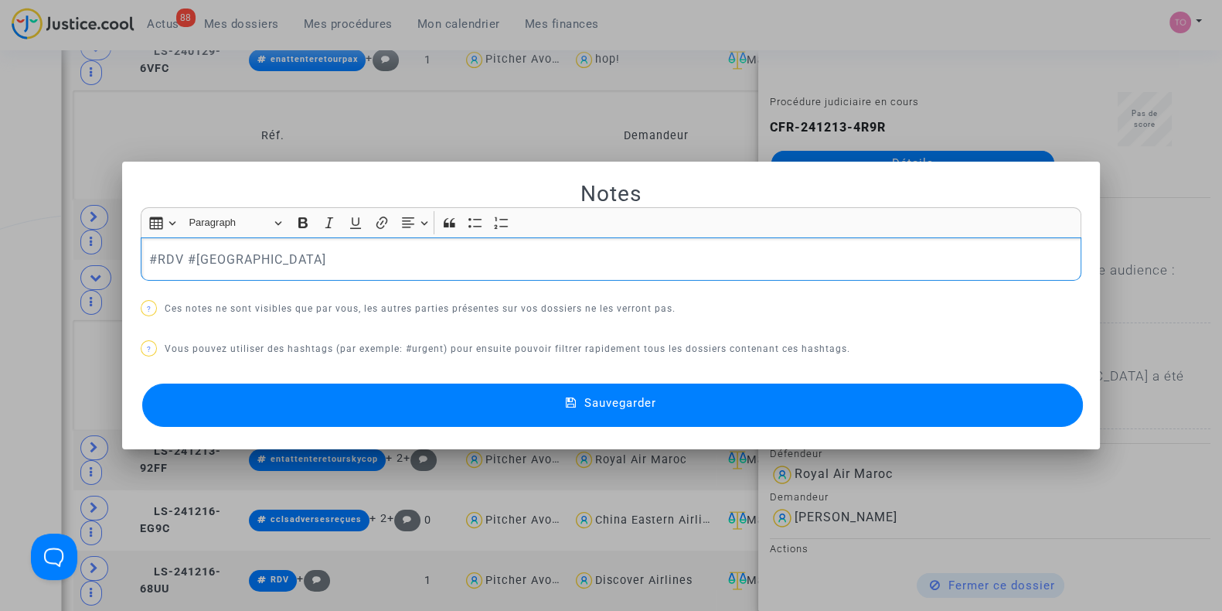
scroll to position [0, 0]
drag, startPoint x: 286, startPoint y: 265, endPoint x: 151, endPoint y: 268, distance: 135.3
click at [151, 268] on p "#RDV #MONTREAL" at bounding box center [611, 259] width 925 height 19
click at [149, 257] on p "#RDV #MONTREAL" at bounding box center [611, 259] width 925 height 19
click at [344, 407] on button "Sauvegarder" at bounding box center [612, 405] width 941 height 43
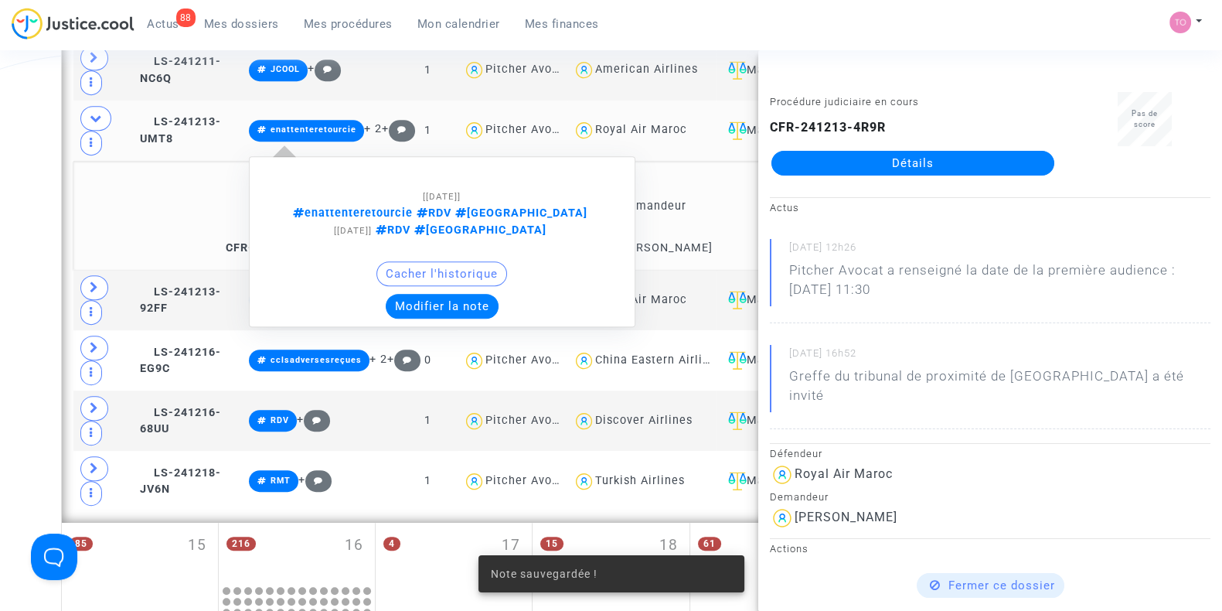
scroll to position [986, 0]
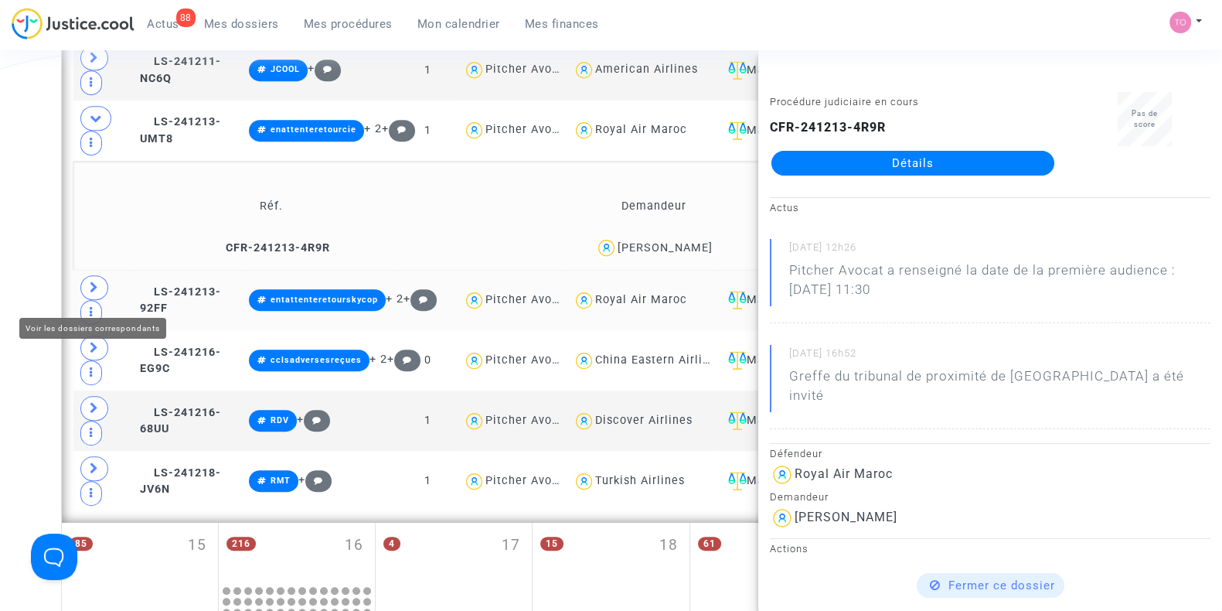
click at [90, 289] on icon at bounding box center [94, 287] width 9 height 12
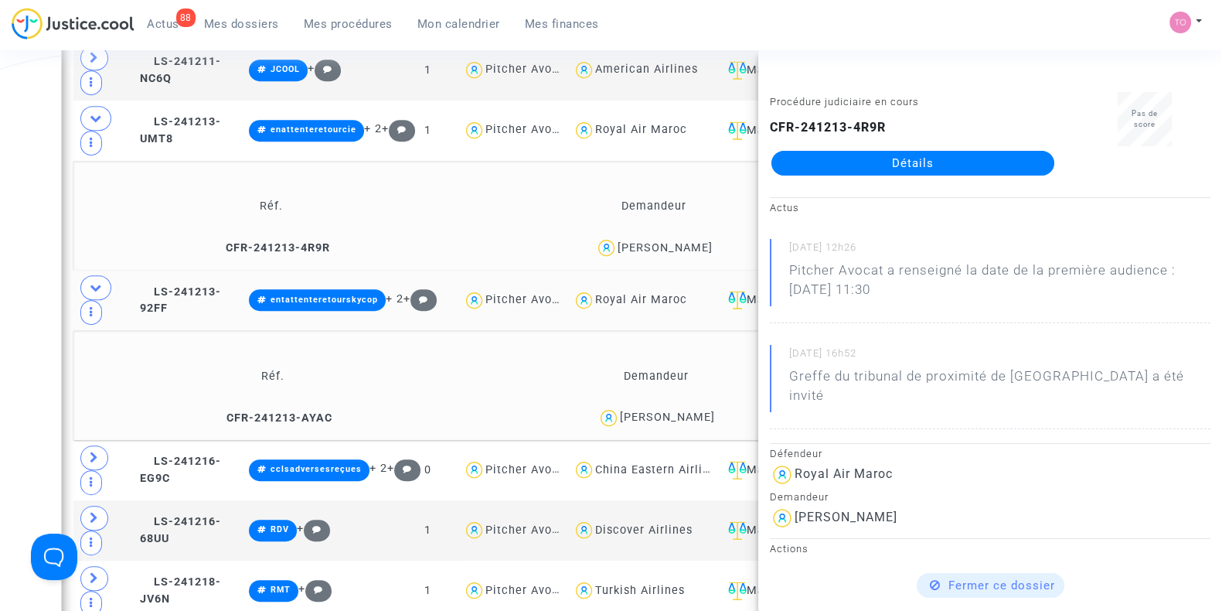
click at [695, 424] on div "Koffi Mouletou" at bounding box center [667, 417] width 95 height 13
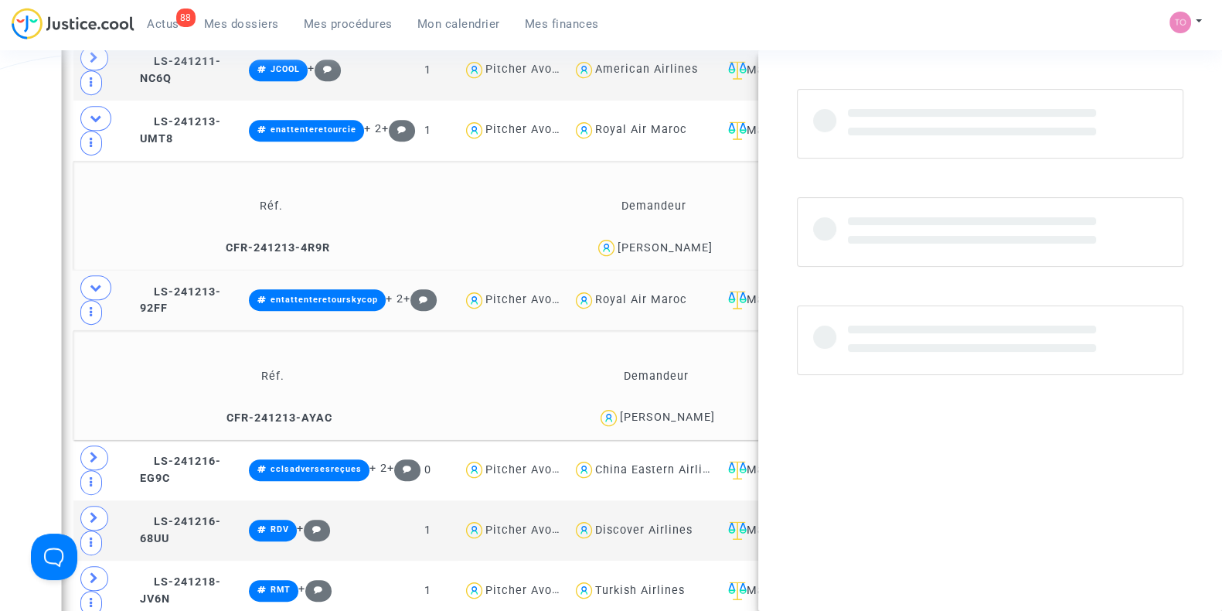
click at [695, 424] on div "Koffi Mouletou" at bounding box center [667, 417] width 95 height 13
copy div "Mouletou"
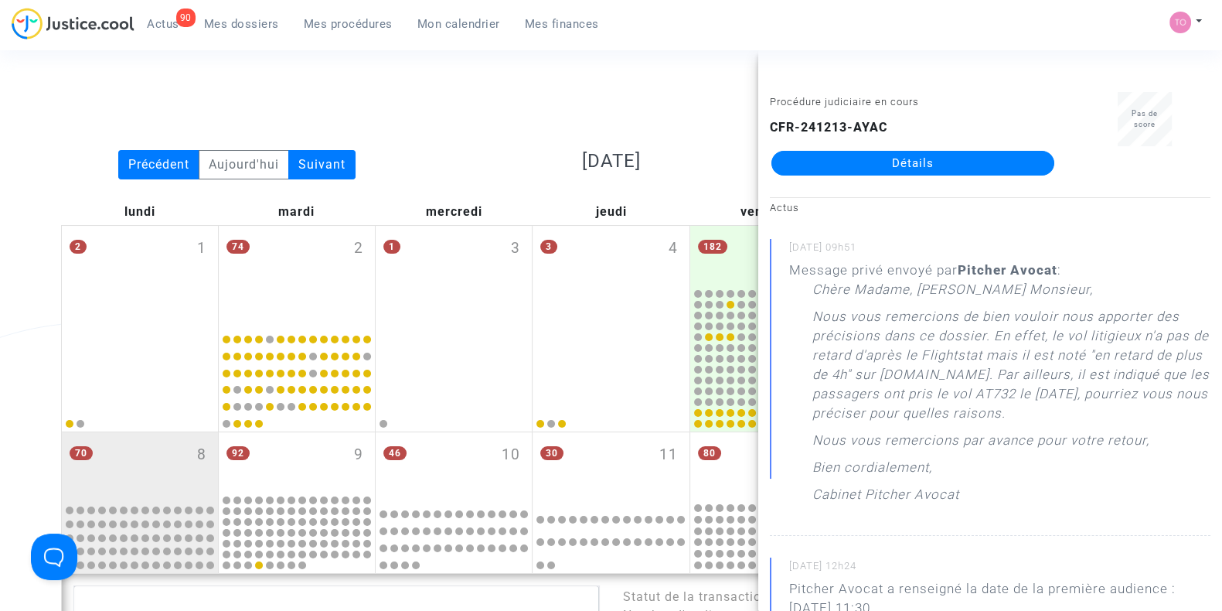
scroll to position [0, 0]
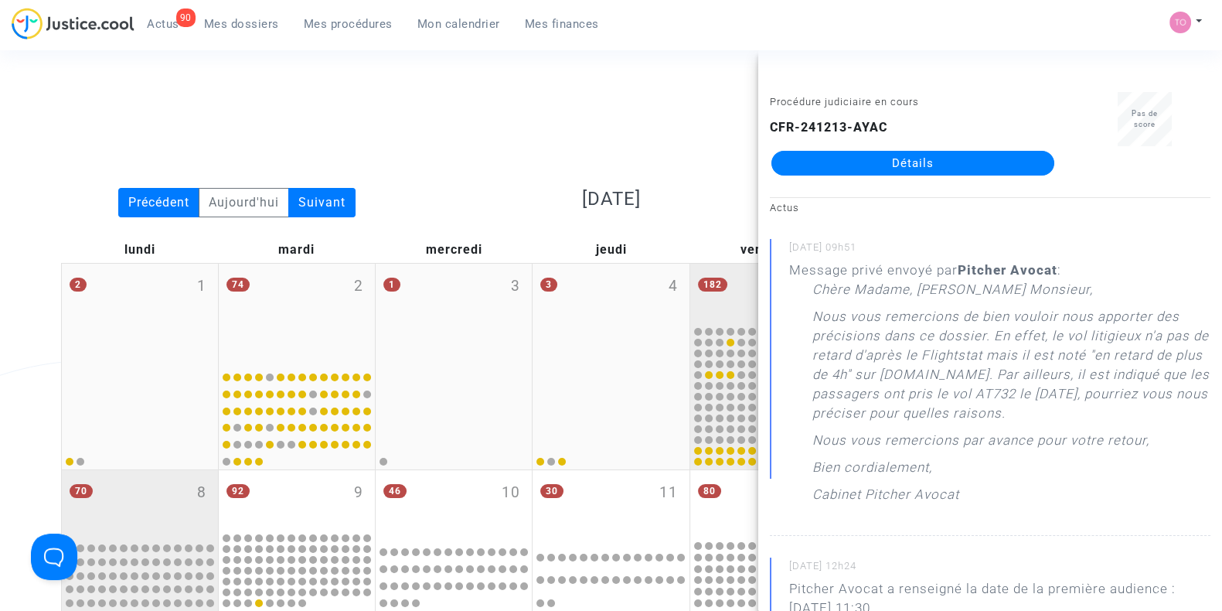
click at [735, 276] on div "182 5" at bounding box center [768, 294] width 156 height 60
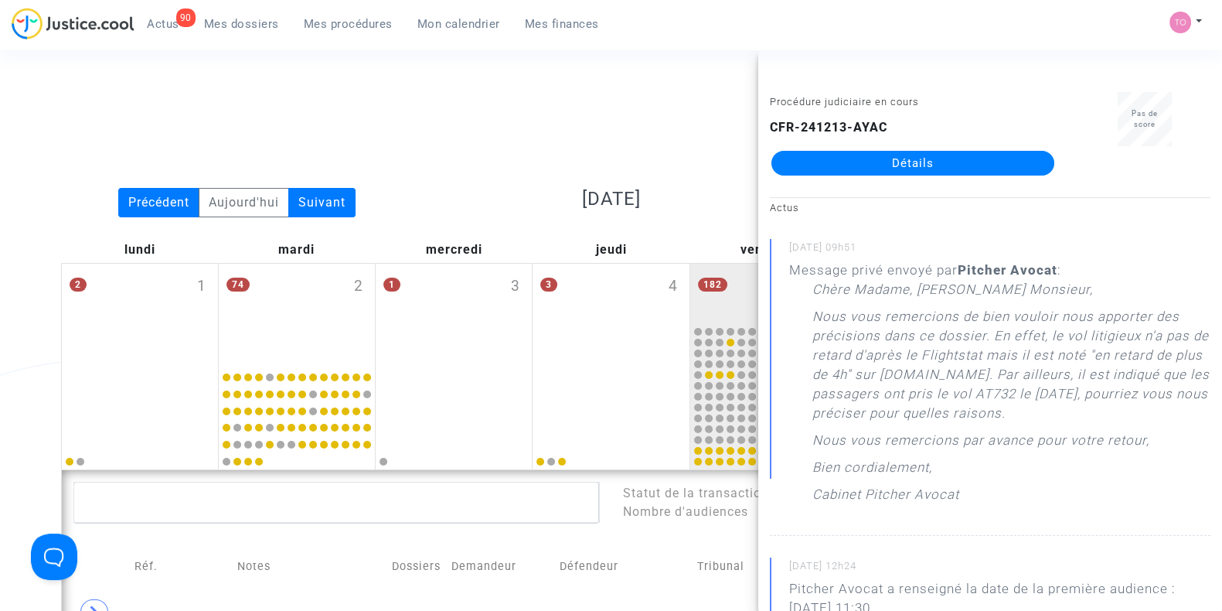
click at [619, 115] on div "Date de clôture d'instruction Date de conciliation Date d'audience Date de juge…" at bounding box center [610, 138] width 1123 height 99
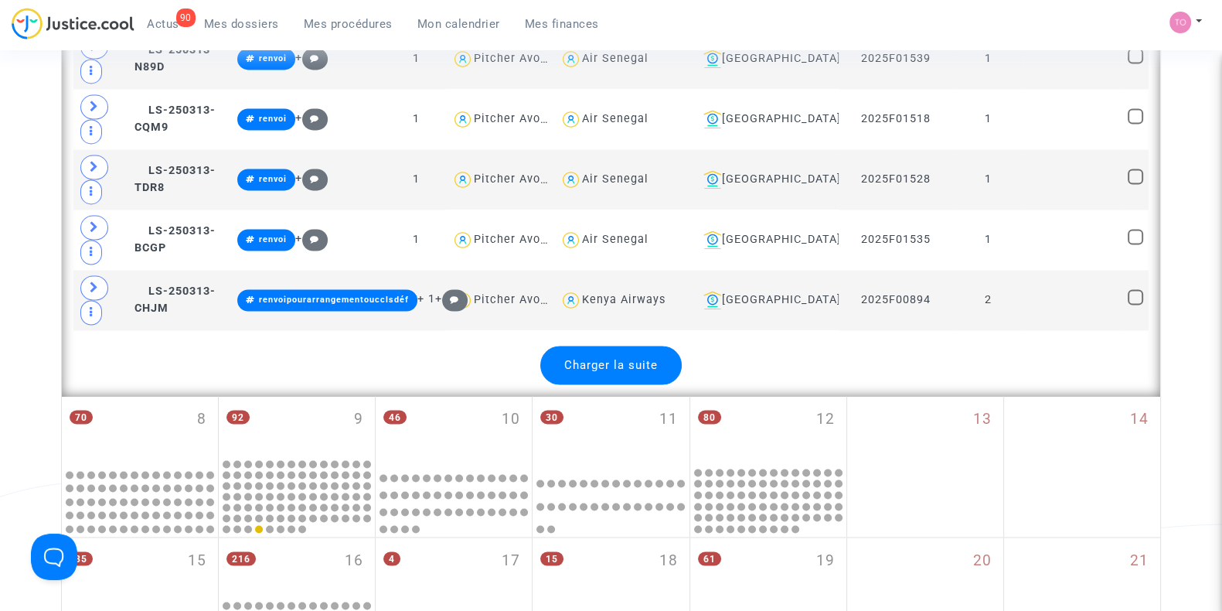
scroll to position [3280, 0]
click at [622, 357] on span "Charger la suite" at bounding box center [611, 364] width 94 height 14
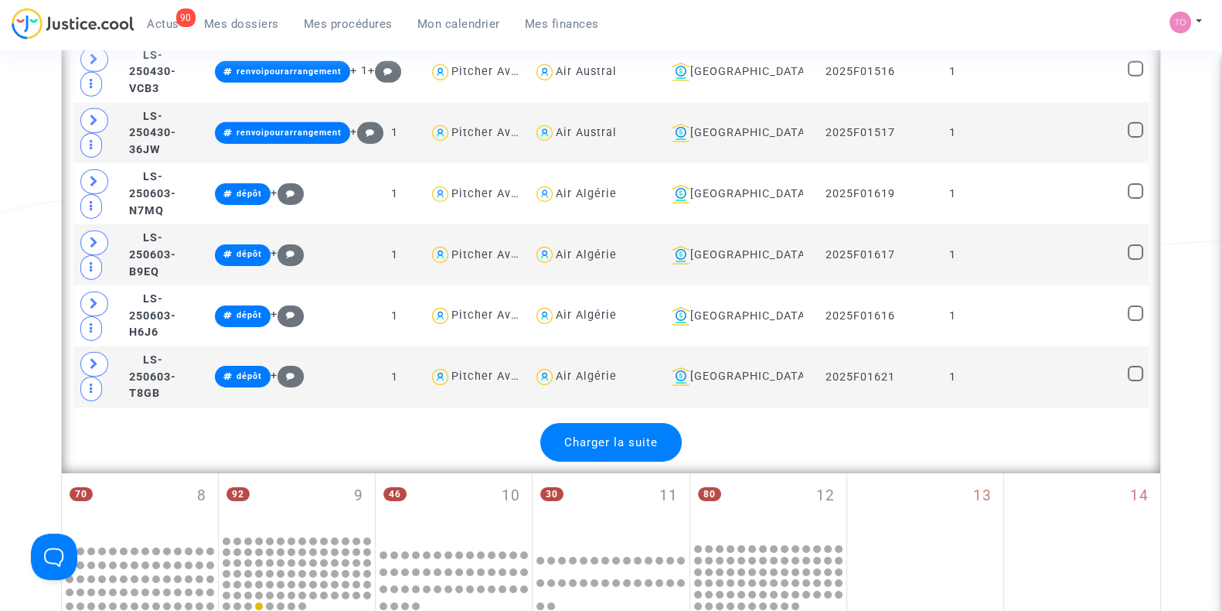
scroll to position [6308, 0]
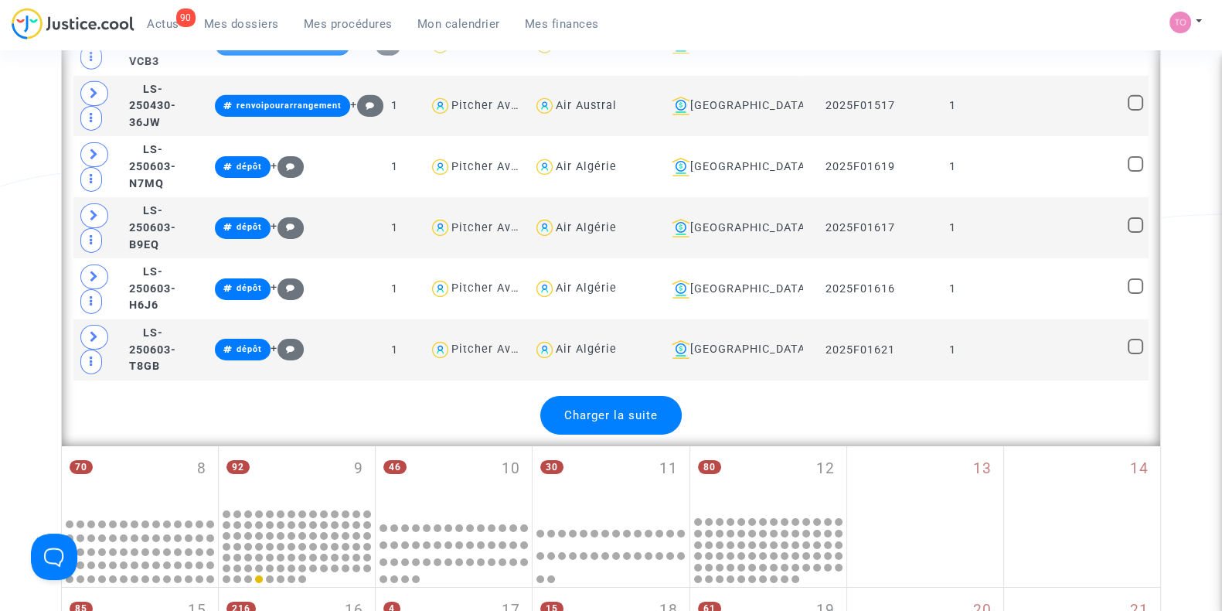
click at [636, 396] on div "Charger la suite" at bounding box center [610, 415] width 141 height 39
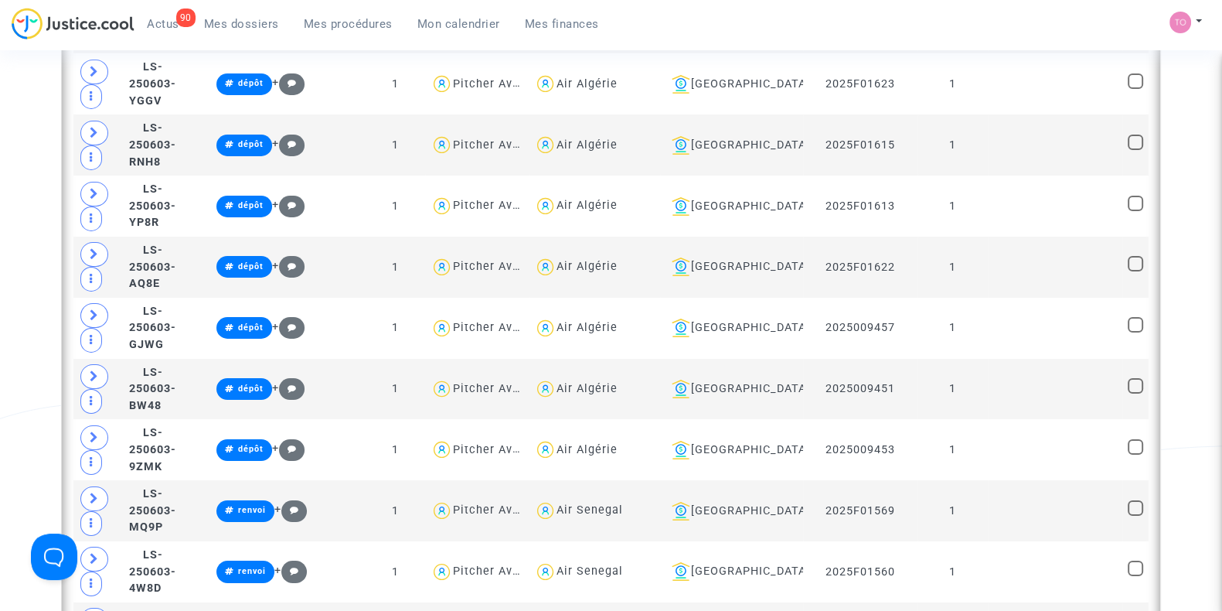
scroll to position [6766, 0]
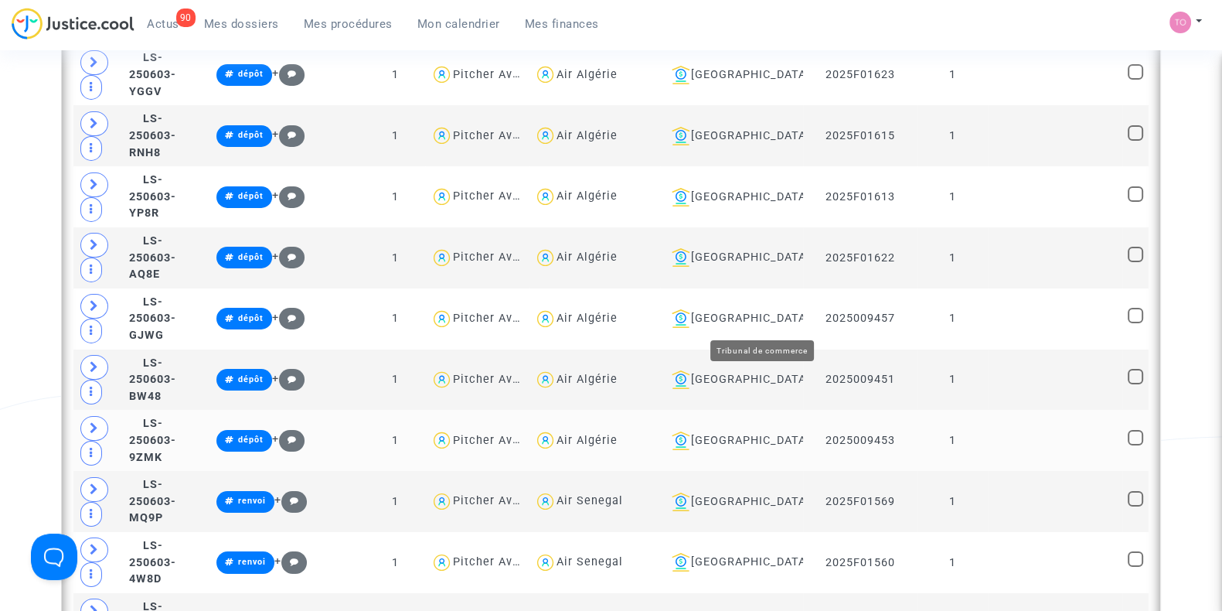
click at [755, 431] on div "Montpellier" at bounding box center [731, 440] width 131 height 19
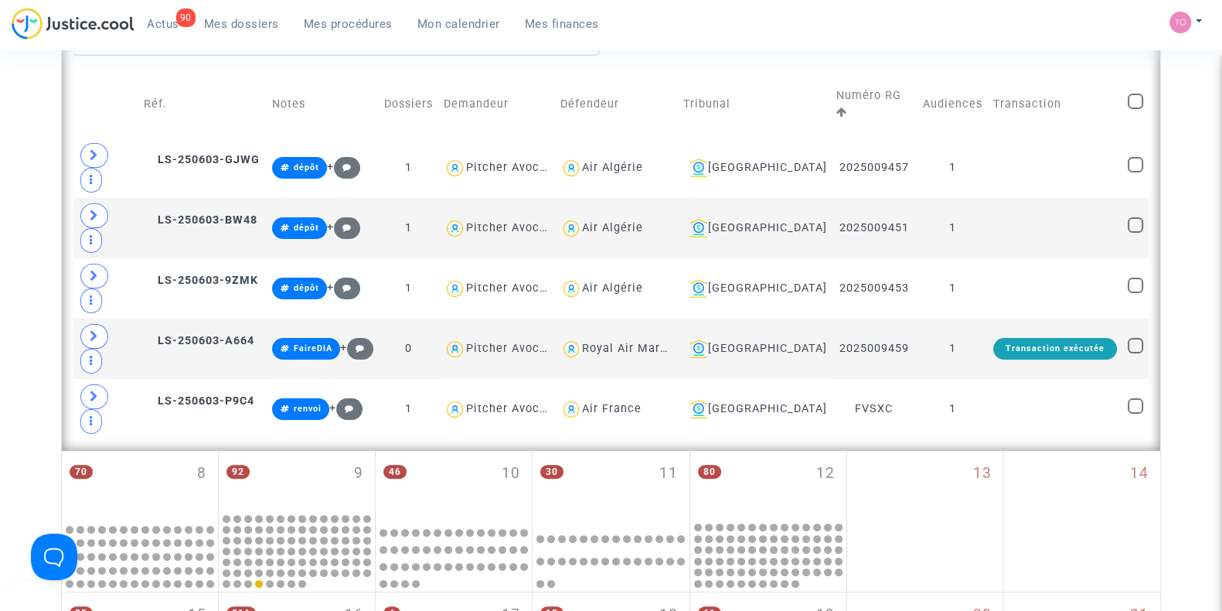
scroll to position [387, 0]
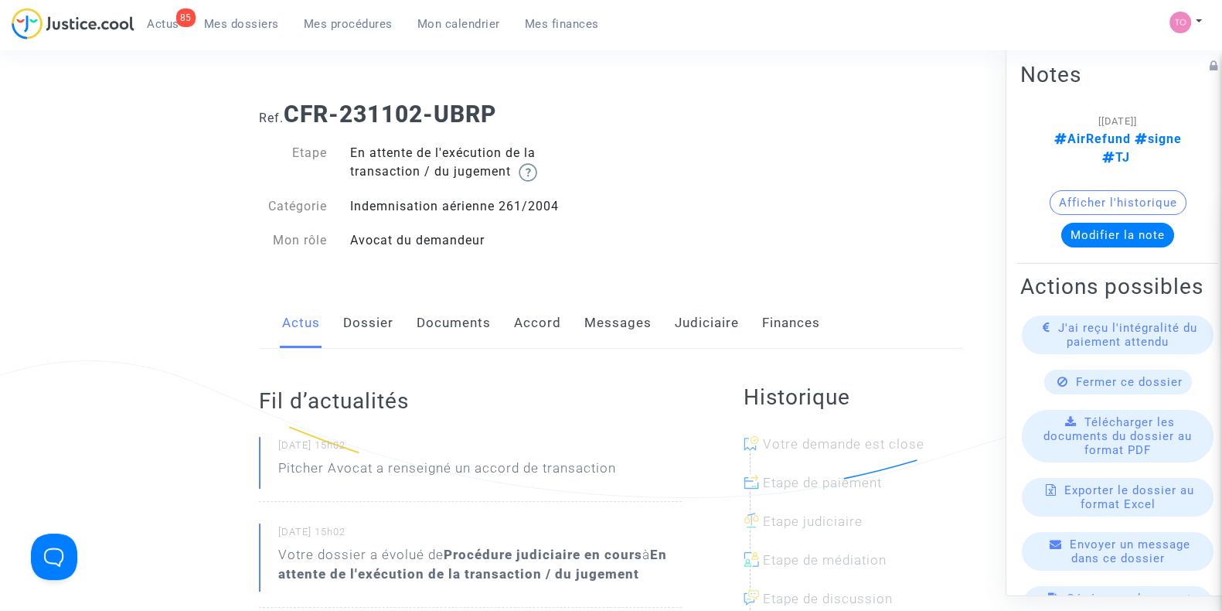
click at [1086, 195] on button "Afficher l'historique" at bounding box center [1118, 202] width 137 height 25
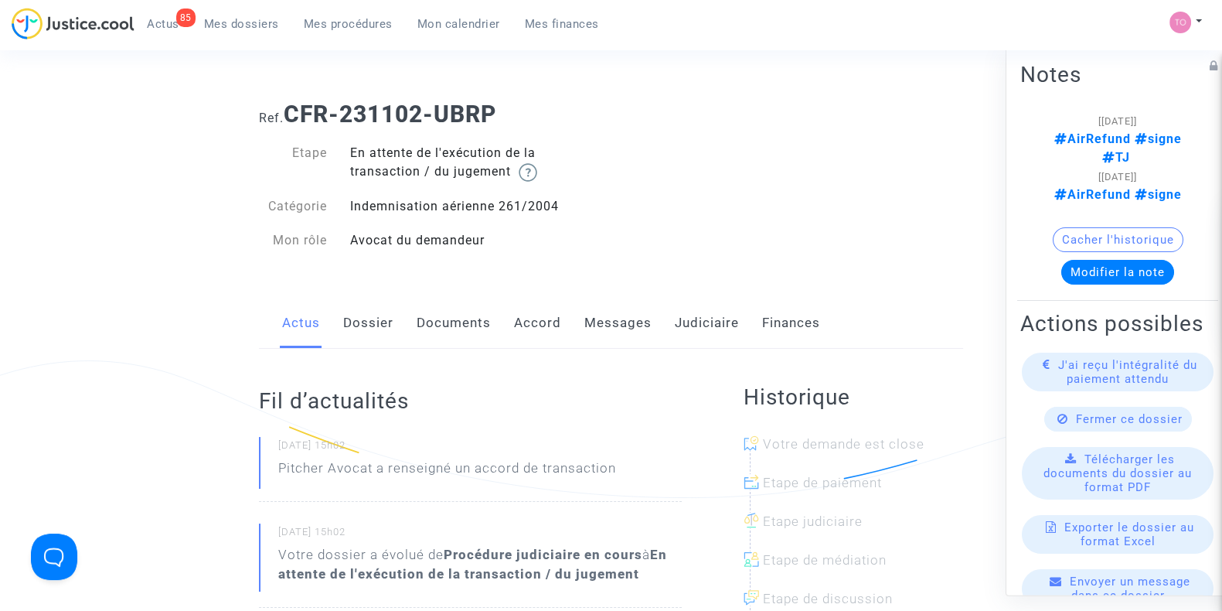
click at [369, 326] on link "Dossier" at bounding box center [368, 323] width 50 height 51
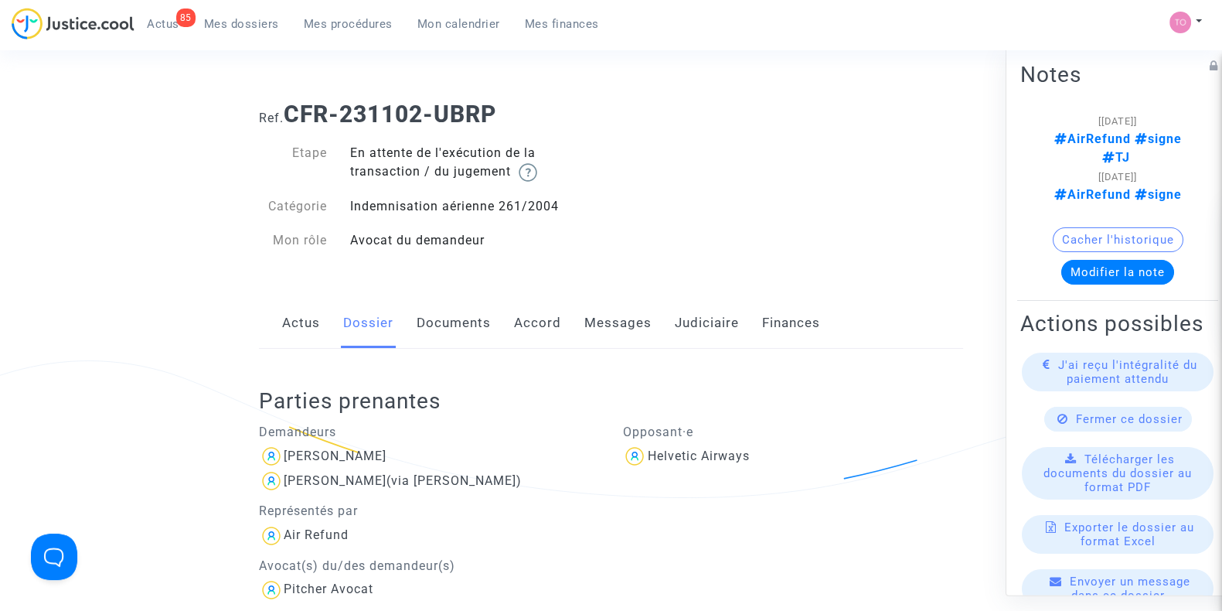
click at [693, 318] on link "Judiciaire" at bounding box center [707, 323] width 64 height 51
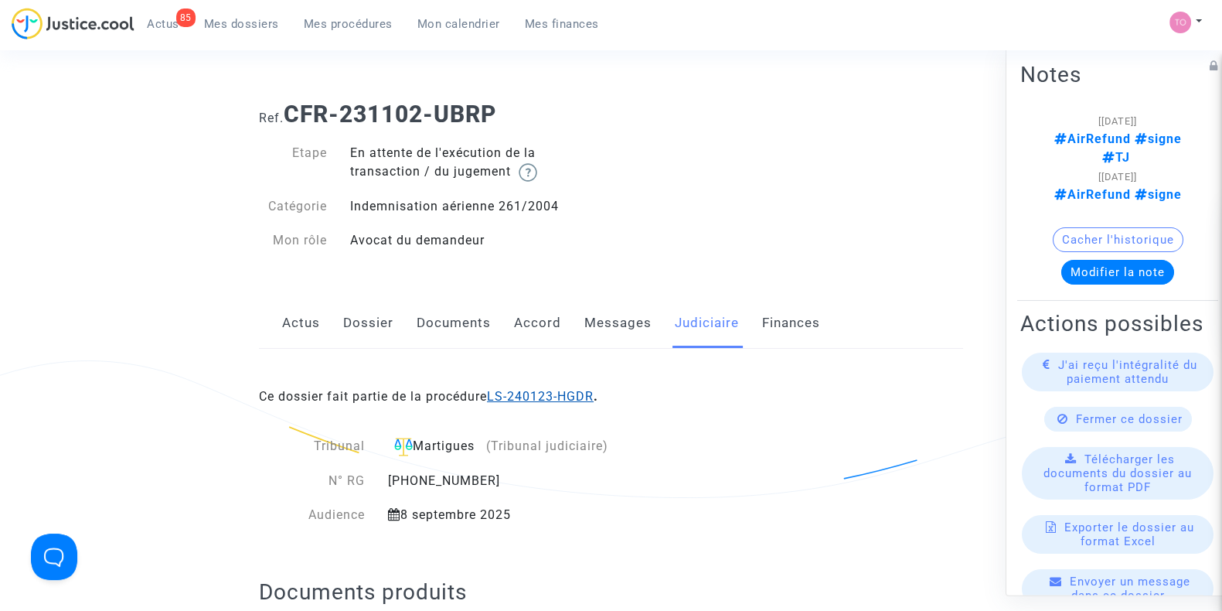
click at [559, 394] on link "LS-240123-HGDR" at bounding box center [540, 396] width 107 height 15
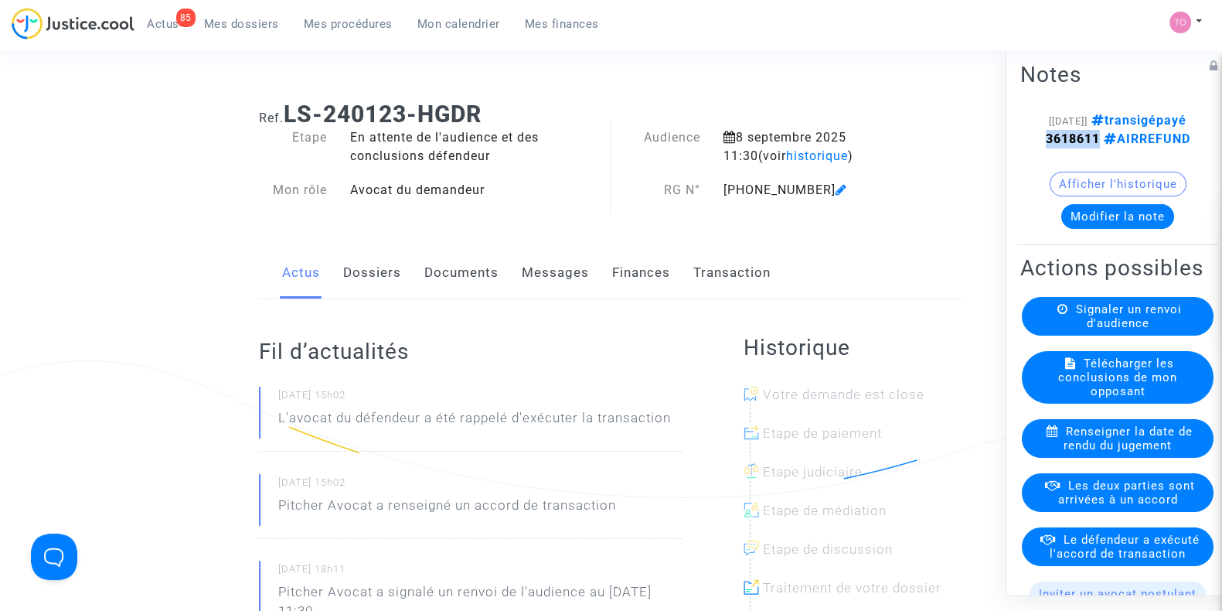
drag, startPoint x: 1142, startPoint y: 154, endPoint x: 1079, endPoint y: 161, distance: 63.8
click at [1079, 148] on div "[28/08/2025] transigépayé 3618611 AIRREFUND" at bounding box center [1118, 129] width 148 height 37
copy strong "3618611"
click at [1079, 148] on div "[28/08/2025] transigépayé 3618611 AIRREFUND" at bounding box center [1118, 129] width 148 height 37
click at [1075, 196] on button "Afficher l'historique" at bounding box center [1118, 184] width 137 height 25
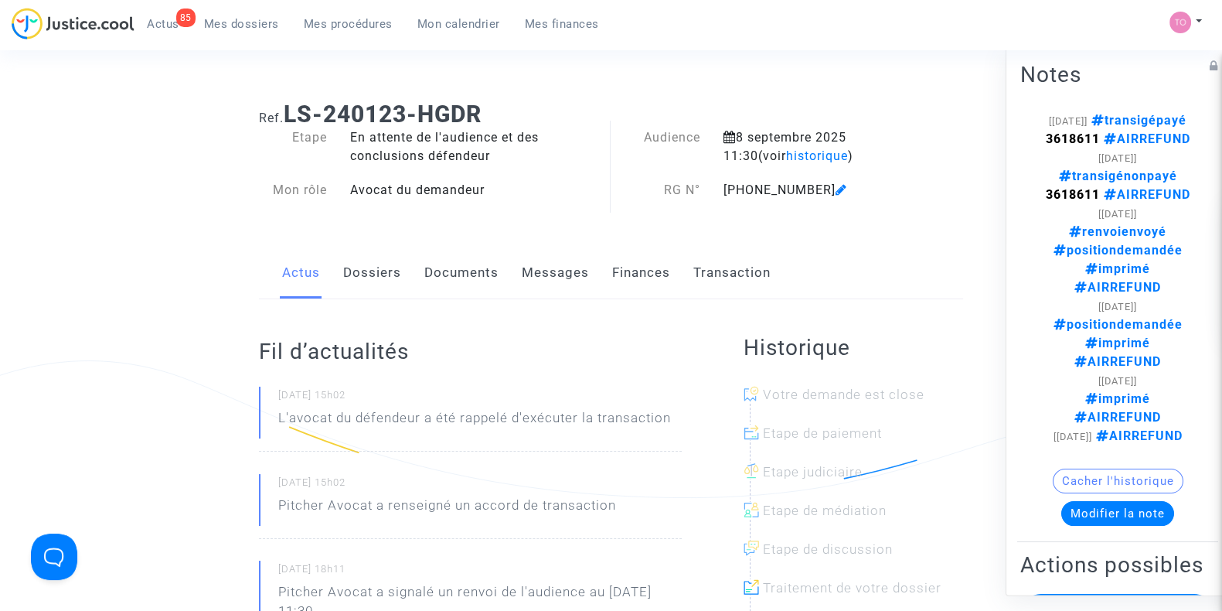
drag, startPoint x: 1161, startPoint y: 166, endPoint x: 1094, endPoint y: 173, distance: 67.6
click at [1094, 148] on div "[28/08/2025] transigépayé 3618611 AIRREFUND" at bounding box center [1118, 129] width 148 height 37
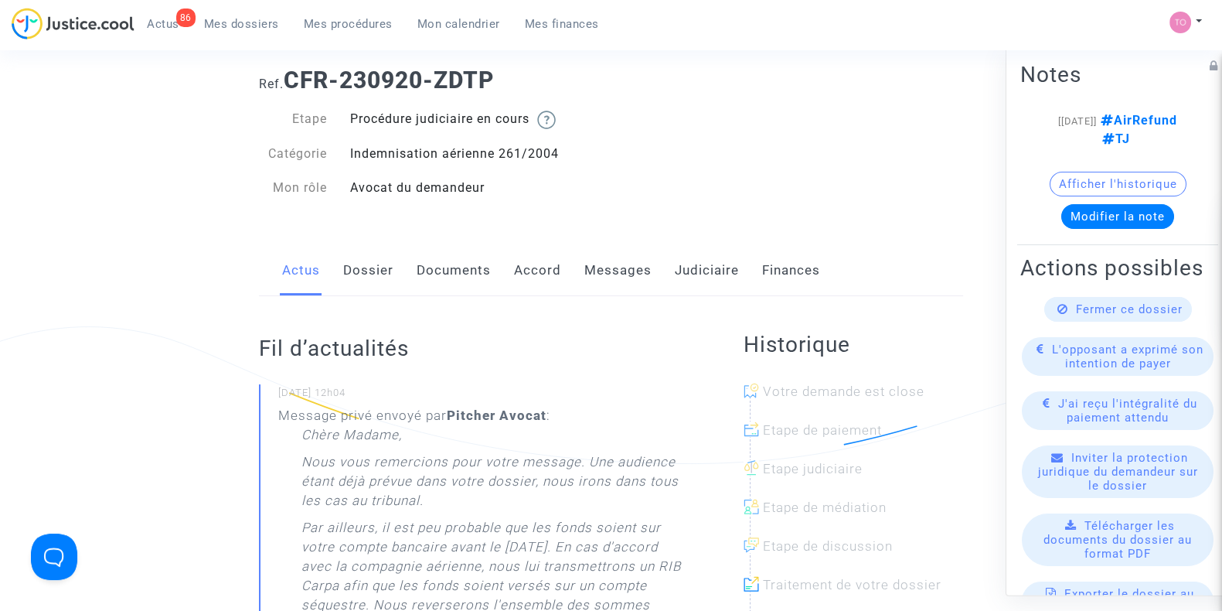
scroll to position [35, 0]
click at [557, 278] on link "Accord" at bounding box center [537, 269] width 47 height 51
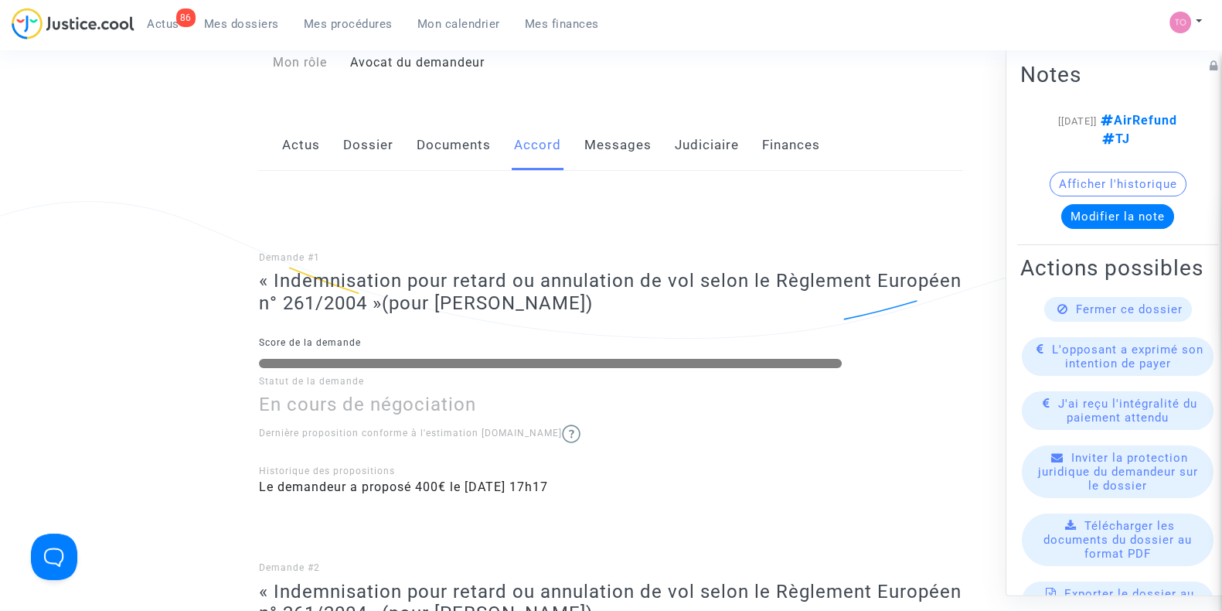
scroll to position [155, 0]
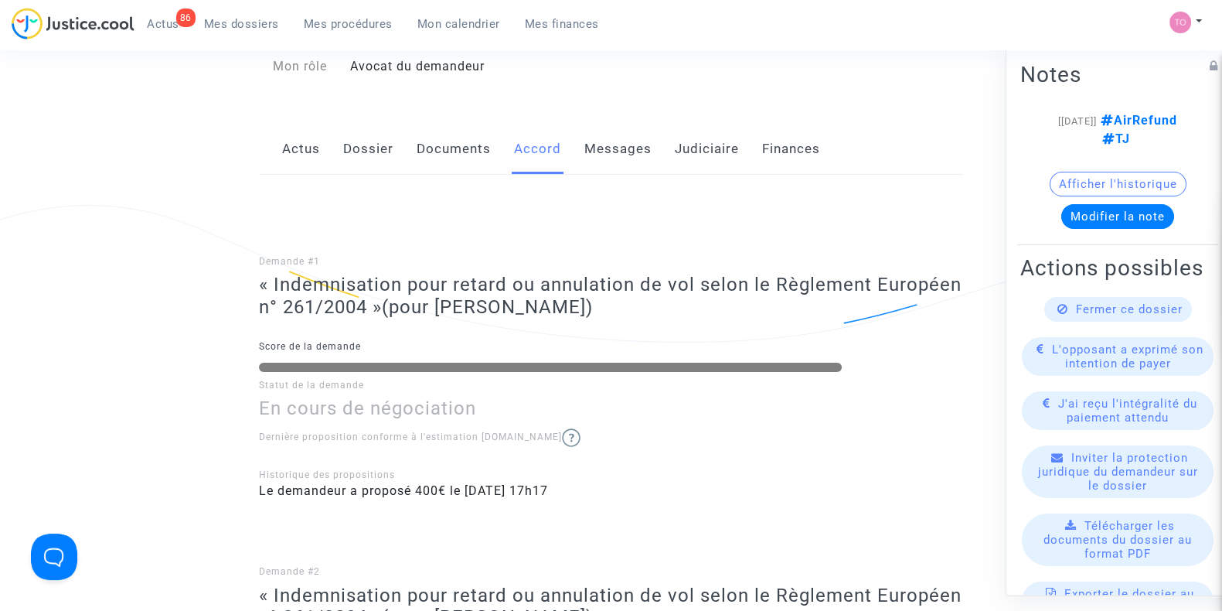
click at [693, 154] on link "Judiciaire" at bounding box center [707, 149] width 64 height 51
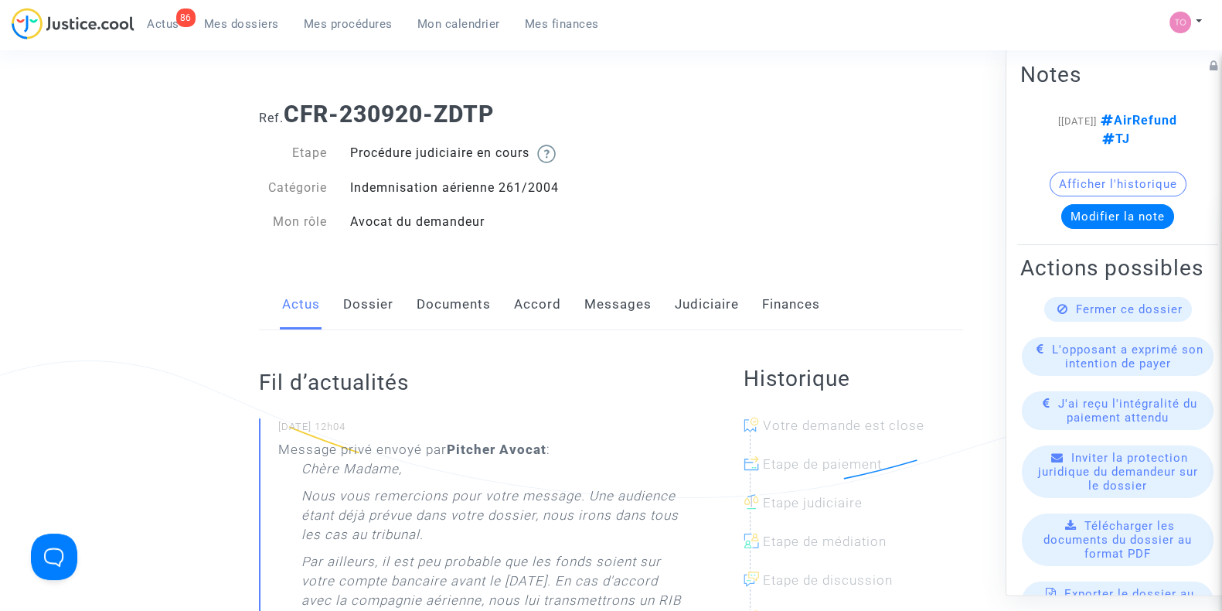
click at [431, 300] on link "Documents" at bounding box center [454, 304] width 74 height 51
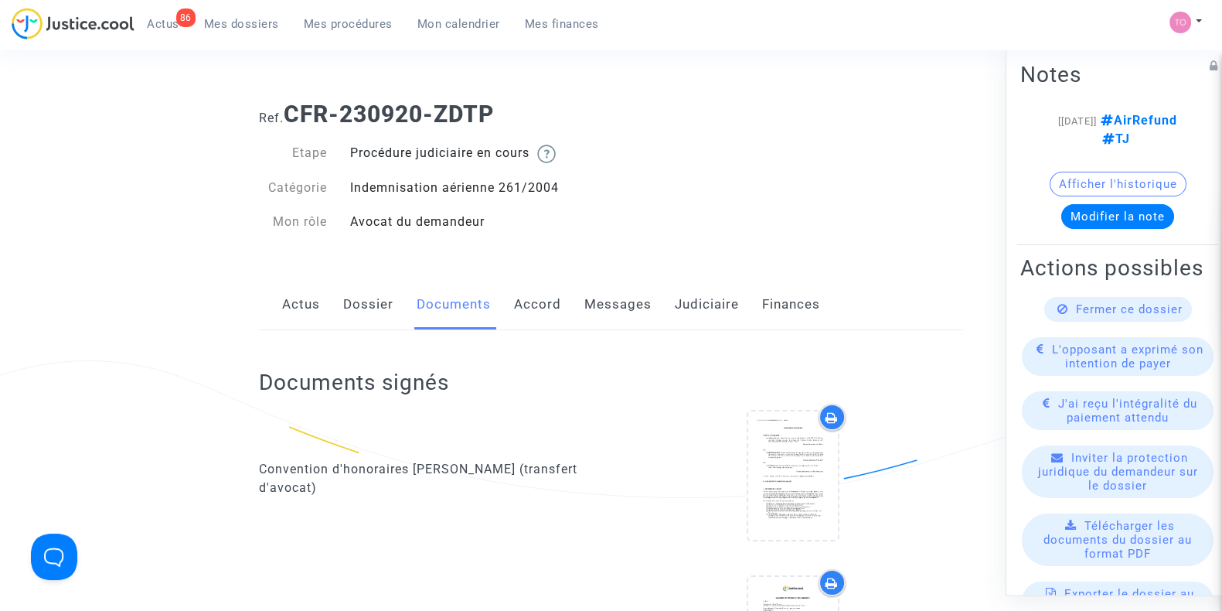
click at [699, 304] on link "Judiciaire" at bounding box center [707, 304] width 64 height 51
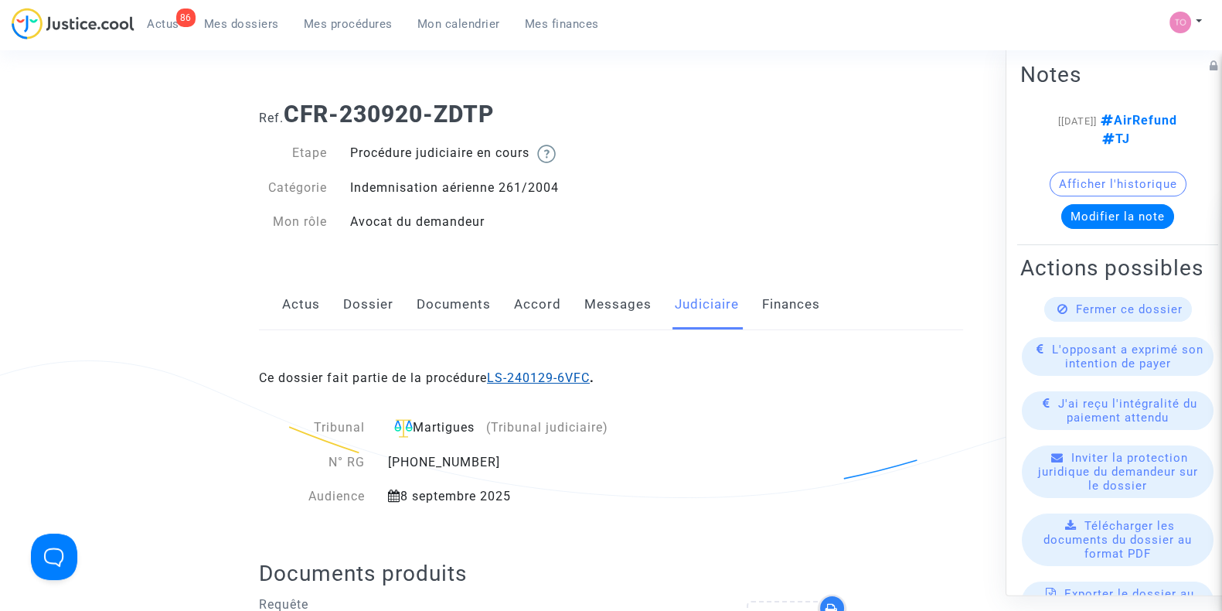
click at [561, 373] on link "LS-240129-6VFC" at bounding box center [538, 377] width 103 height 15
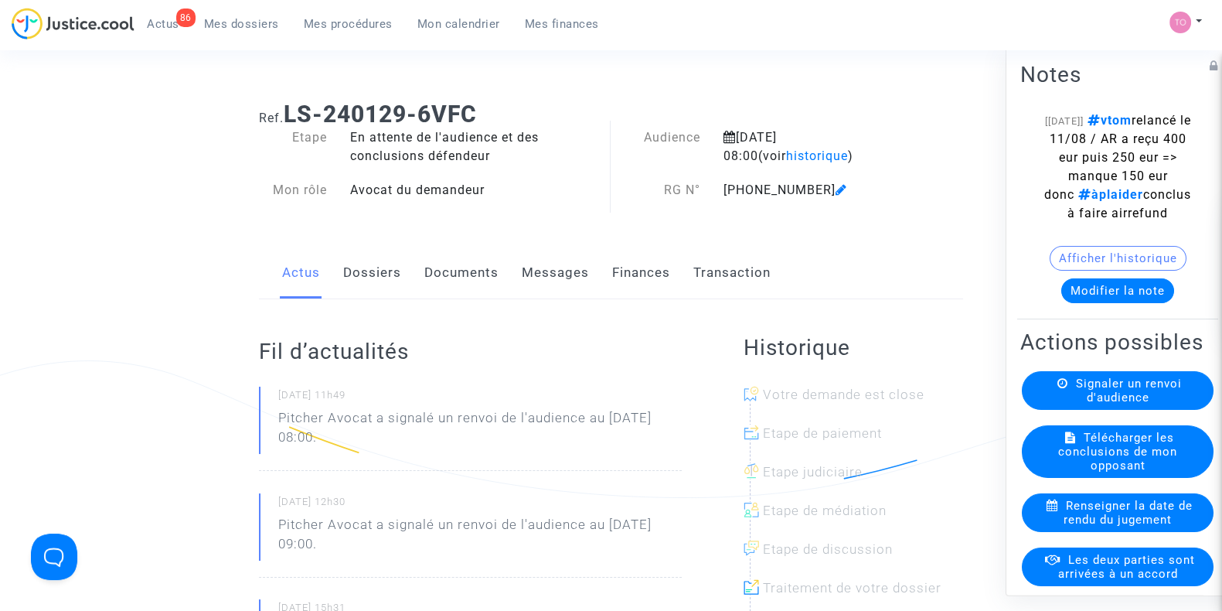
click at [479, 269] on link "Documents" at bounding box center [461, 272] width 74 height 51
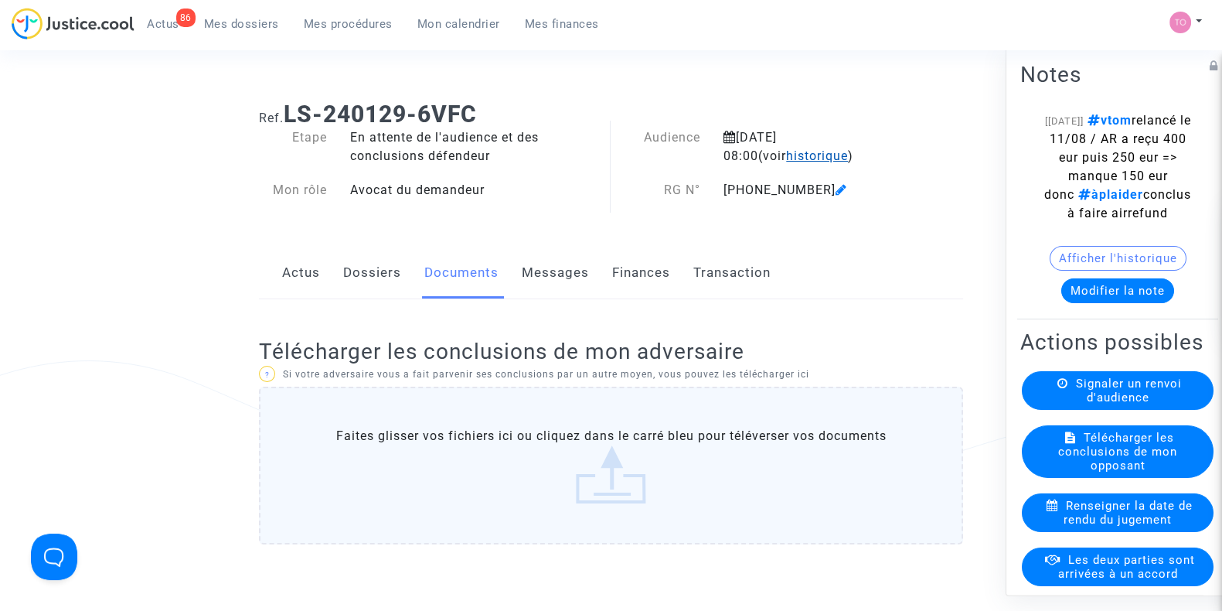
click at [793, 152] on span "historique" at bounding box center [817, 155] width 62 height 15
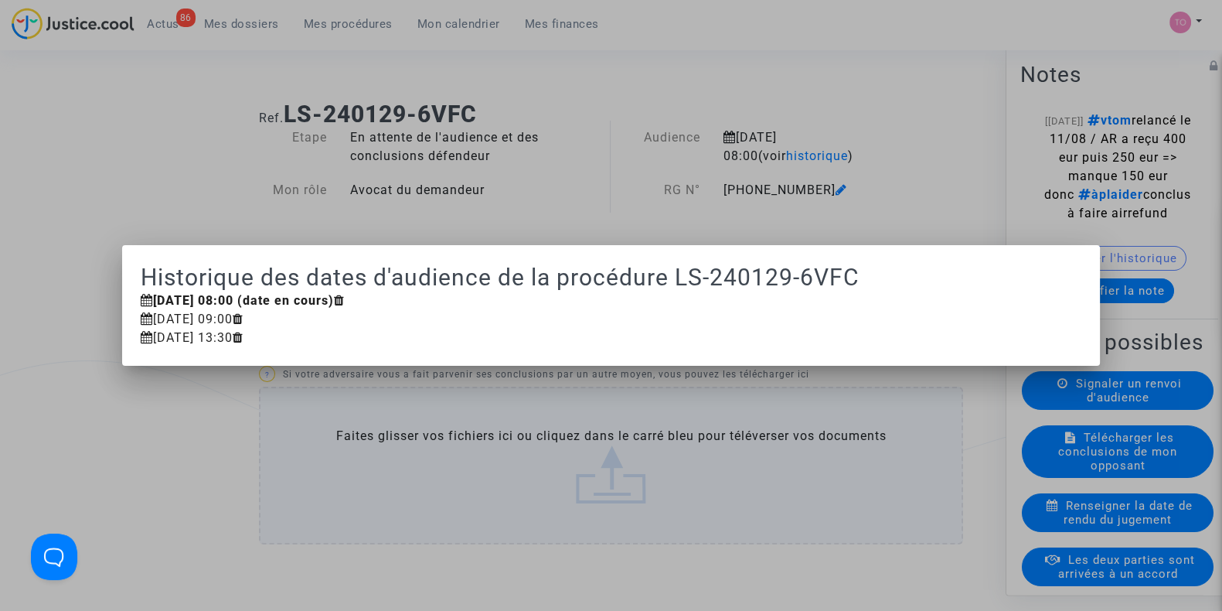
click at [604, 175] on div at bounding box center [611, 305] width 1222 height 611
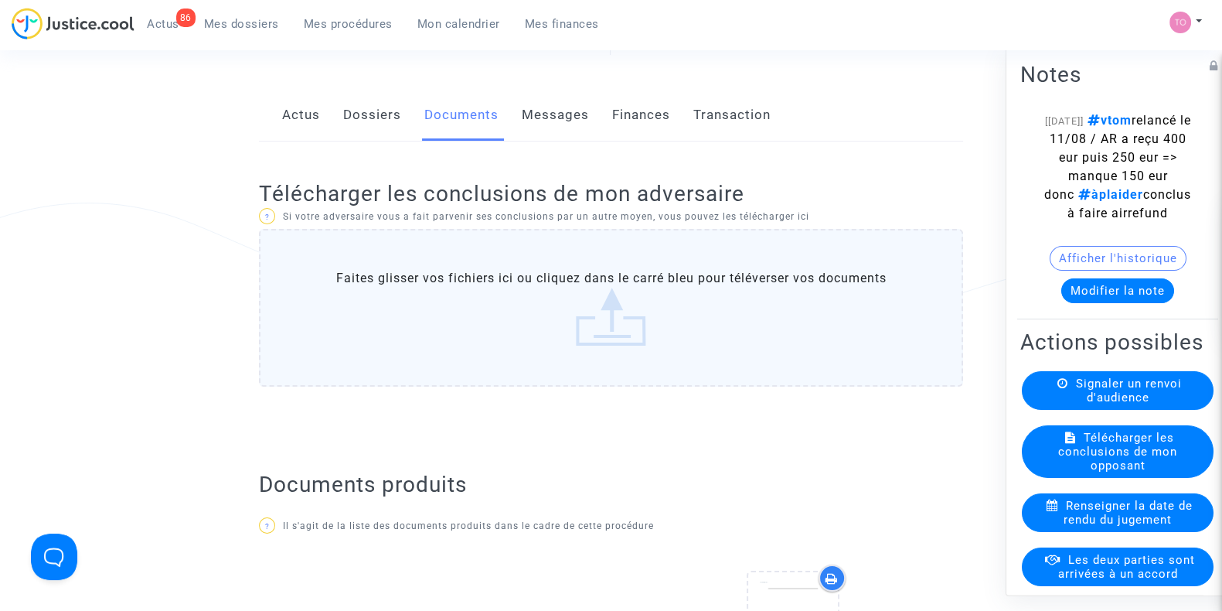
scroll to position [158, 0]
click at [364, 130] on link "Dossiers" at bounding box center [372, 115] width 58 height 51
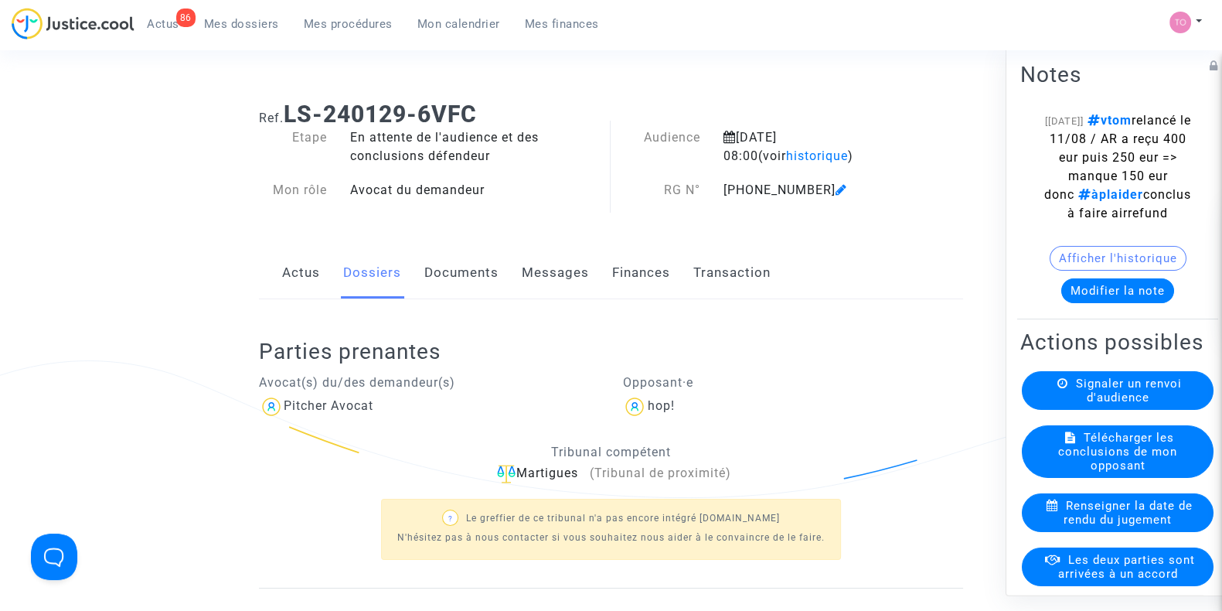
click at [428, 281] on link "Documents" at bounding box center [461, 272] width 74 height 51
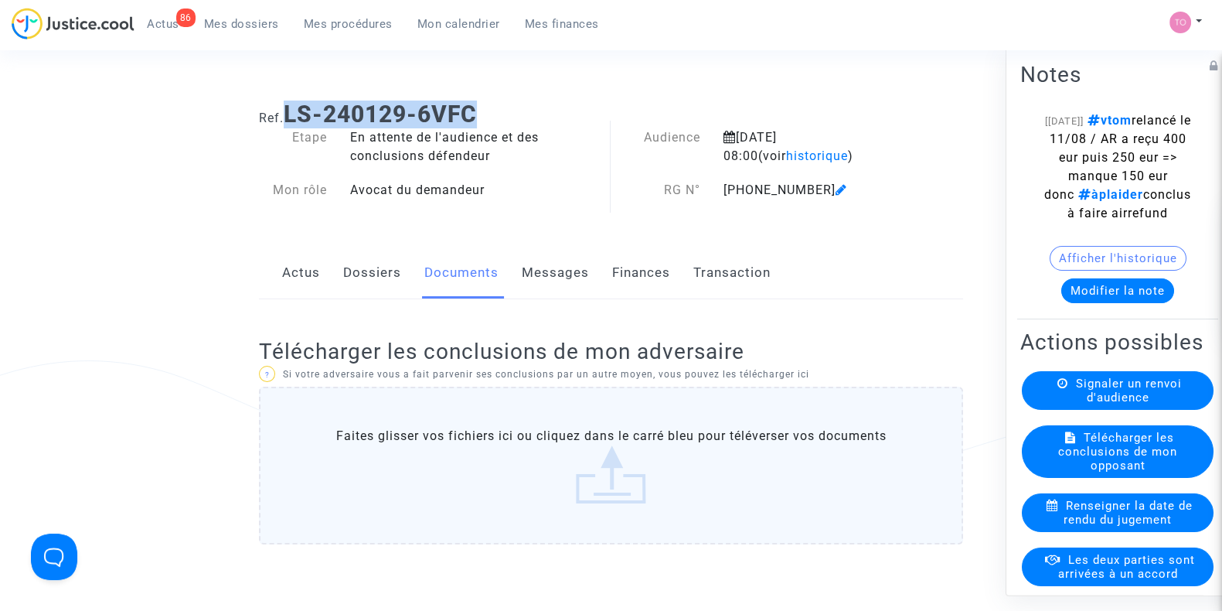
drag, startPoint x: 489, startPoint y: 108, endPoint x: 291, endPoint y: 118, distance: 198.9
click at [291, 118] on h1 "Ref. LS-240129-6VFC" at bounding box center [611, 115] width 704 height 28
copy b "LS-240129-6VFC"
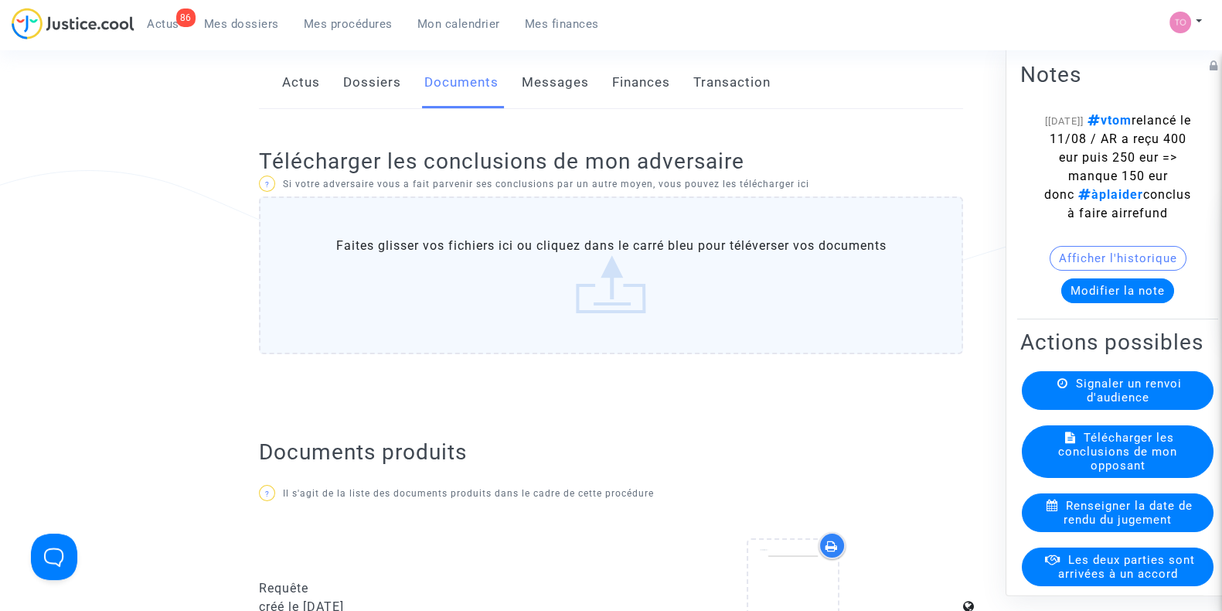
scroll to position [189, 0]
click at [374, 84] on link "Dossiers" at bounding box center [372, 84] width 58 height 51
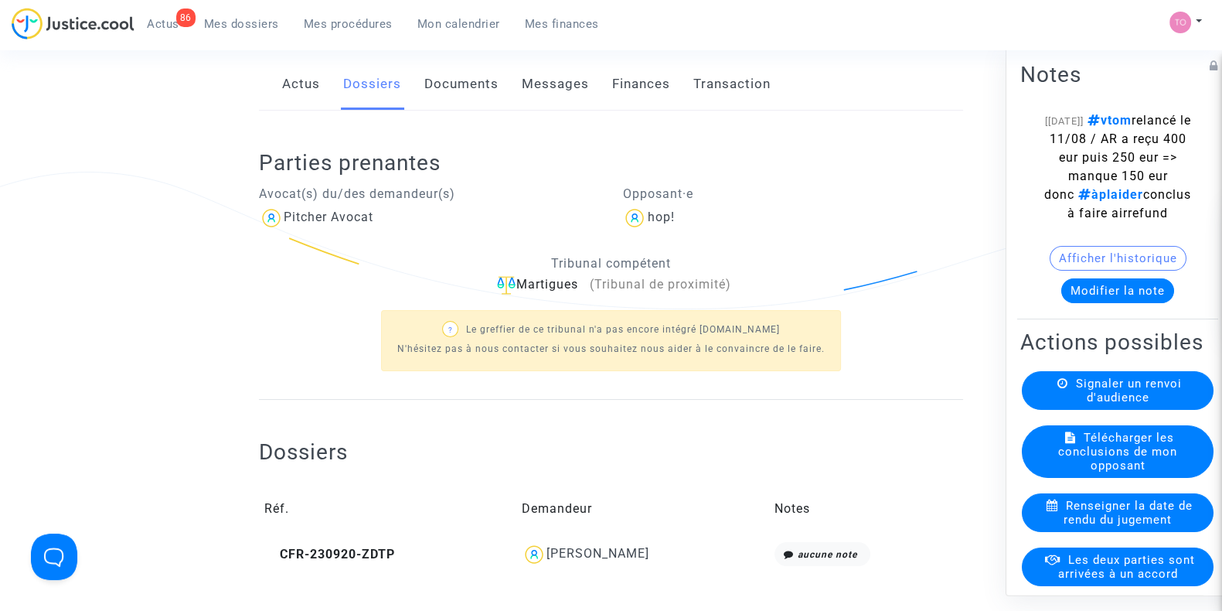
scroll to position [259, 0]
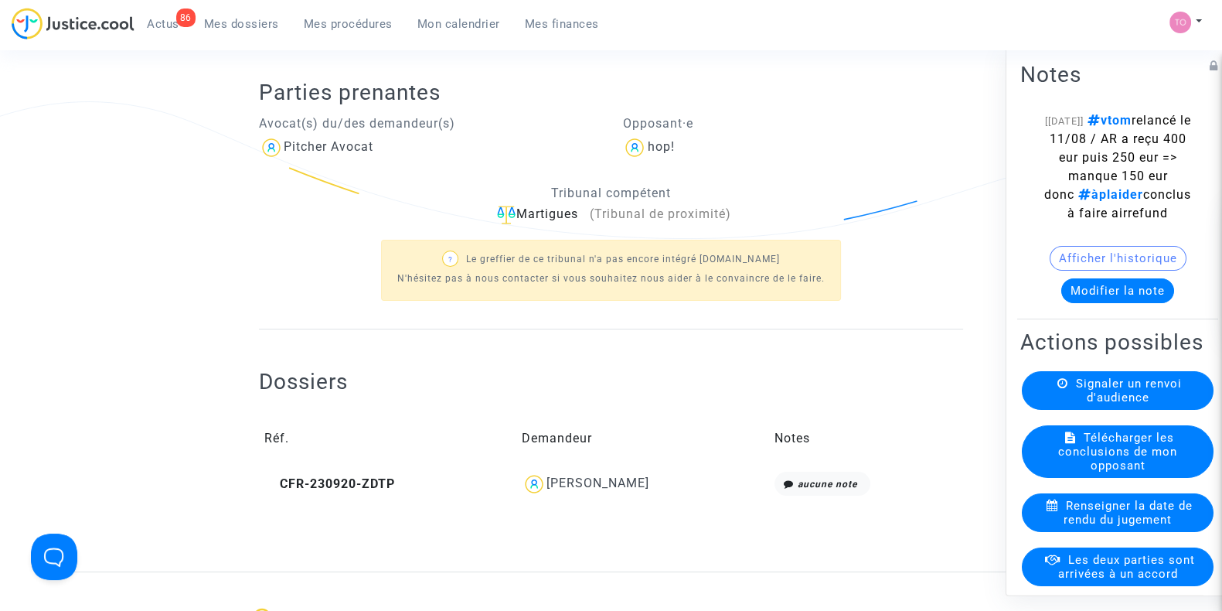
drag, startPoint x: 666, startPoint y: 478, endPoint x: 595, endPoint y: 484, distance: 72.2
click at [595, 484] on div "[PERSON_NAME]" at bounding box center [642, 484] width 241 height 25
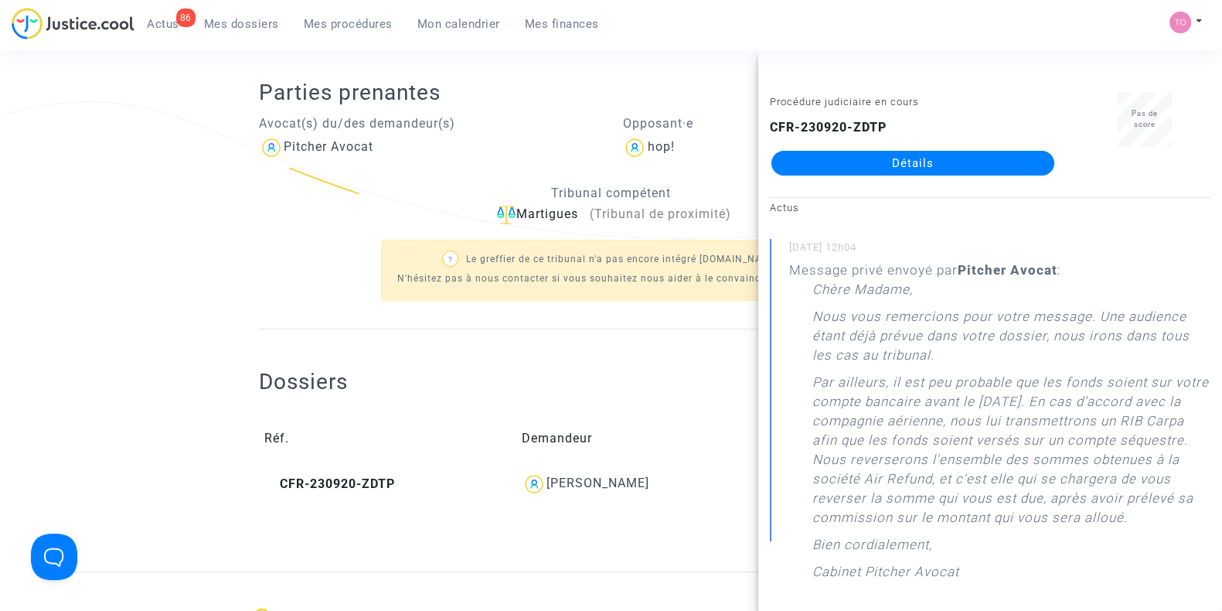
copy div "Tourneur"
click at [25, 281] on div "Ref. LS-240129-6VFC Etape En attente de l'audience et des conclusions défendeur…" at bounding box center [611, 200] width 1222 height 741
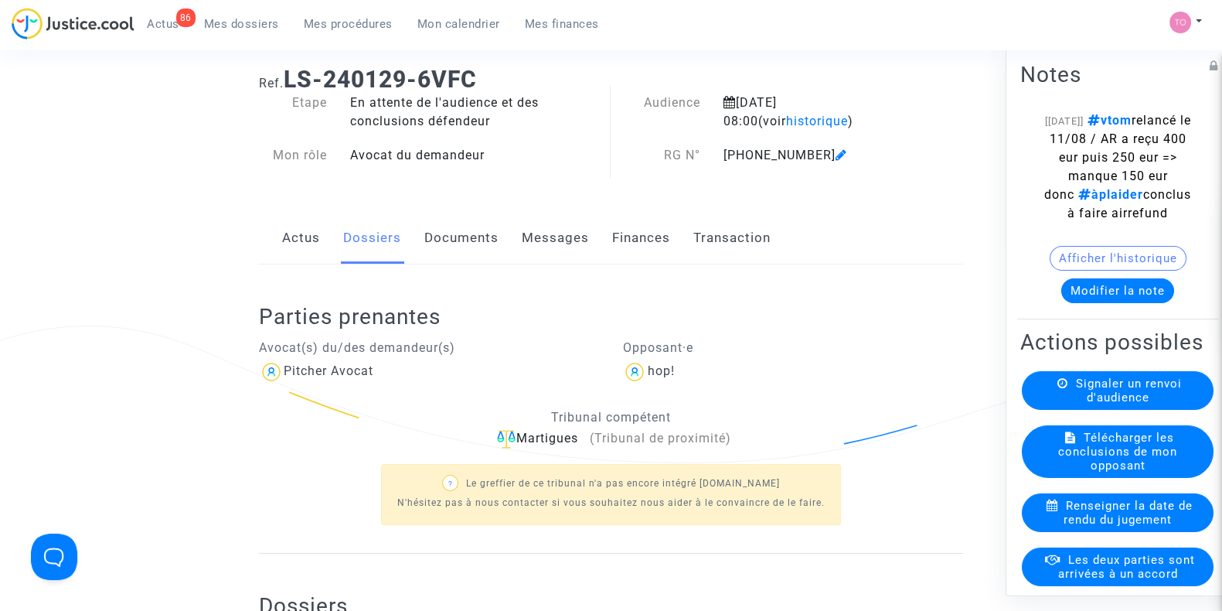
scroll to position [34, 0]
click at [1079, 271] on button "Afficher l'historique" at bounding box center [1118, 258] width 137 height 25
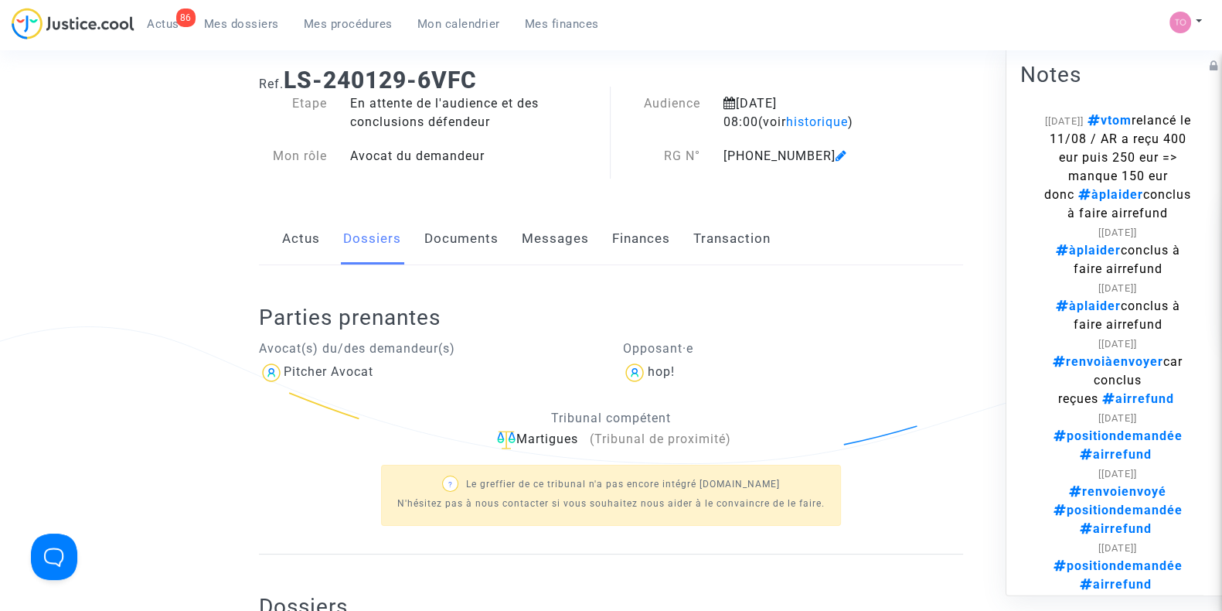
click at [557, 247] on link "Messages" at bounding box center [555, 238] width 67 height 51
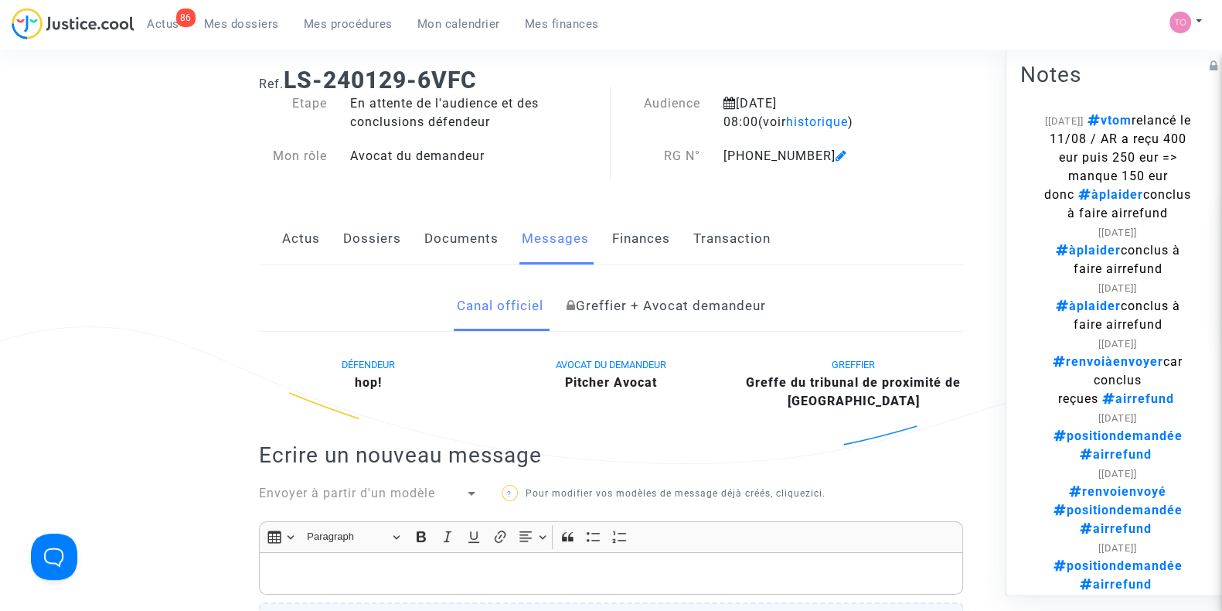
click at [359, 248] on link "Dossiers" at bounding box center [372, 238] width 58 height 51
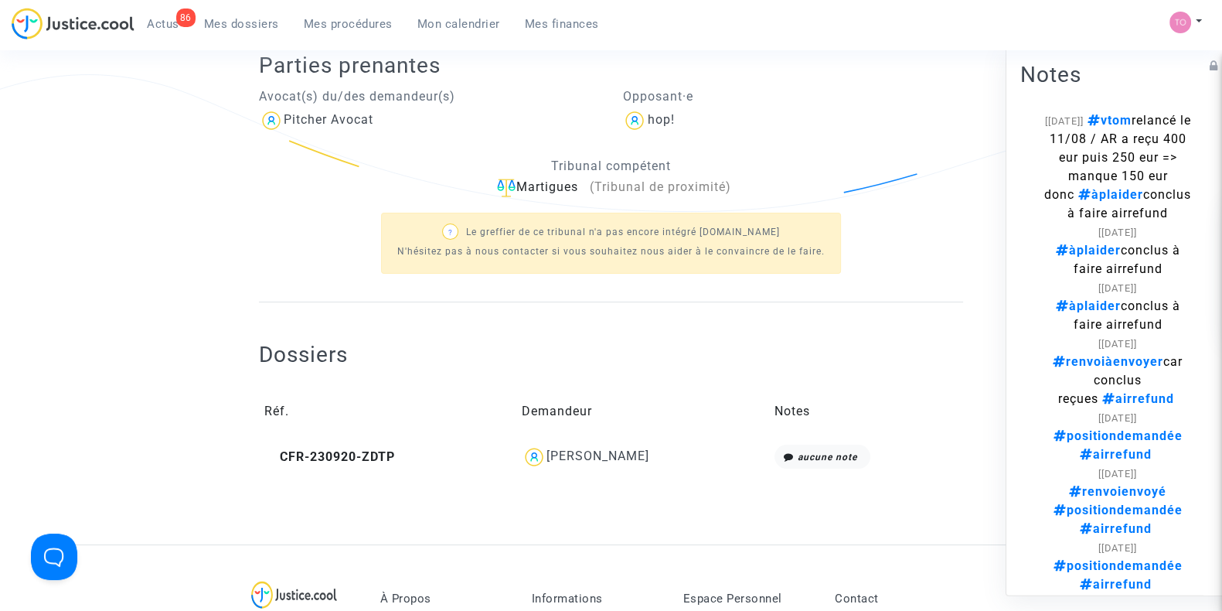
scroll to position [361, 0]
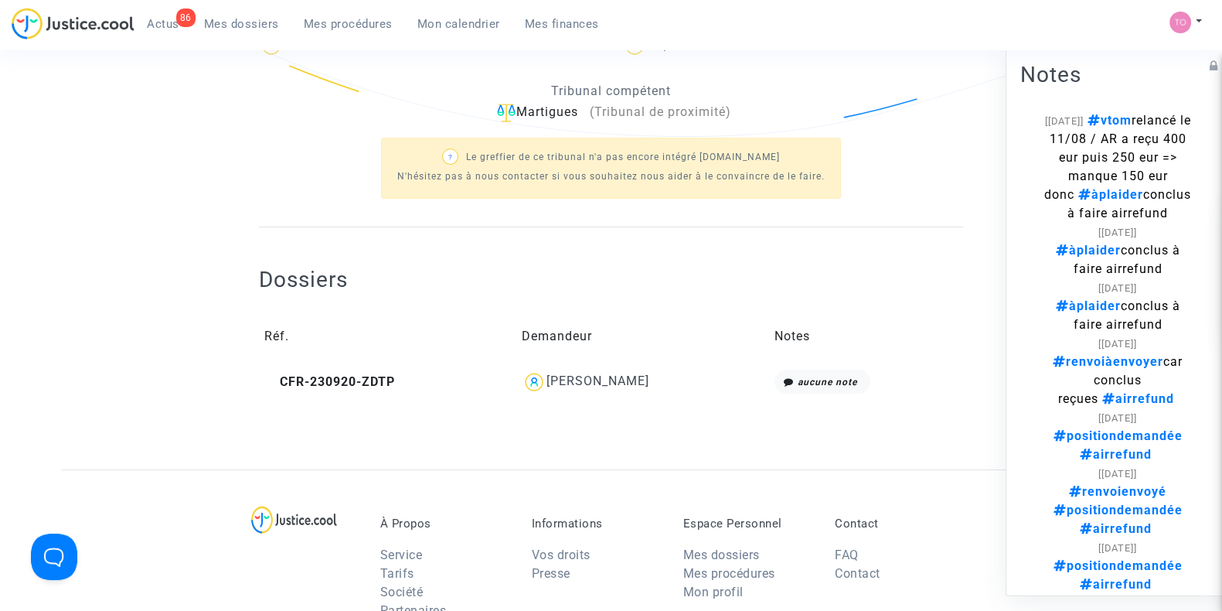
click at [626, 373] on div "[PERSON_NAME]" at bounding box center [598, 380] width 103 height 15
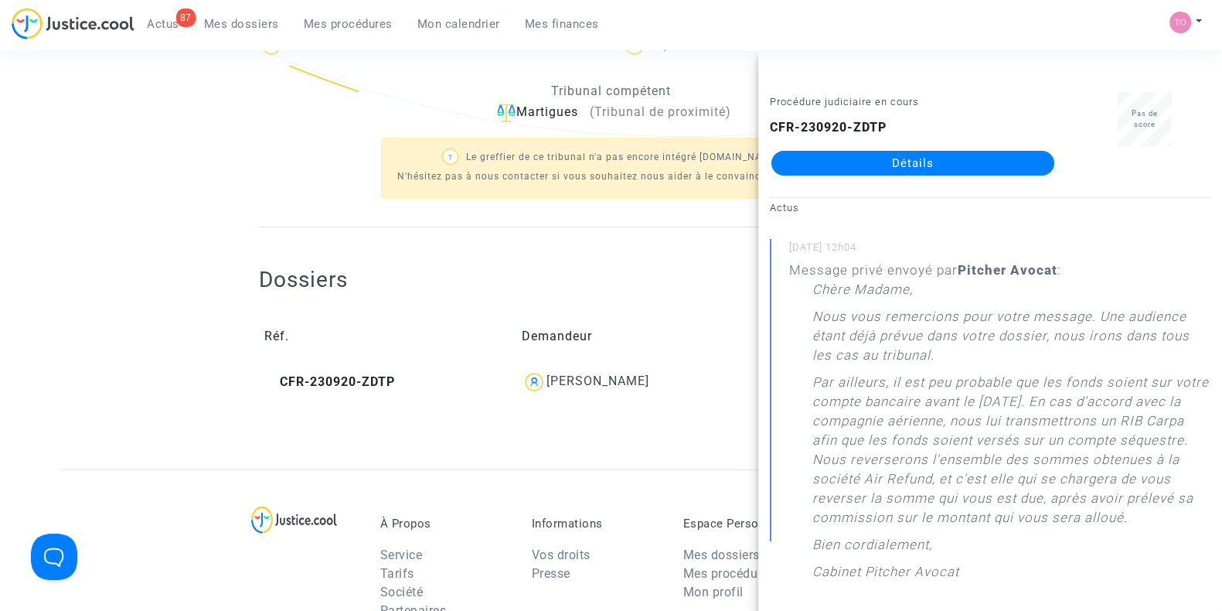
click at [92, 160] on ng-component "Ref. LS-240129-6VFC Etape En attente de l'audience et des conclusions défendeur…" at bounding box center [611, 98] width 1100 height 741
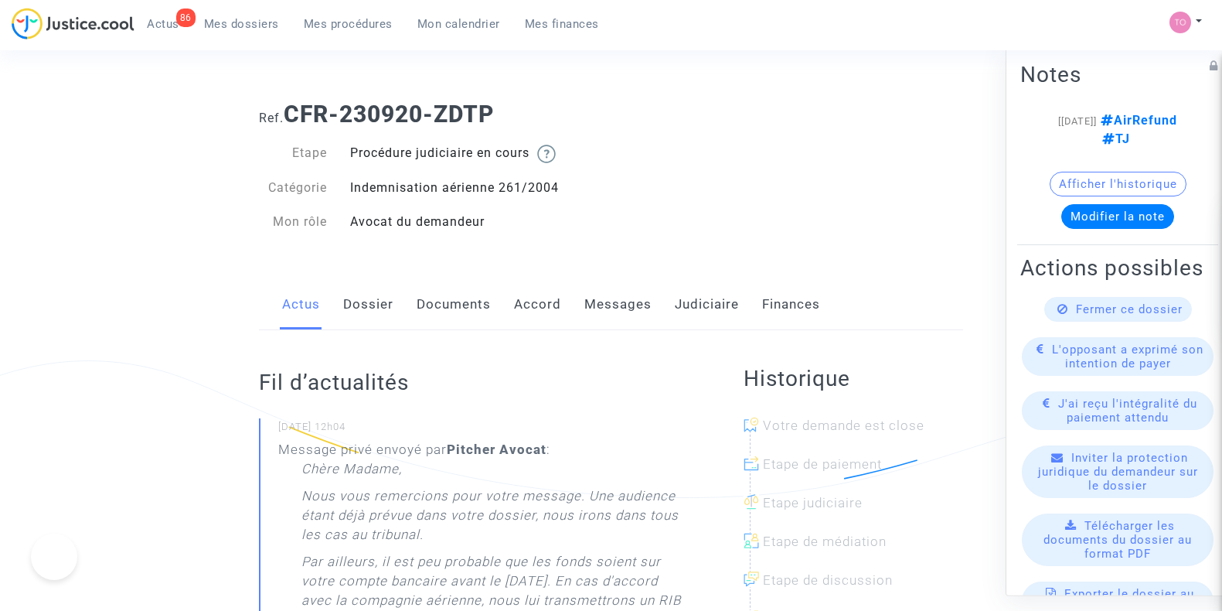
click at [382, 303] on link "Dossier" at bounding box center [368, 304] width 50 height 51
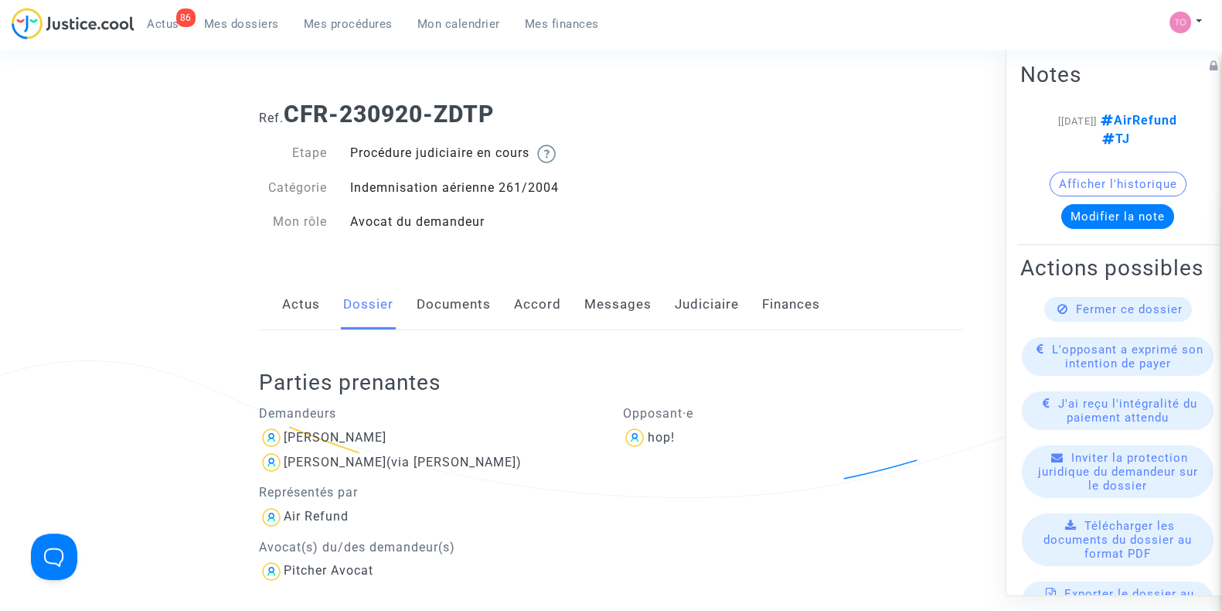
click at [712, 302] on link "Judiciaire" at bounding box center [707, 304] width 64 height 51
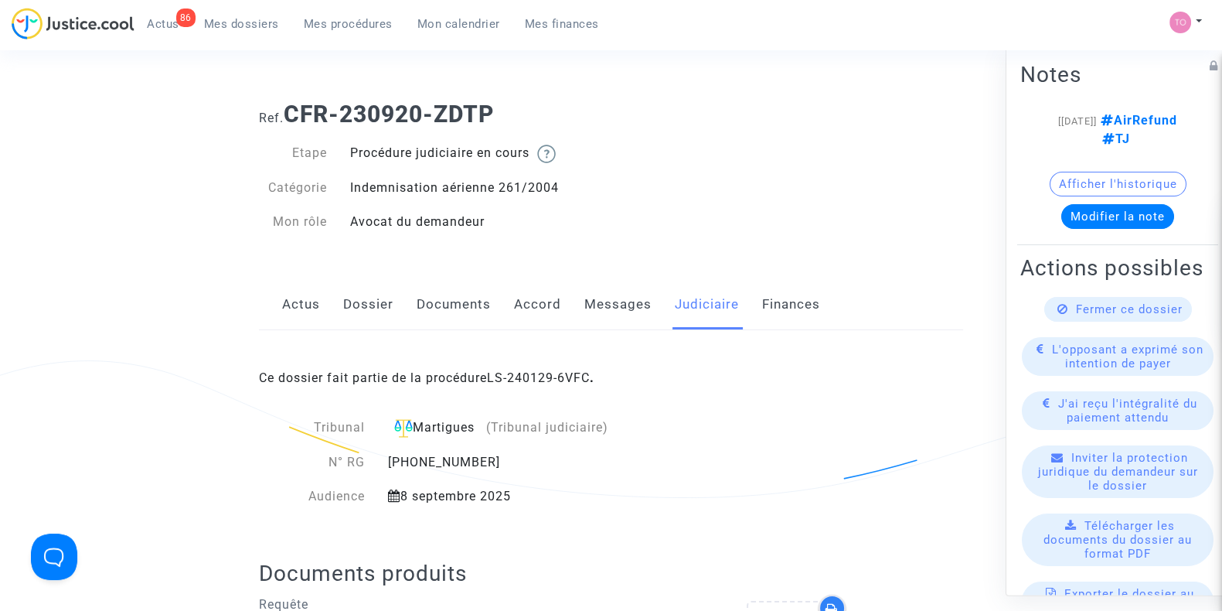
scroll to position [50, 0]
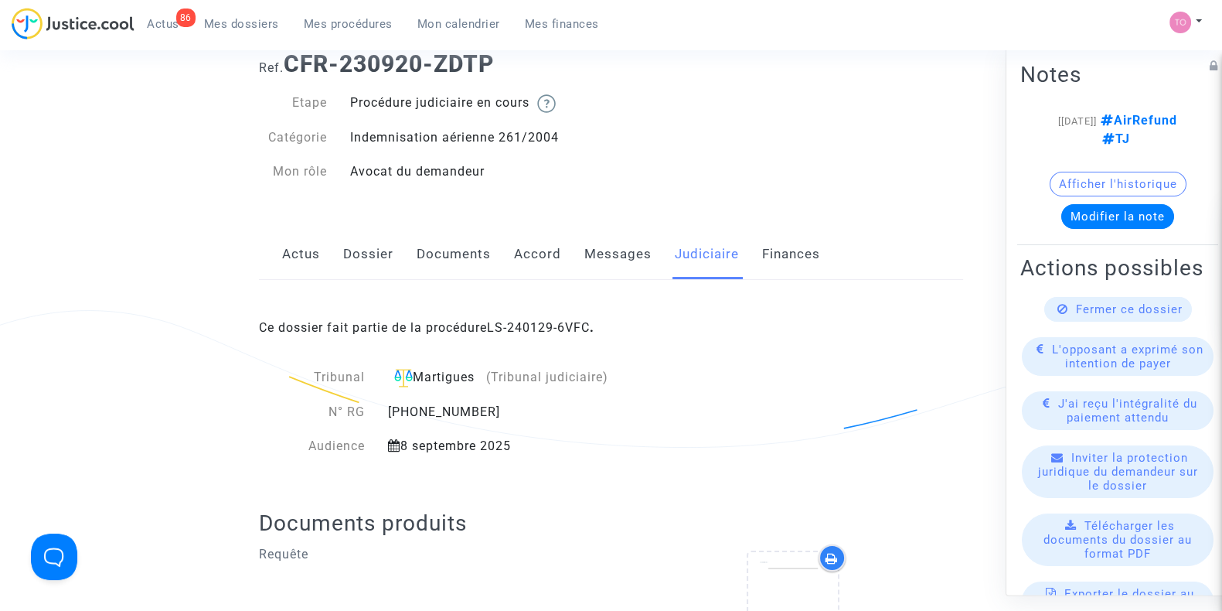
click at [332, 261] on div "Actus Dossier Documents Accord Messages Judiciaire Finances" at bounding box center [611, 255] width 704 height 52
click at [377, 262] on link "Dossier" at bounding box center [368, 254] width 50 height 51
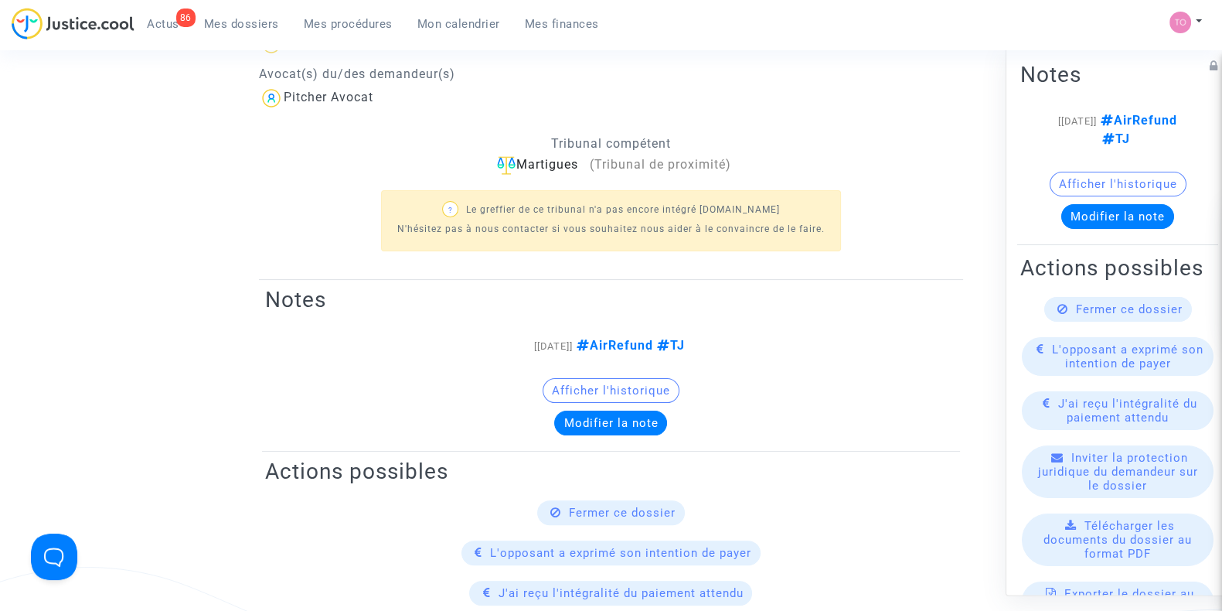
scroll to position [476, 0]
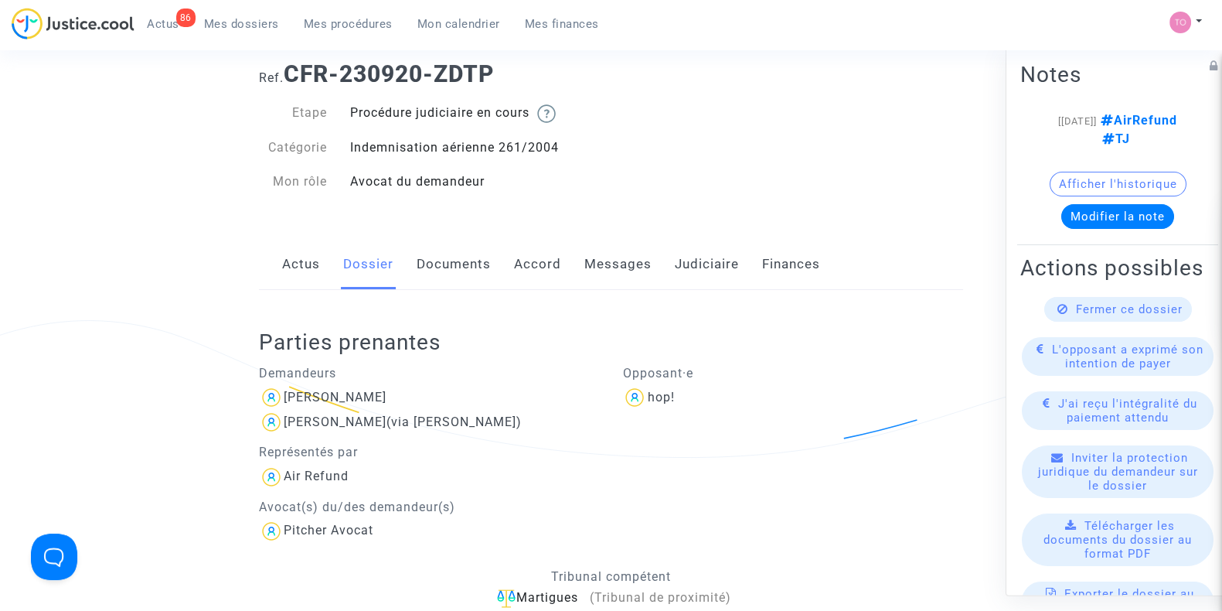
click at [425, 252] on link "Documents" at bounding box center [454, 264] width 74 height 51
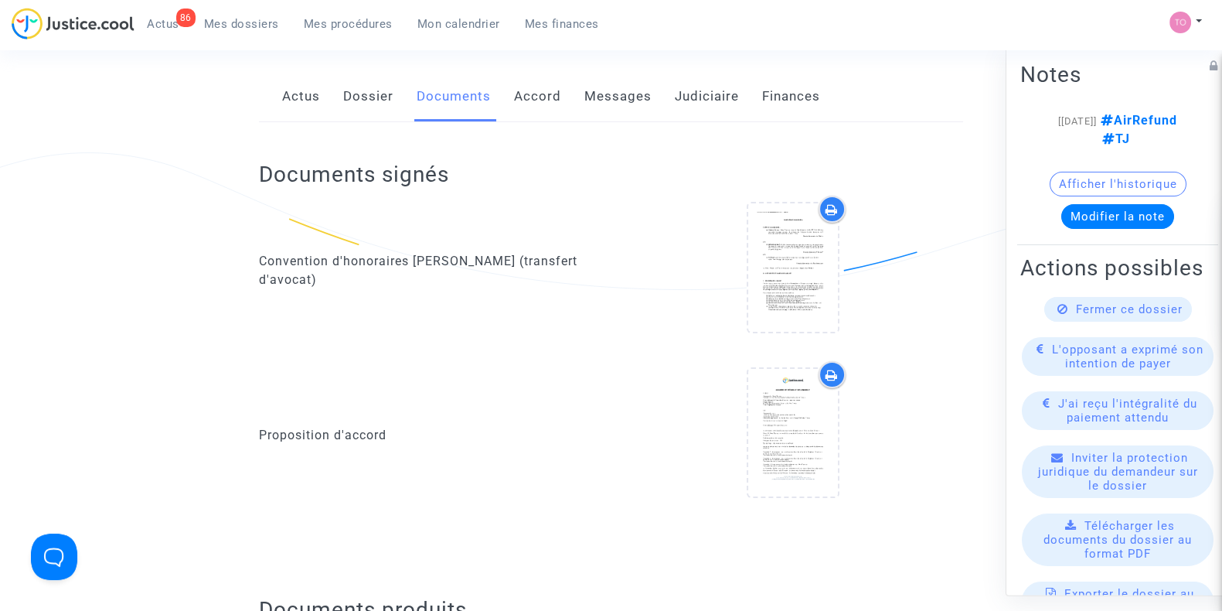
scroll to position [210, 0]
click at [549, 107] on link "Accord" at bounding box center [537, 95] width 47 height 51
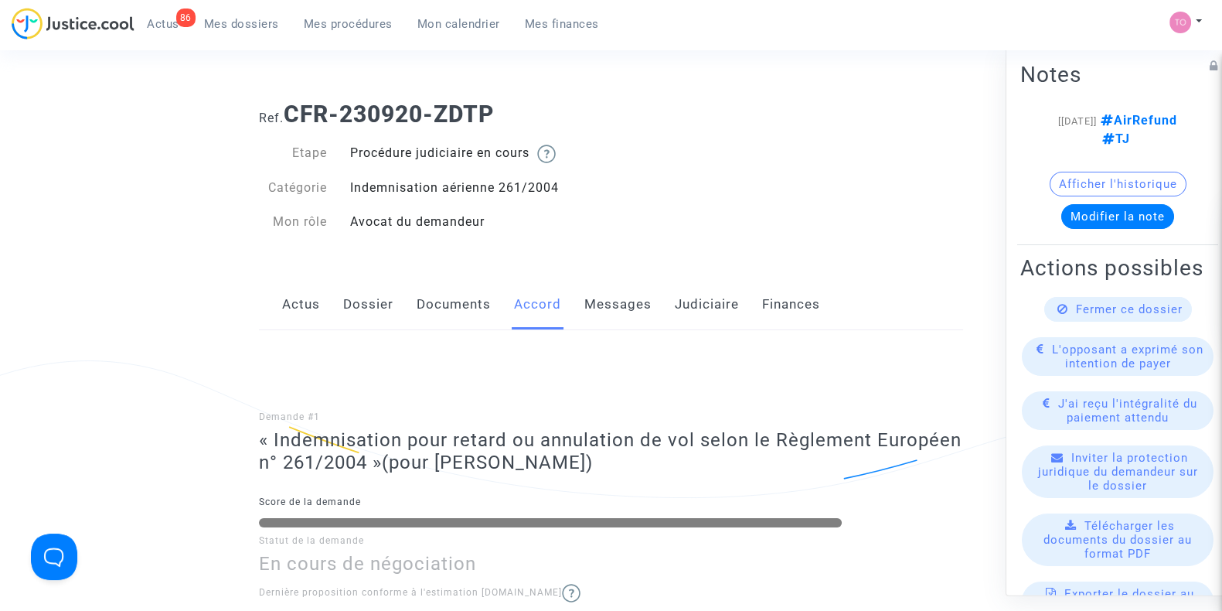
click at [702, 301] on link "Judiciaire" at bounding box center [707, 304] width 64 height 51
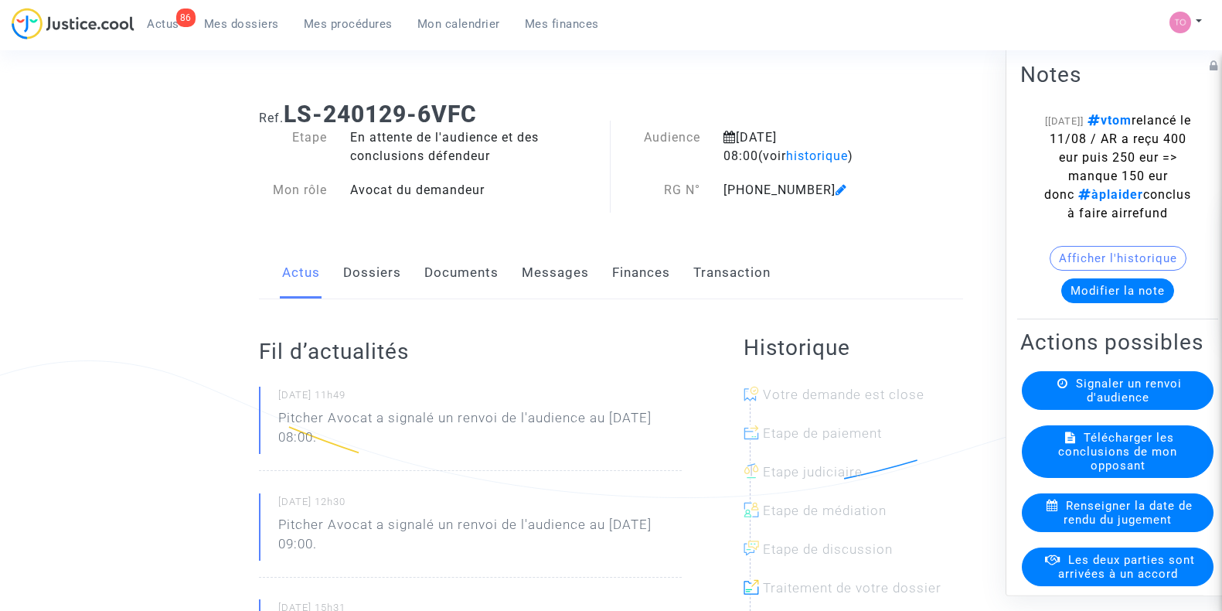
click at [625, 281] on link "Finances" at bounding box center [641, 272] width 58 height 51
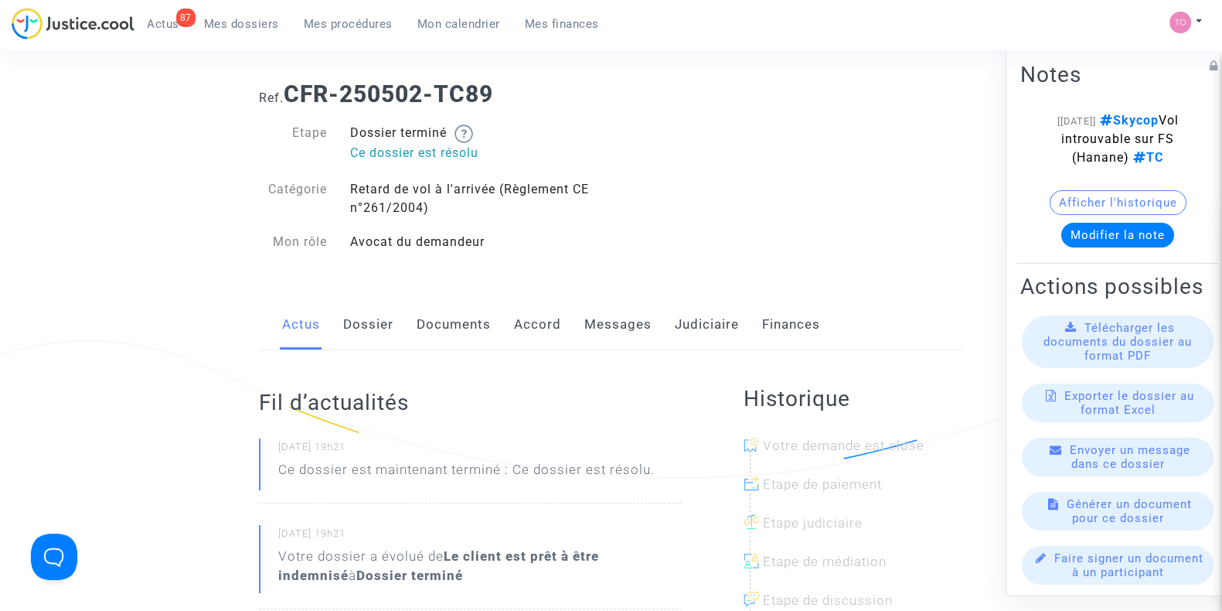
scroll to position [21, 0]
click at [360, 326] on link "Dossier" at bounding box center [368, 323] width 50 height 51
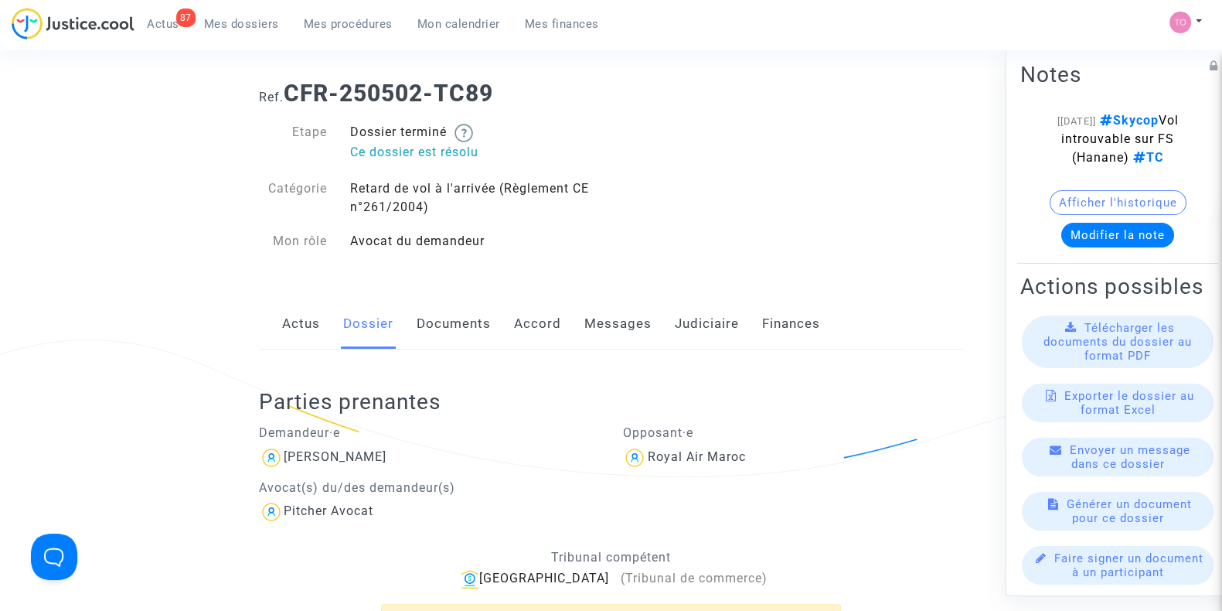
click at [451, 324] on link "Documents" at bounding box center [454, 323] width 74 height 51
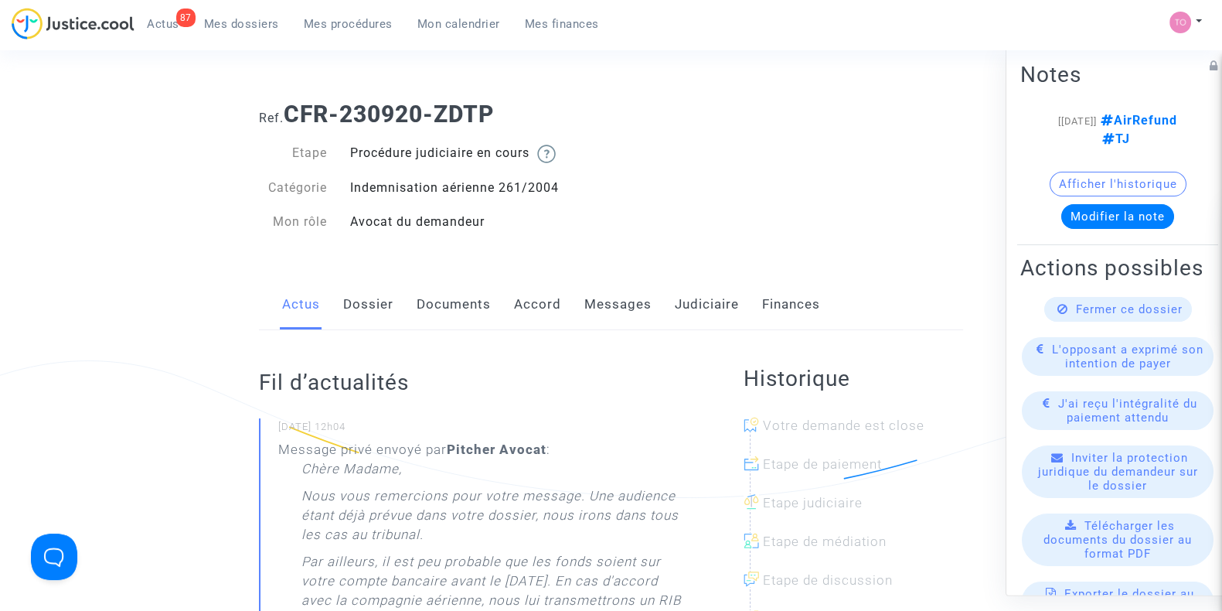
click at [464, 305] on link "Documents" at bounding box center [454, 304] width 74 height 51
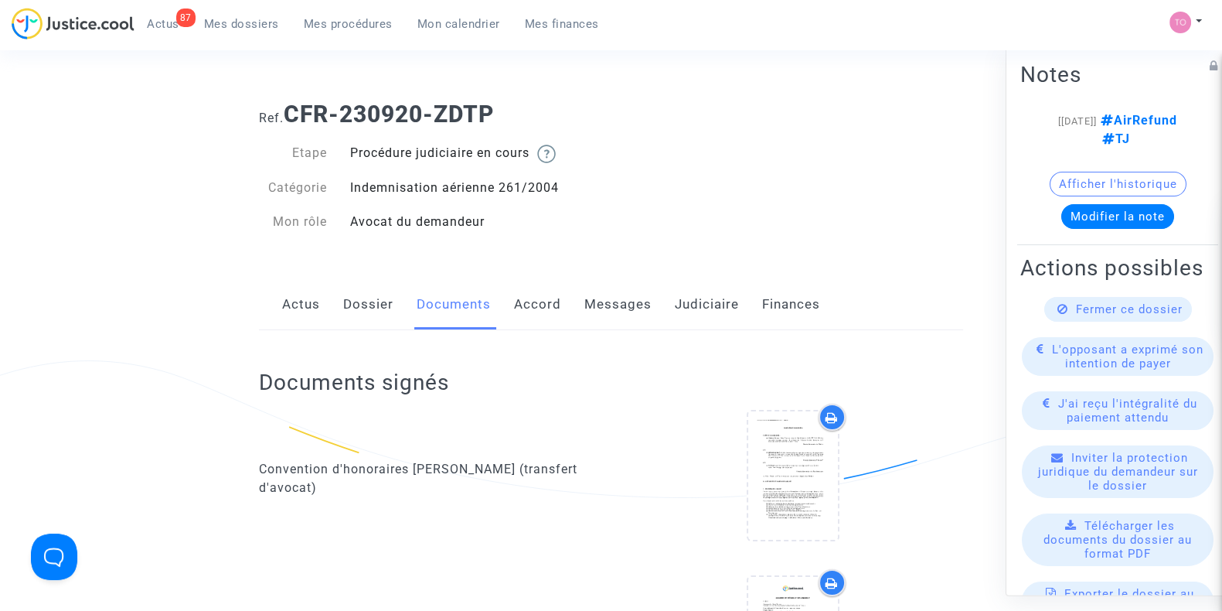
drag, startPoint x: 612, startPoint y: 313, endPoint x: 595, endPoint y: 319, distance: 18.8
click at [595, 319] on link "Messages" at bounding box center [618, 304] width 67 height 51
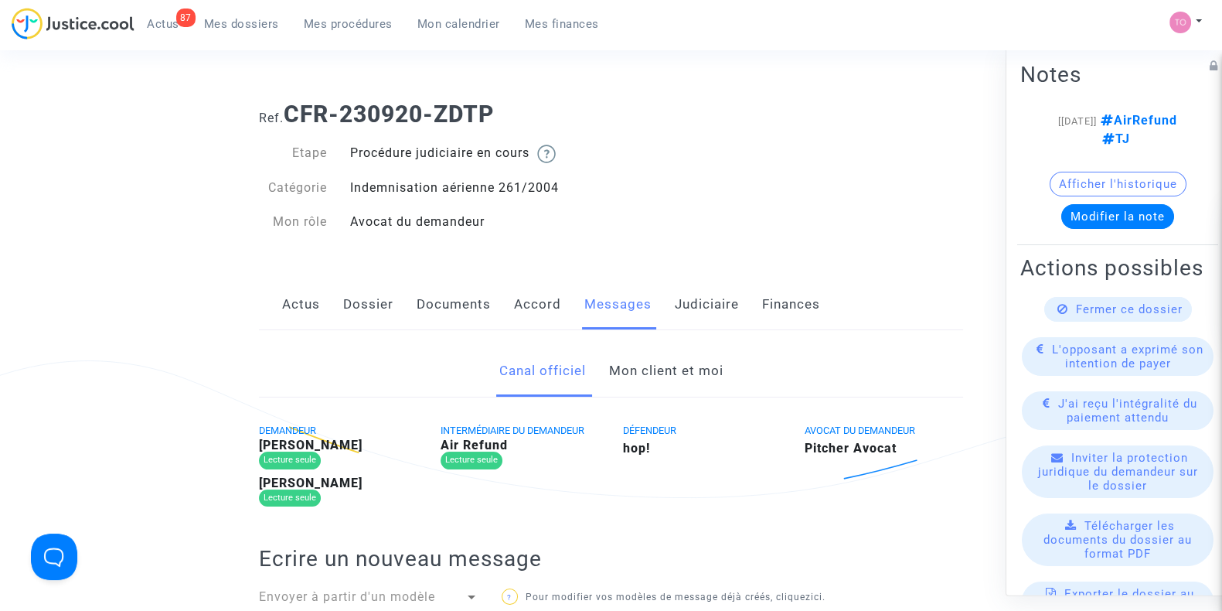
click at [649, 365] on link "Mon client et moi" at bounding box center [666, 371] width 114 height 51
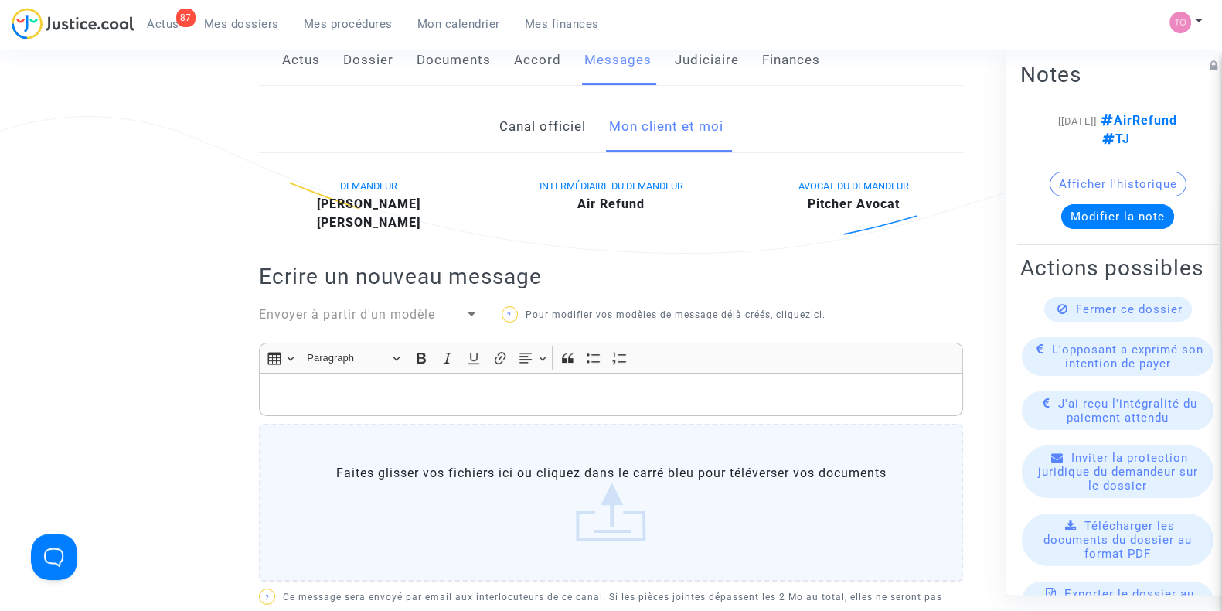
scroll to position [369, 0]
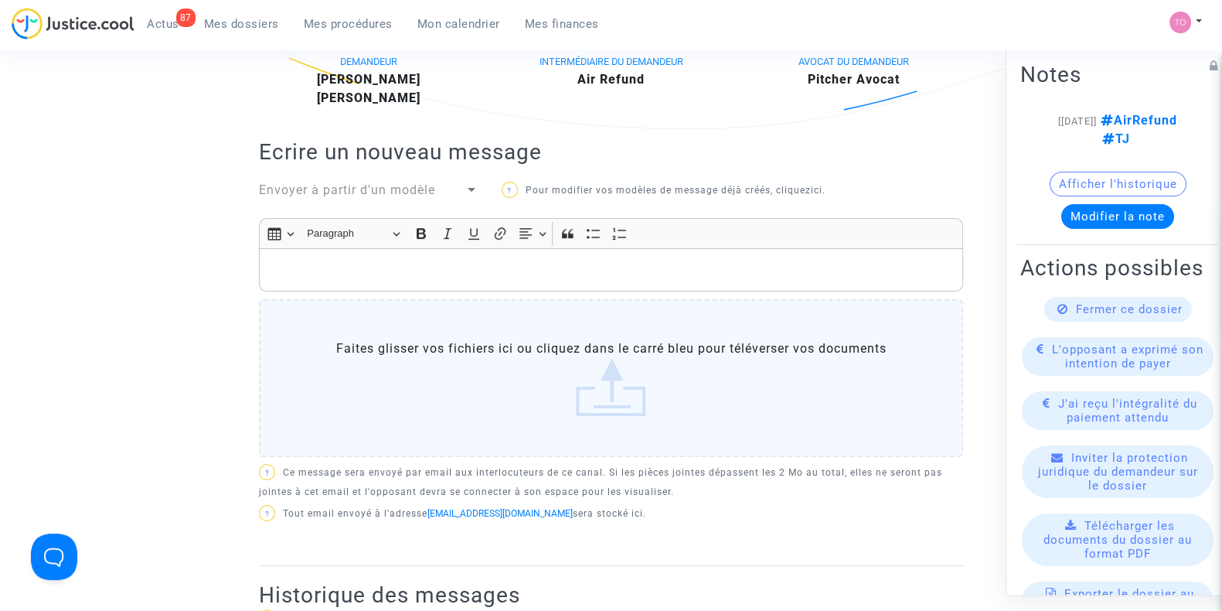
click at [394, 266] on p "Rich Text Editor, main" at bounding box center [612, 270] width 688 height 19
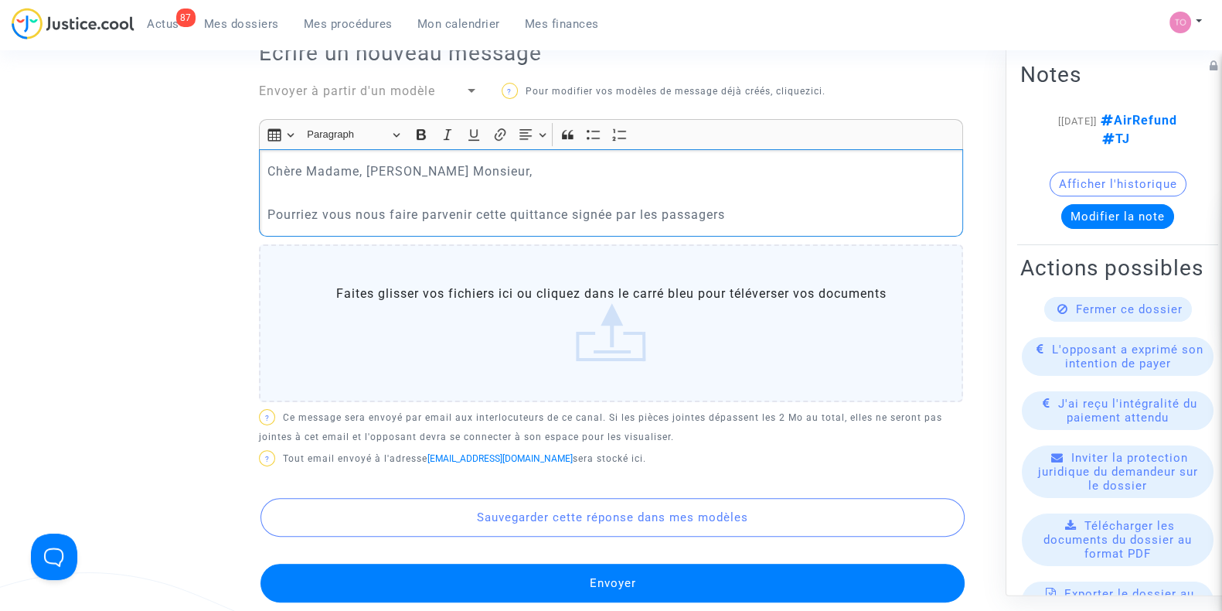
scroll to position [452, 0]
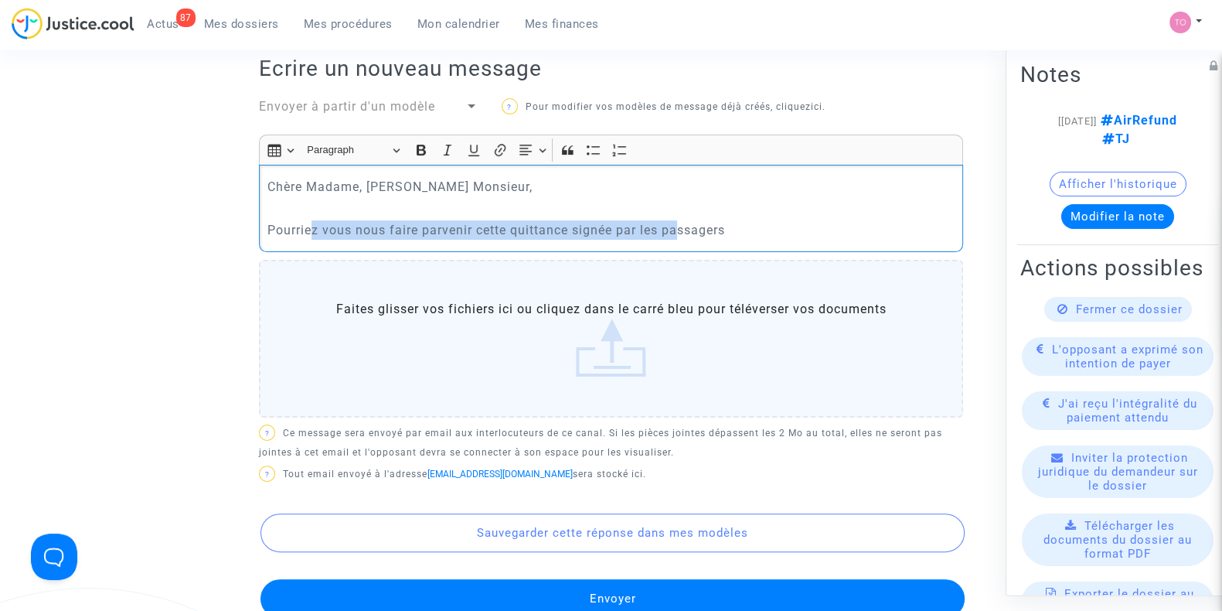
drag, startPoint x: 315, startPoint y: 218, endPoint x: 680, endPoint y: 230, distance: 365.1
click at [680, 230] on div "Chère Madame, Cher Monsieur, Pourriez vous nous faire parvenir cette quittance …" at bounding box center [611, 208] width 704 height 87
click at [738, 230] on p "Pourriez vous nous faire parvenir cette quittance signée par les passagers" at bounding box center [612, 229] width 688 height 19
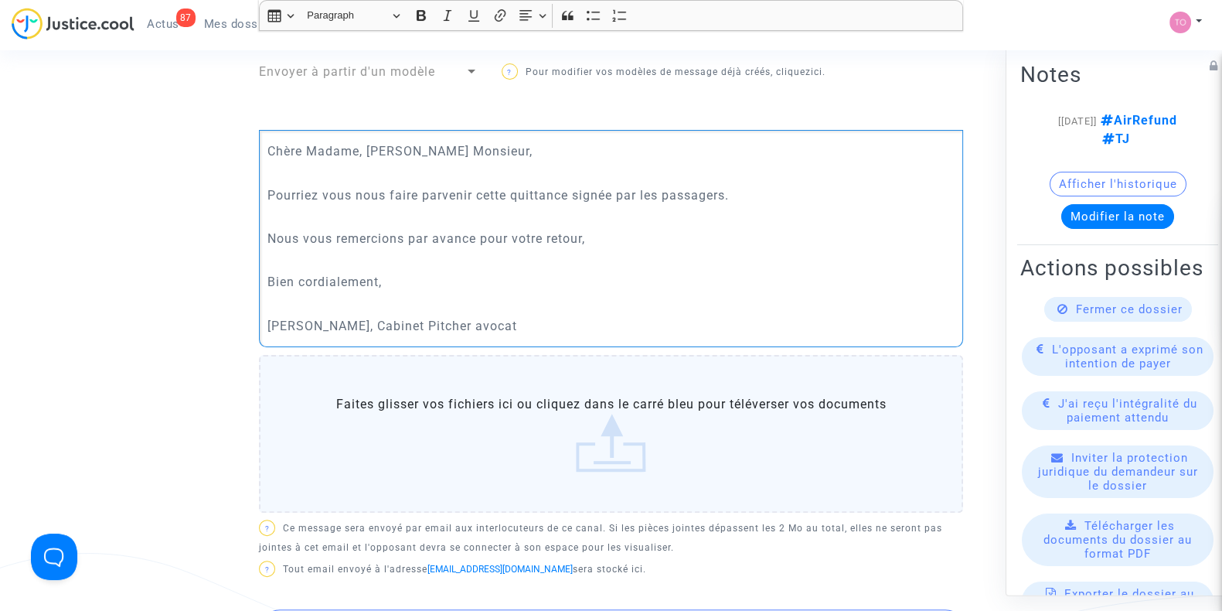
scroll to position [827, 0]
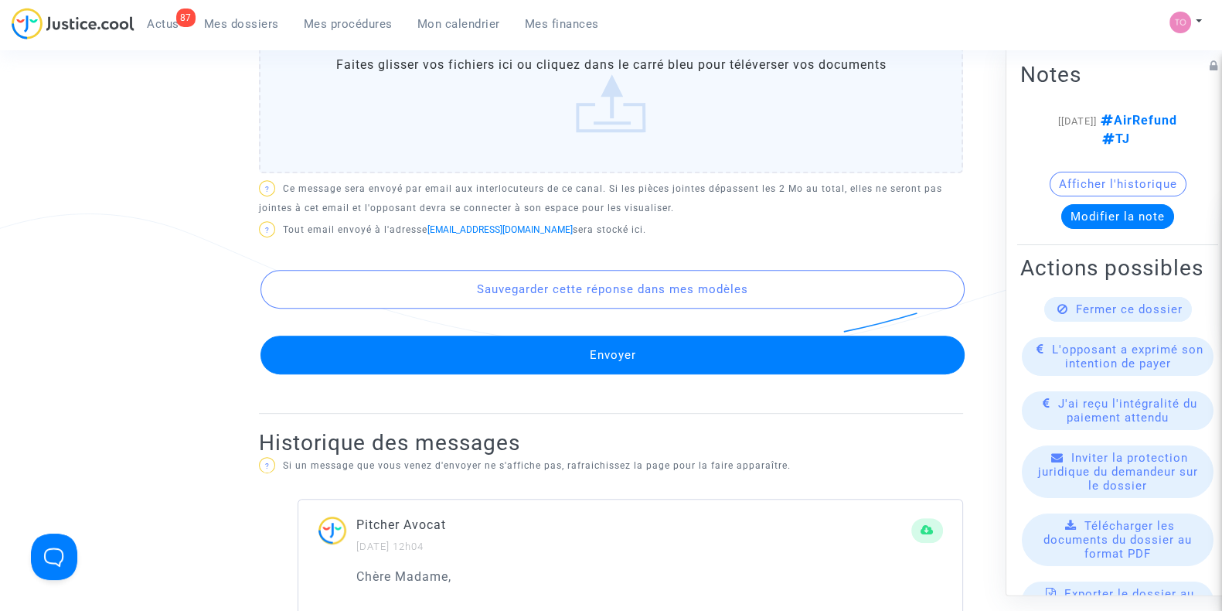
click at [607, 118] on label "Faites glisser vos fichiers ici ou cliquez dans le carré bleu pour téléverser v…" at bounding box center [611, 94] width 704 height 158
click at [0, 0] on input "Faites glisser vos fichiers ici ou cliquez dans le carré bleu pour téléverser v…" at bounding box center [0, 0] width 0 height 0
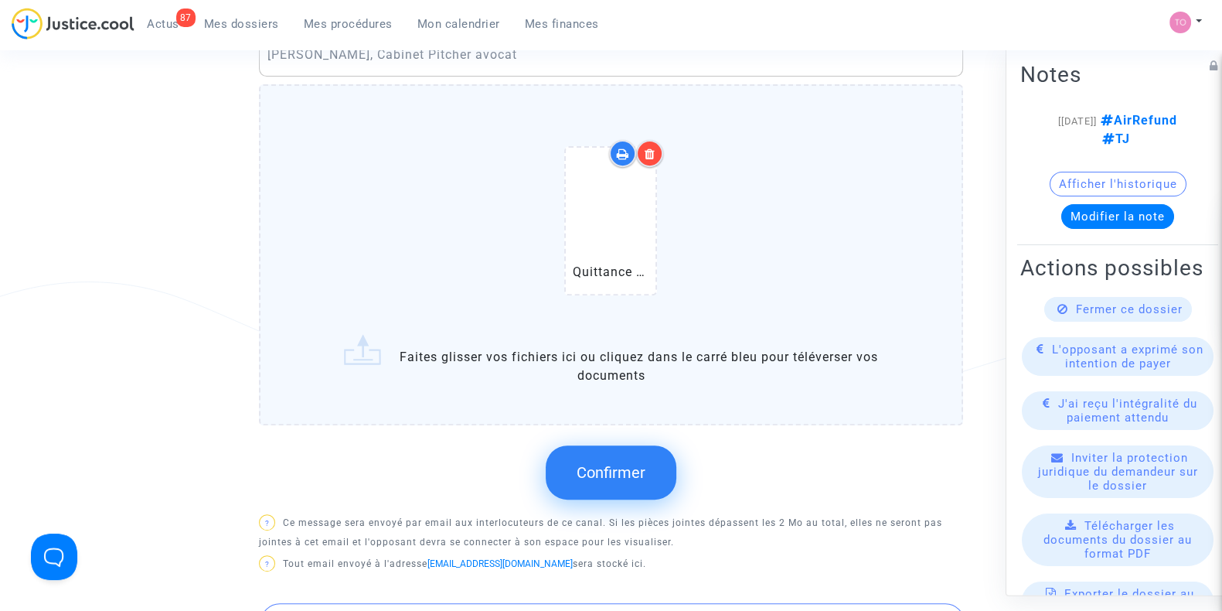
scroll to position [757, 0]
click at [595, 459] on button "Confirmer" at bounding box center [611, 474] width 131 height 54
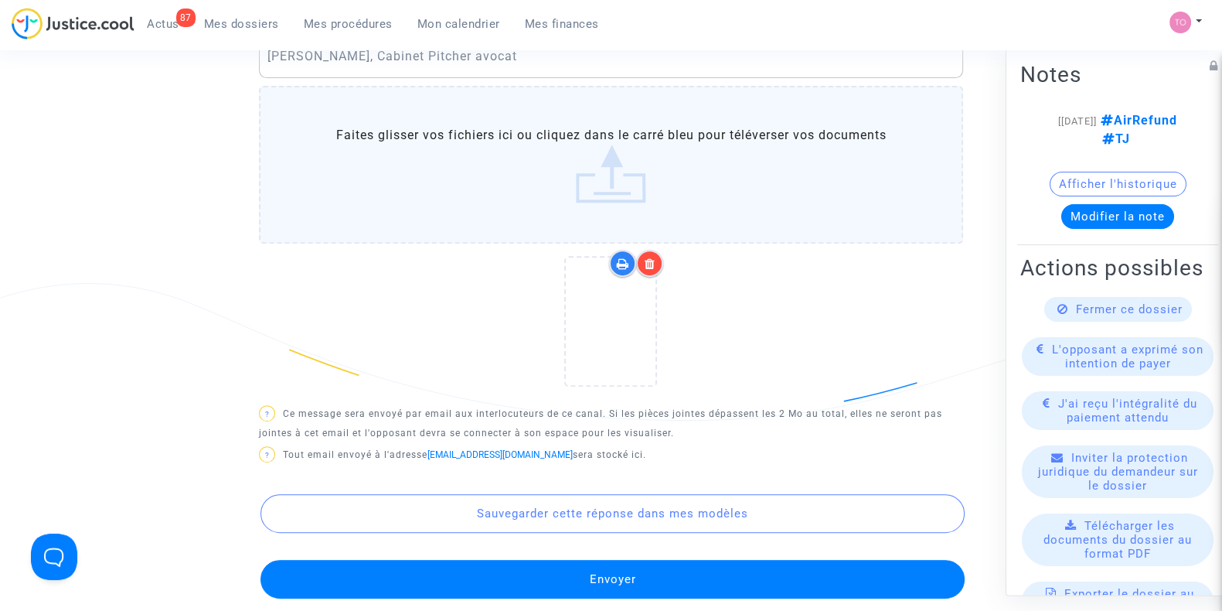
click at [611, 575] on button "Envoyer" at bounding box center [613, 579] width 704 height 39
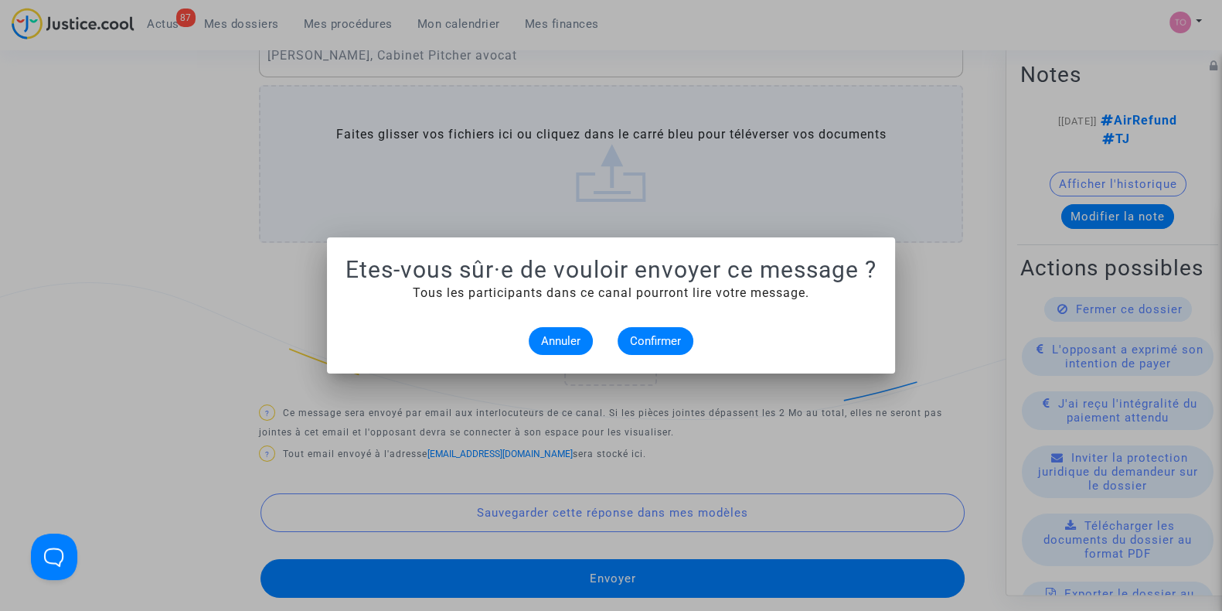
scroll to position [0, 0]
click at [649, 344] on span "Confirmer" at bounding box center [655, 341] width 51 height 14
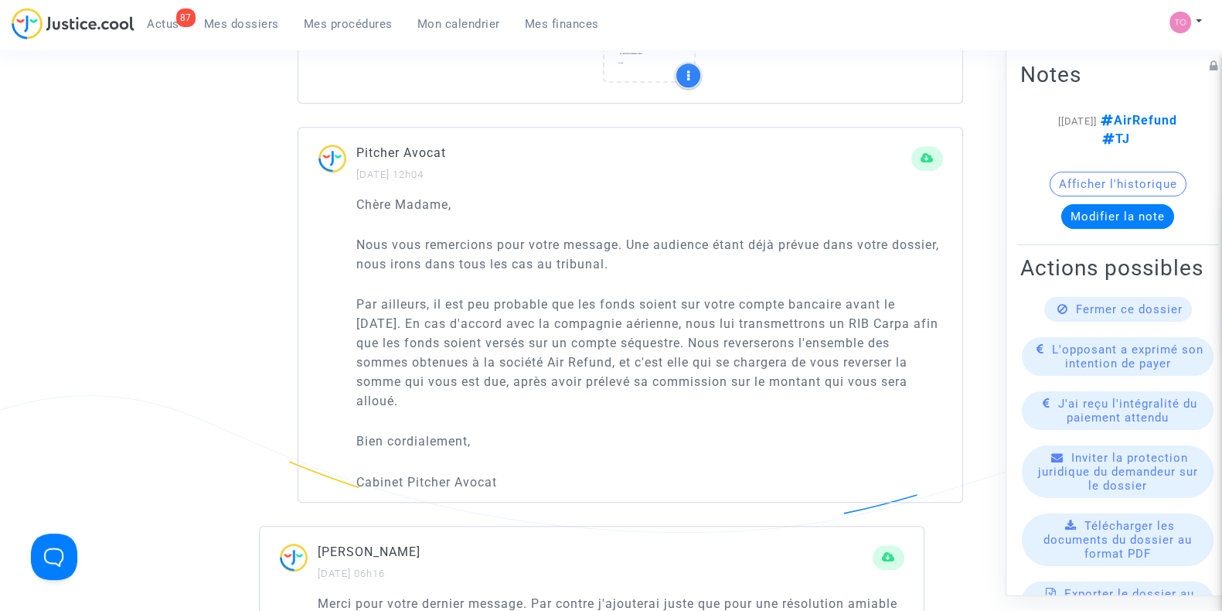
scroll to position [976, 0]
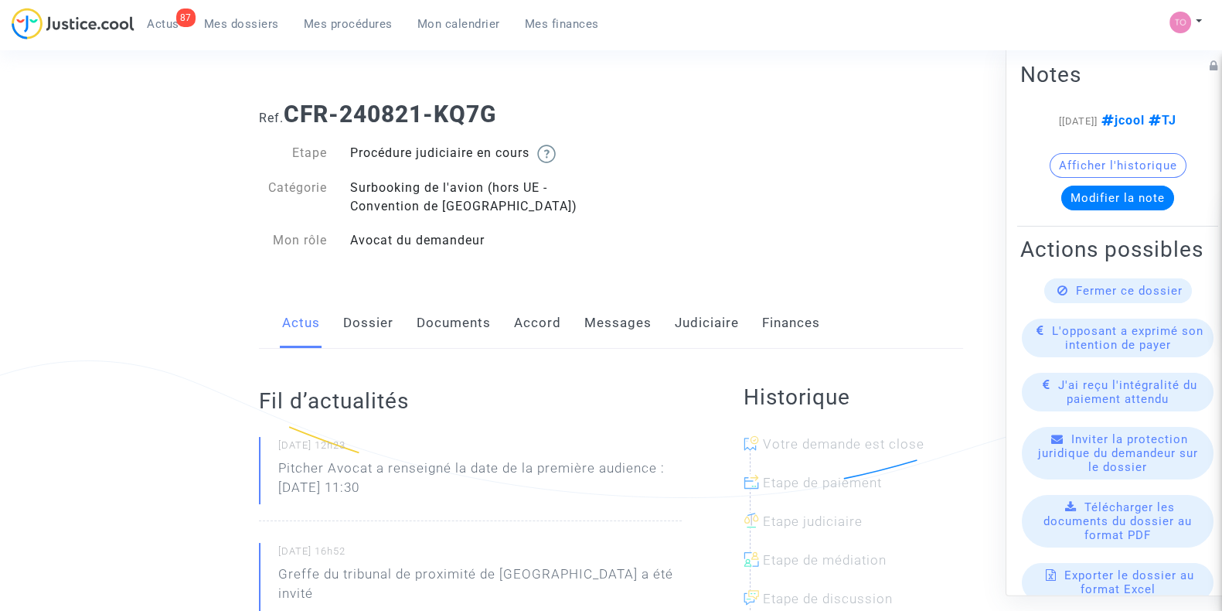
click at [370, 332] on link "Dossier" at bounding box center [368, 323] width 50 height 51
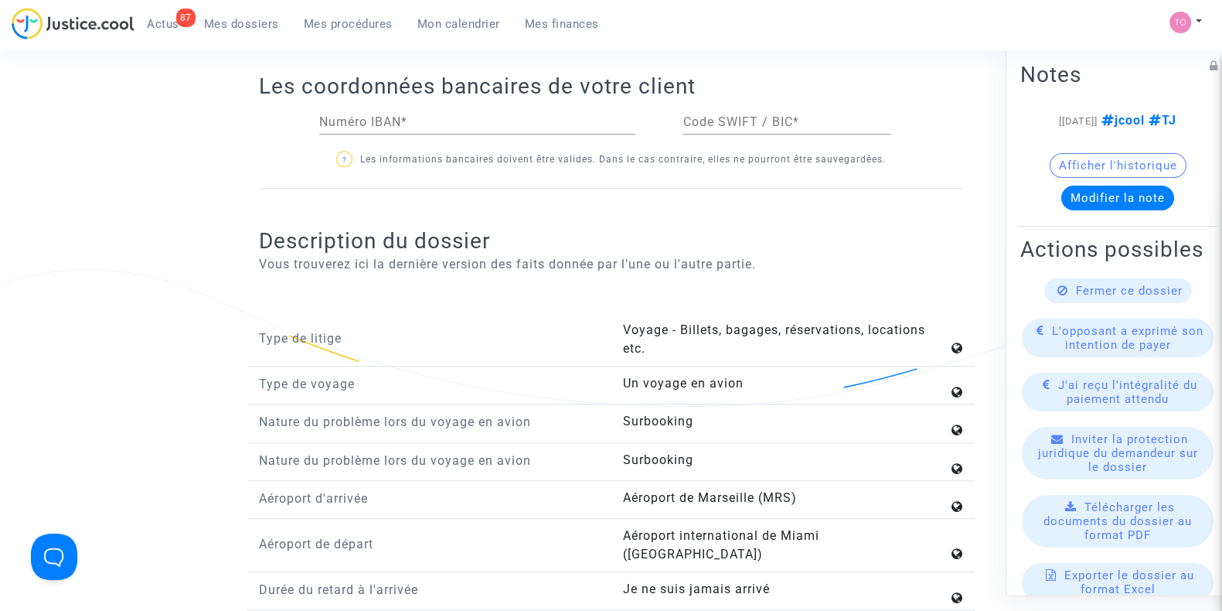
scroll to position [1449, 0]
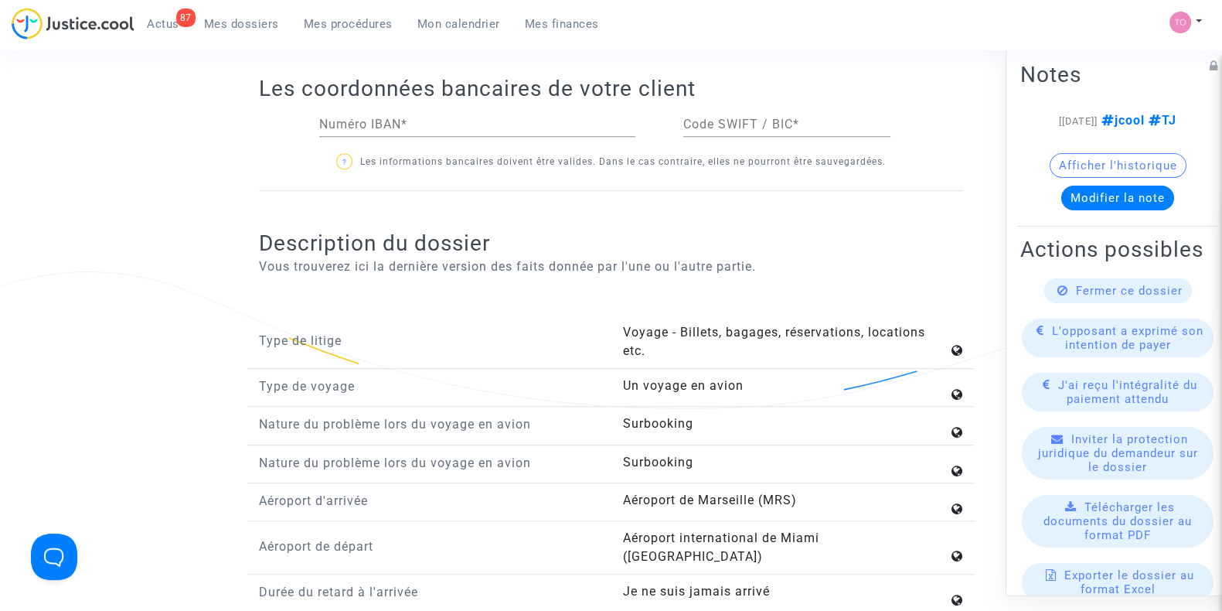
click at [1056, 176] on button "Afficher l'historique" at bounding box center [1118, 165] width 137 height 25
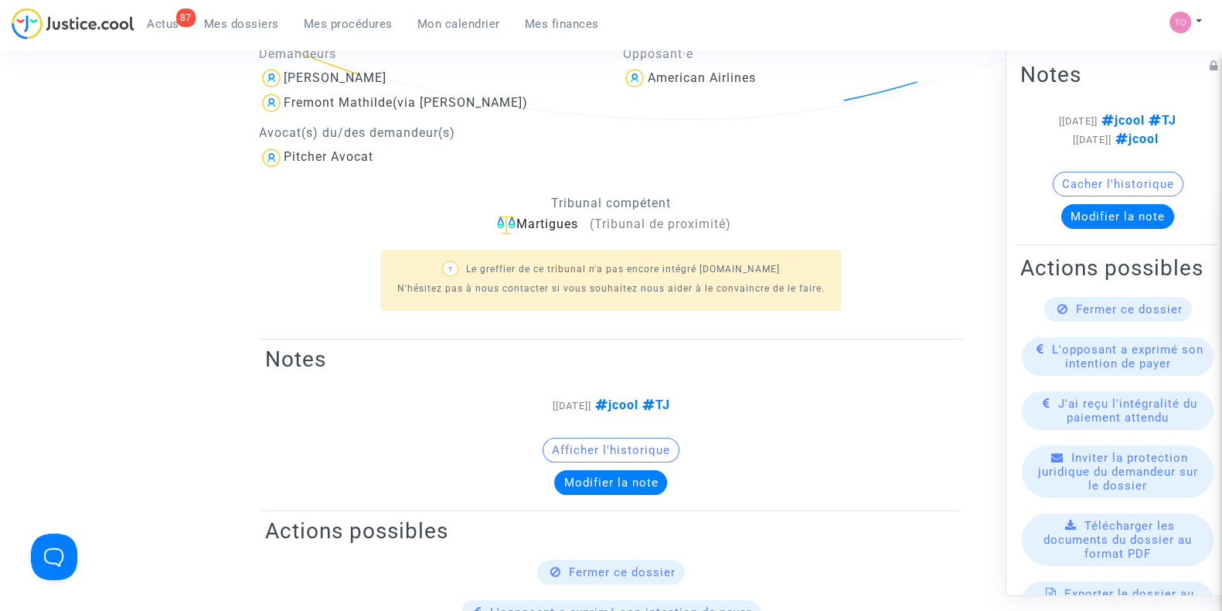
scroll to position [148, 0]
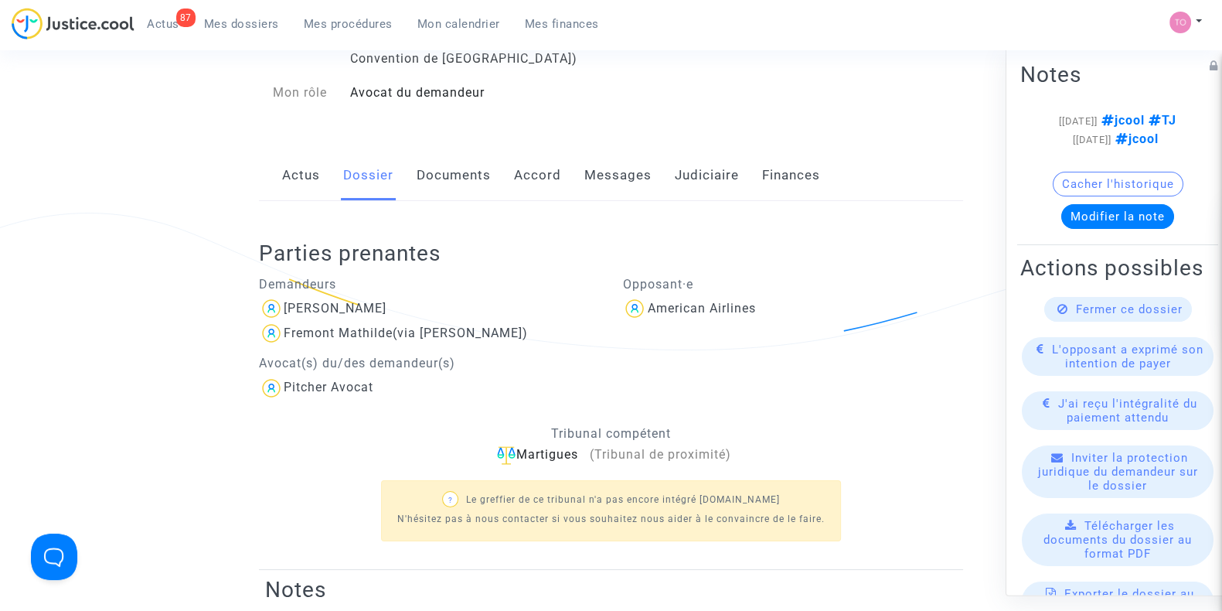
click at [1191, 372] on available-action-list "Fermer ce dossier L'opposant a exprimé son intention de payer J'ai reçu l'intég…" at bounding box center [1118, 540] width 195 height 486
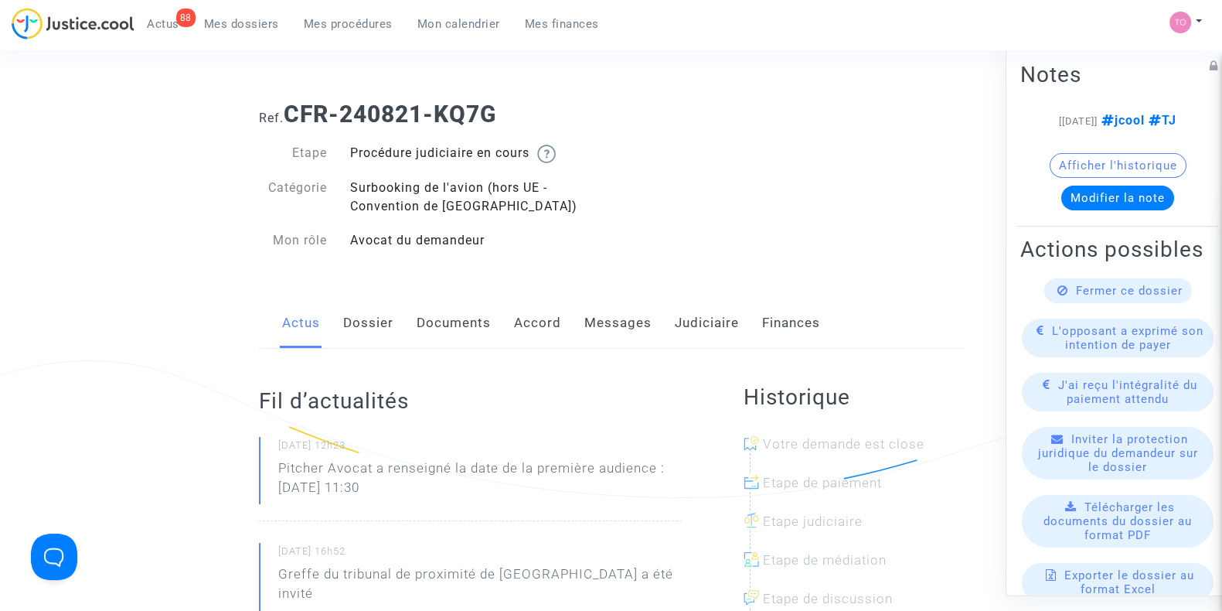
click at [718, 339] on link "Judiciaire" at bounding box center [707, 323] width 64 height 51
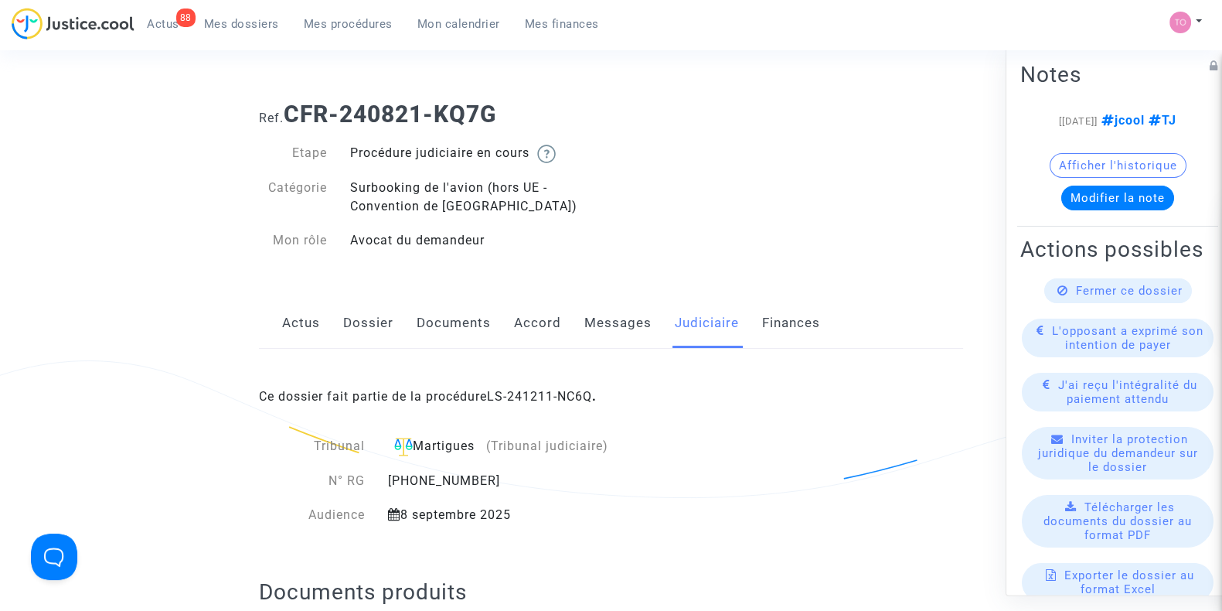
click at [718, 337] on link "Judiciaire" at bounding box center [707, 323] width 64 height 51
click at [1082, 210] on button "Modifier la note" at bounding box center [1118, 198] width 113 height 25
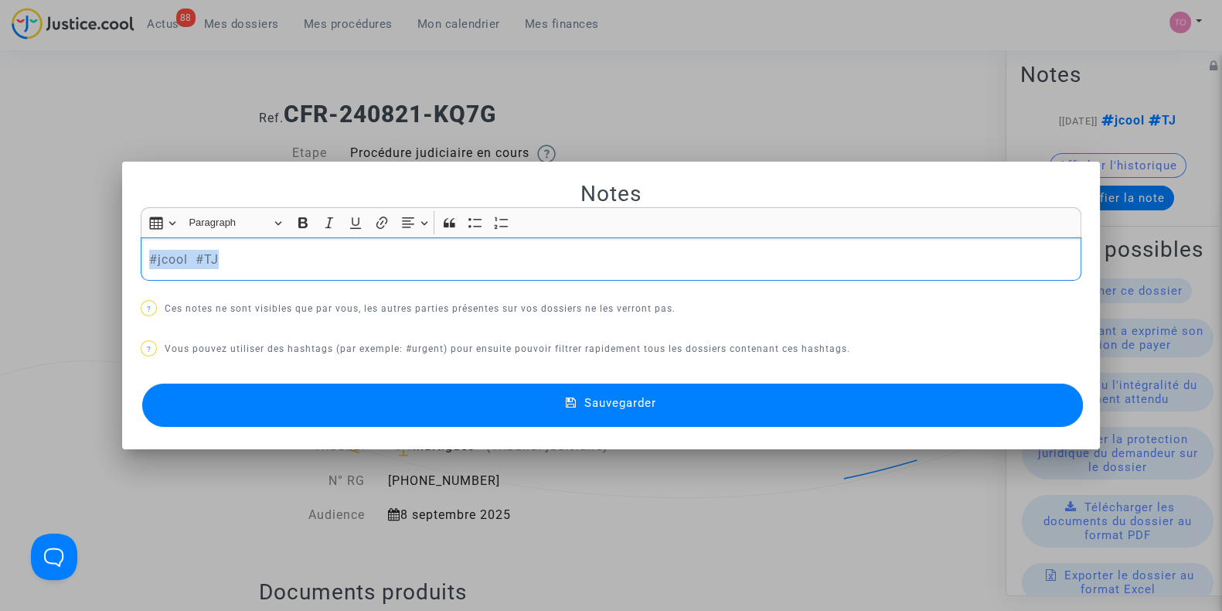
drag, startPoint x: 319, startPoint y: 259, endPoint x: 0, endPoint y: 257, distance: 319.3
click at [0, 257] on div "Notes Rich Text Editor Insert table Insert table Heading Paragraph Paragraph He…" at bounding box center [611, 305] width 1222 height 611
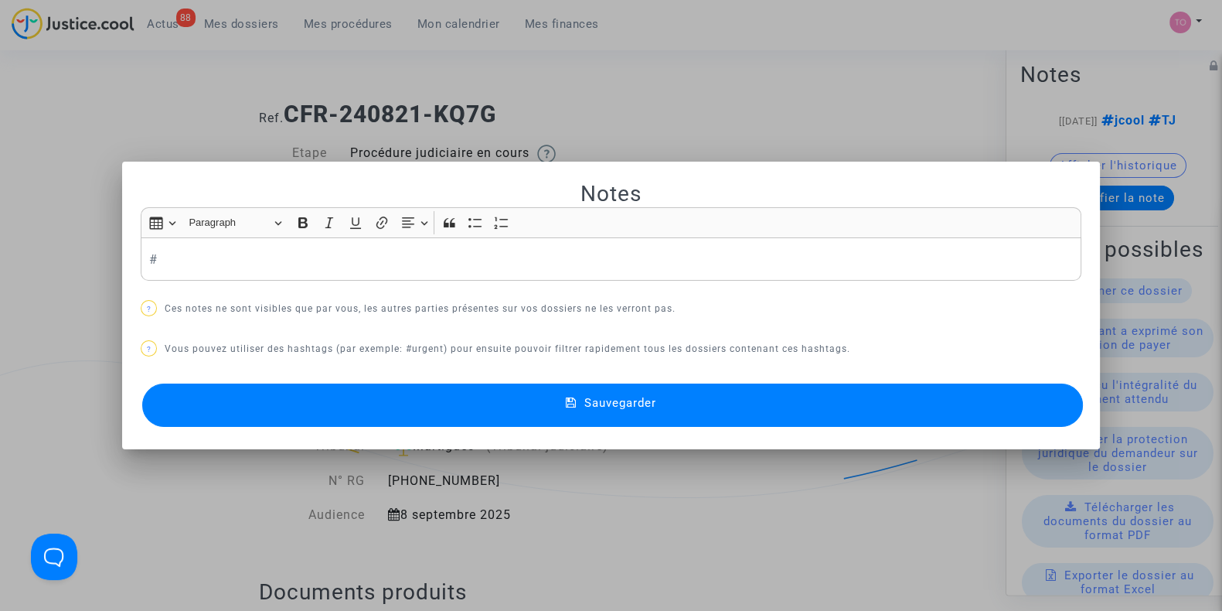
click at [0, 257] on div at bounding box center [611, 305] width 1222 height 611
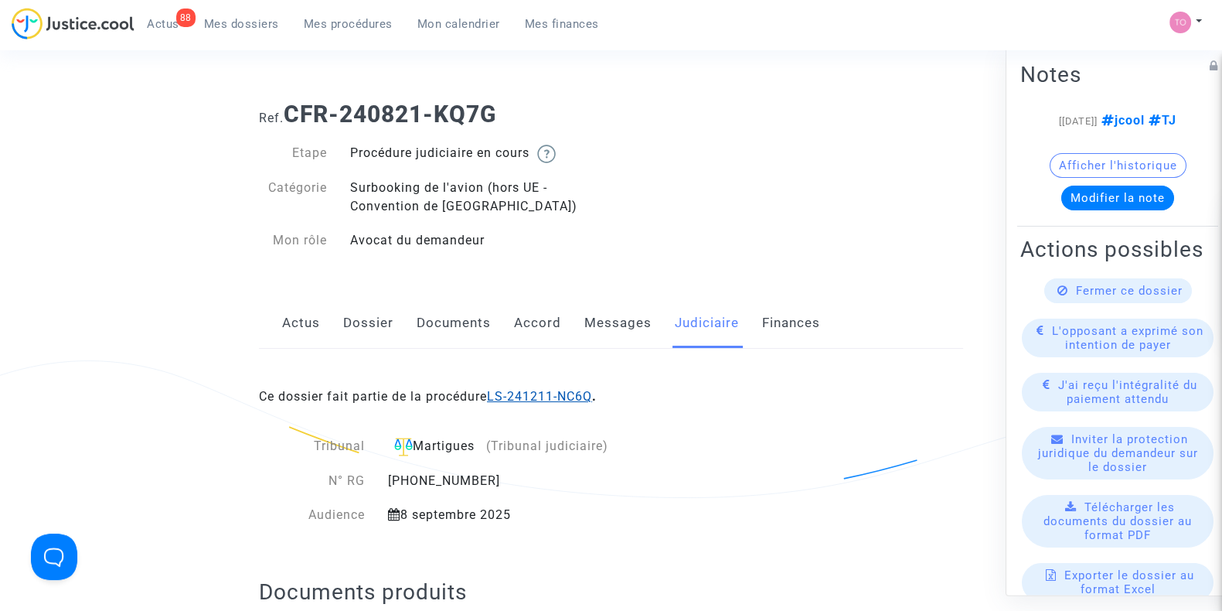
click at [510, 396] on link "LS-241211-NC6Q" at bounding box center [539, 396] width 105 height 15
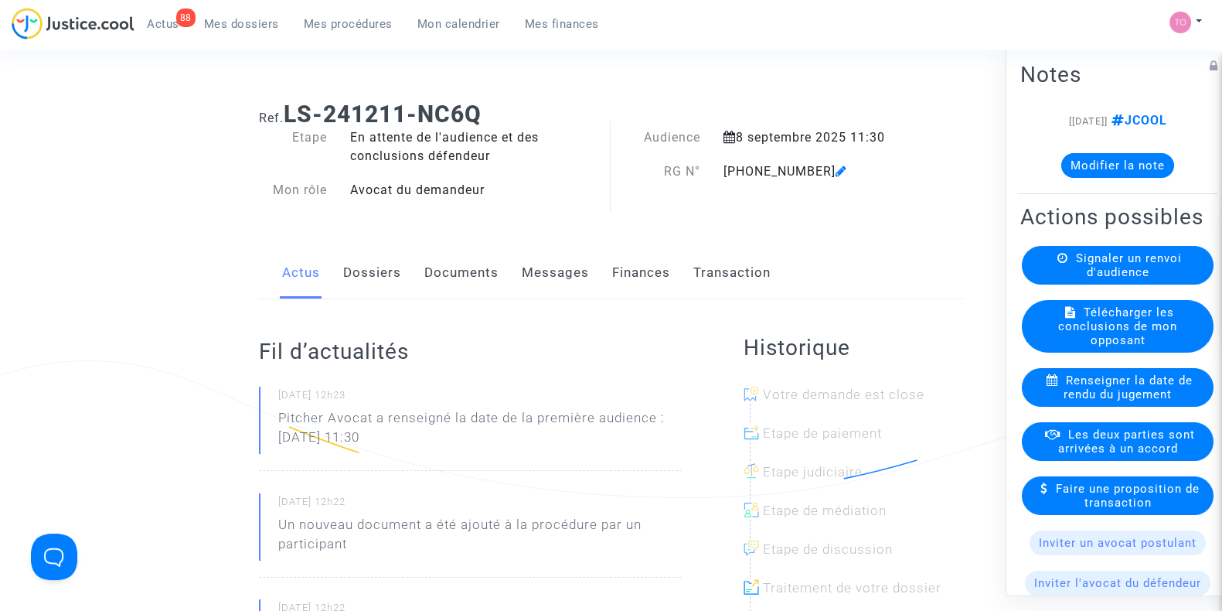
click at [1099, 164] on button "Modifier la note" at bounding box center [1118, 165] width 113 height 25
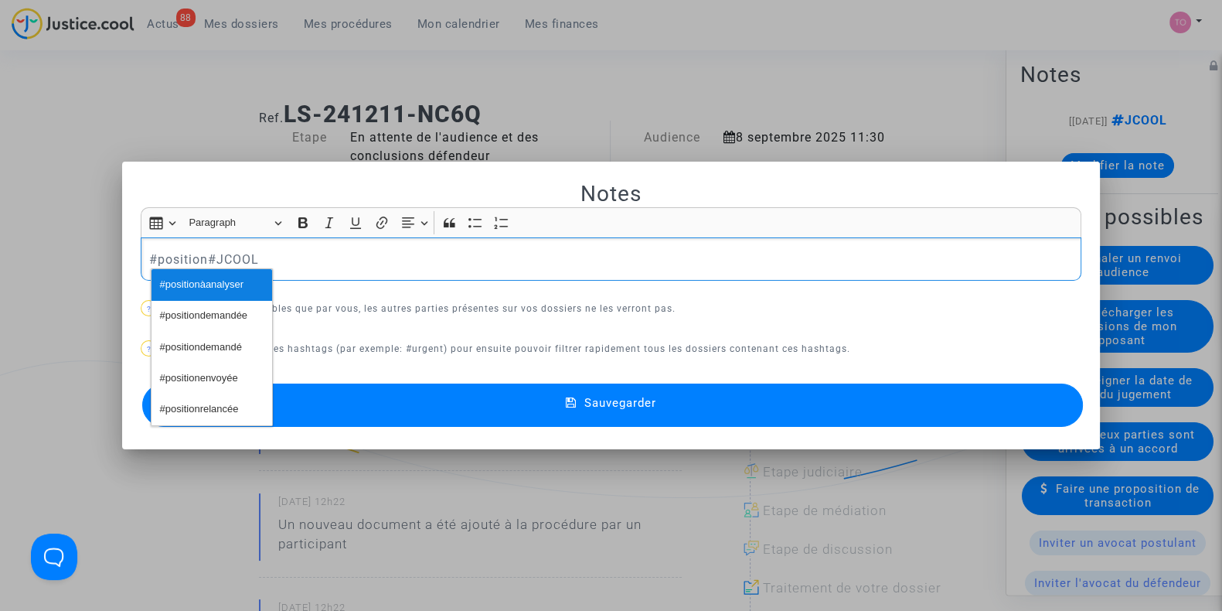
click at [162, 280] on span "#positionàanalyser" at bounding box center [202, 285] width 84 height 22
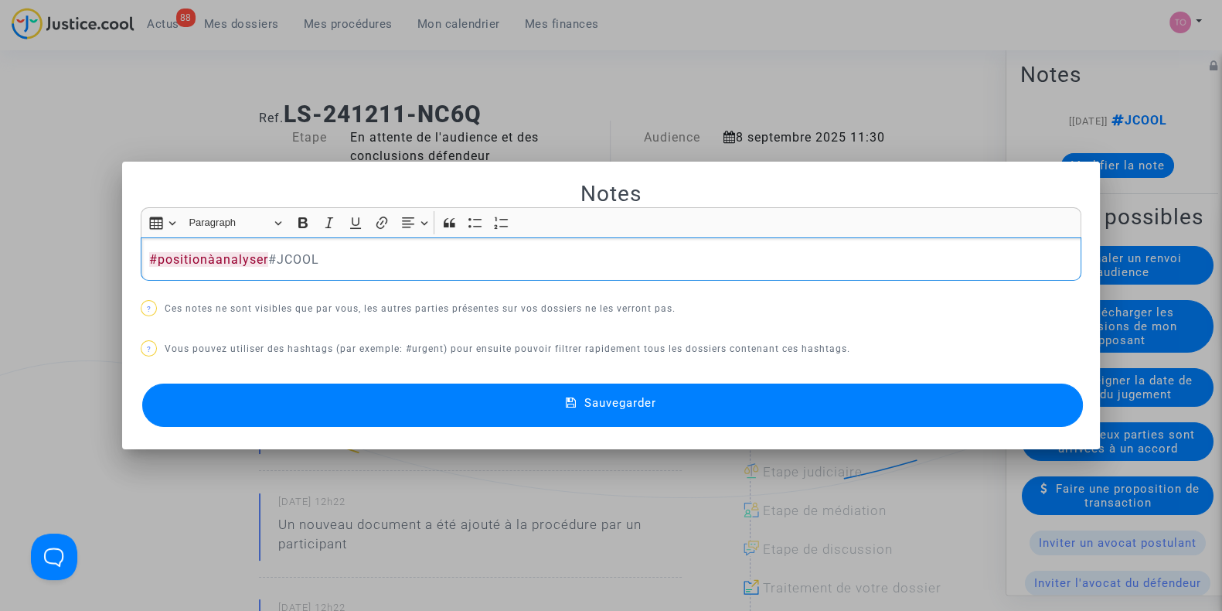
click at [302, 404] on button "Sauvegarder" at bounding box center [612, 405] width 941 height 43
